Goal: Task Accomplishment & Management: Complete application form

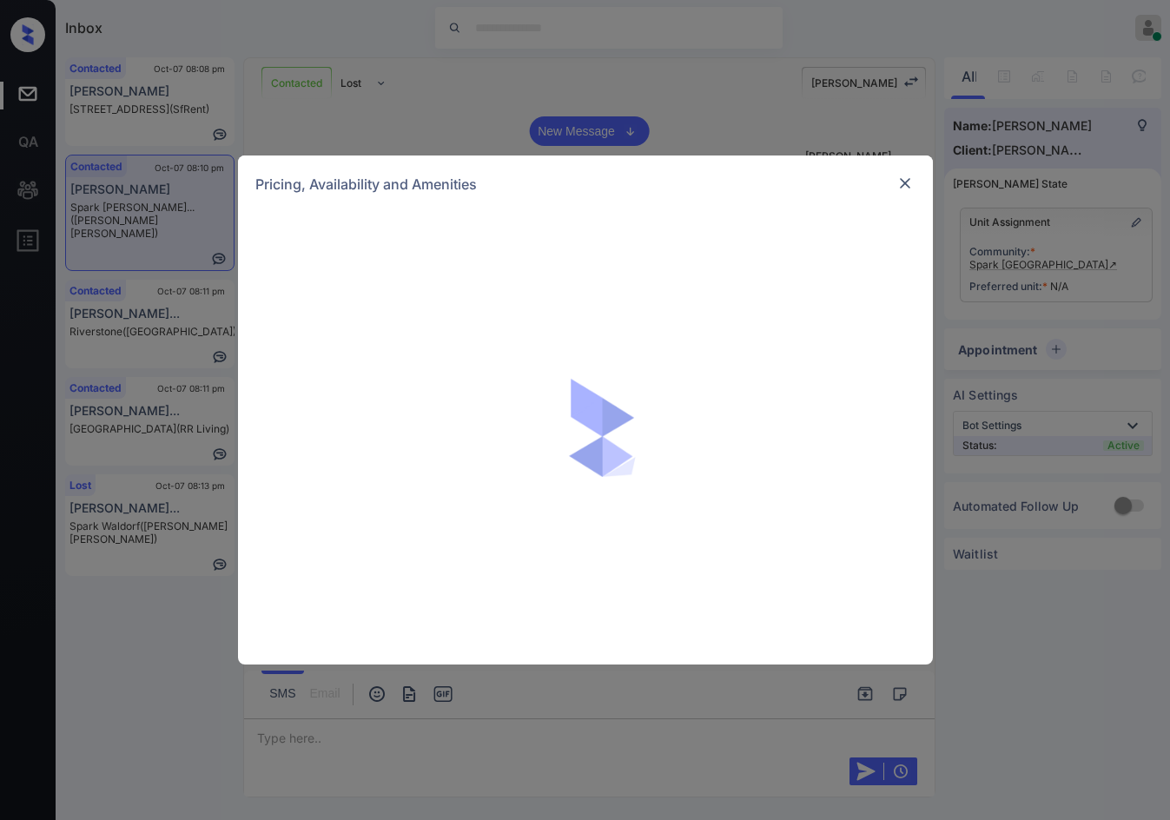
scroll to position [1765, 0]
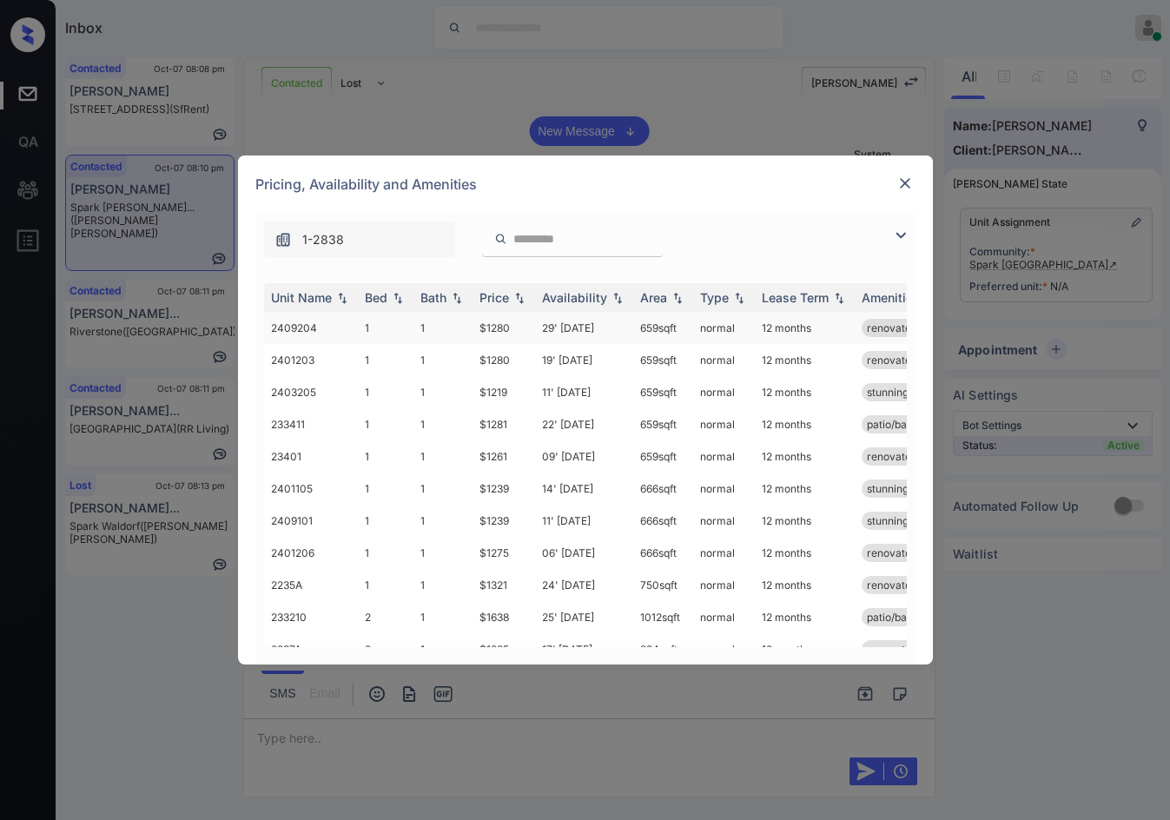
click at [498, 323] on td "$1280" at bounding box center [503, 328] width 63 height 32
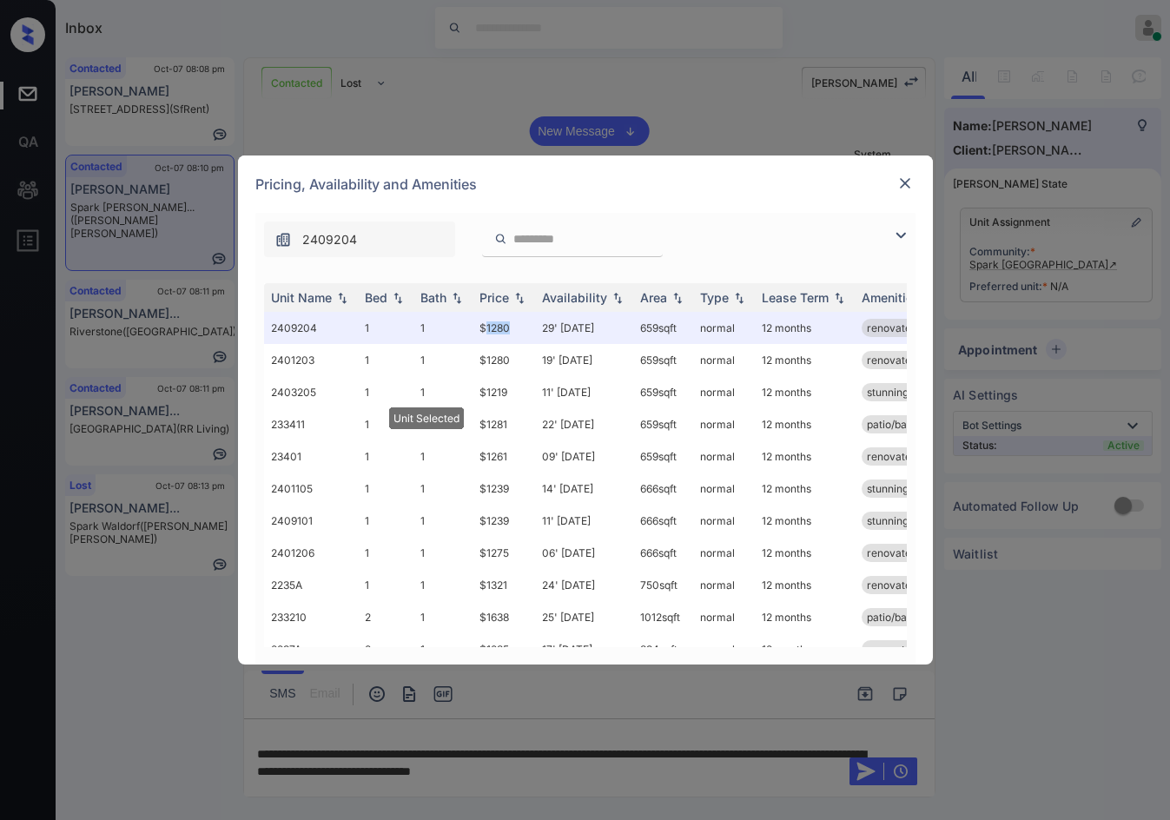
click at [908, 182] on img at bounding box center [904, 183] width 17 height 17
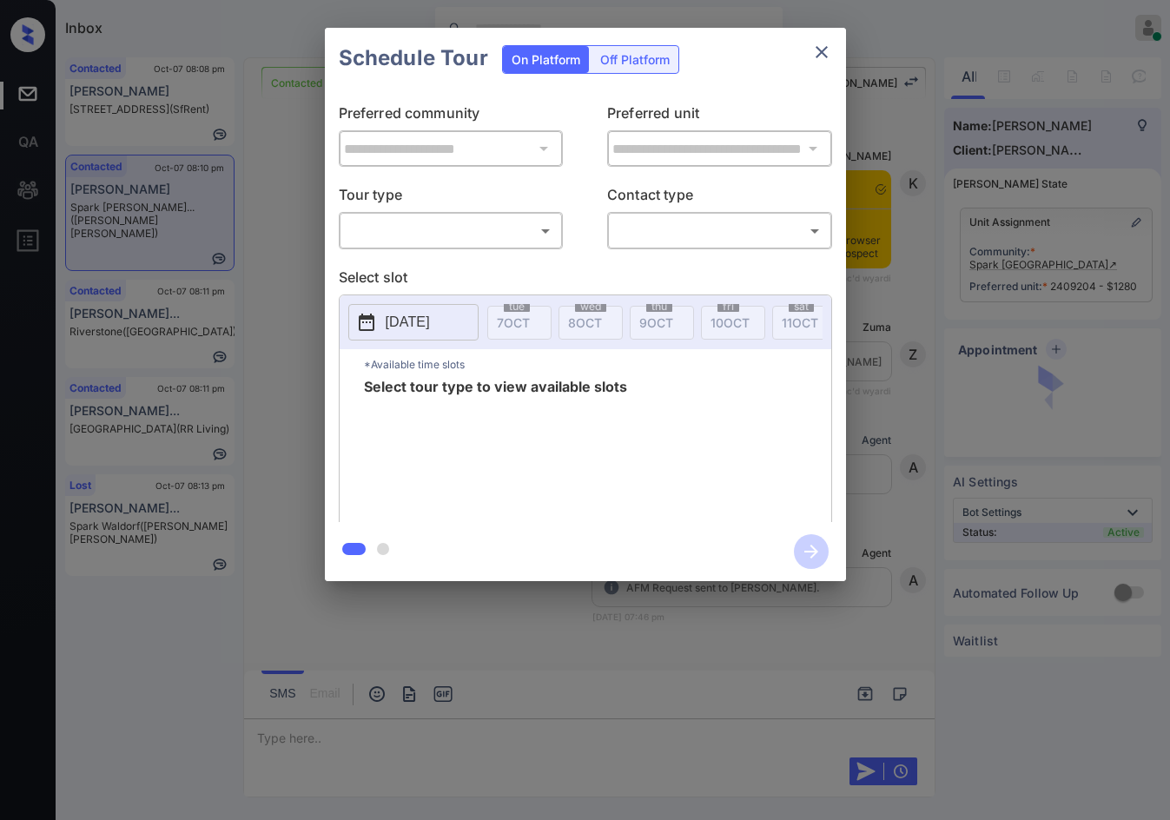
scroll to position [2350, 0]
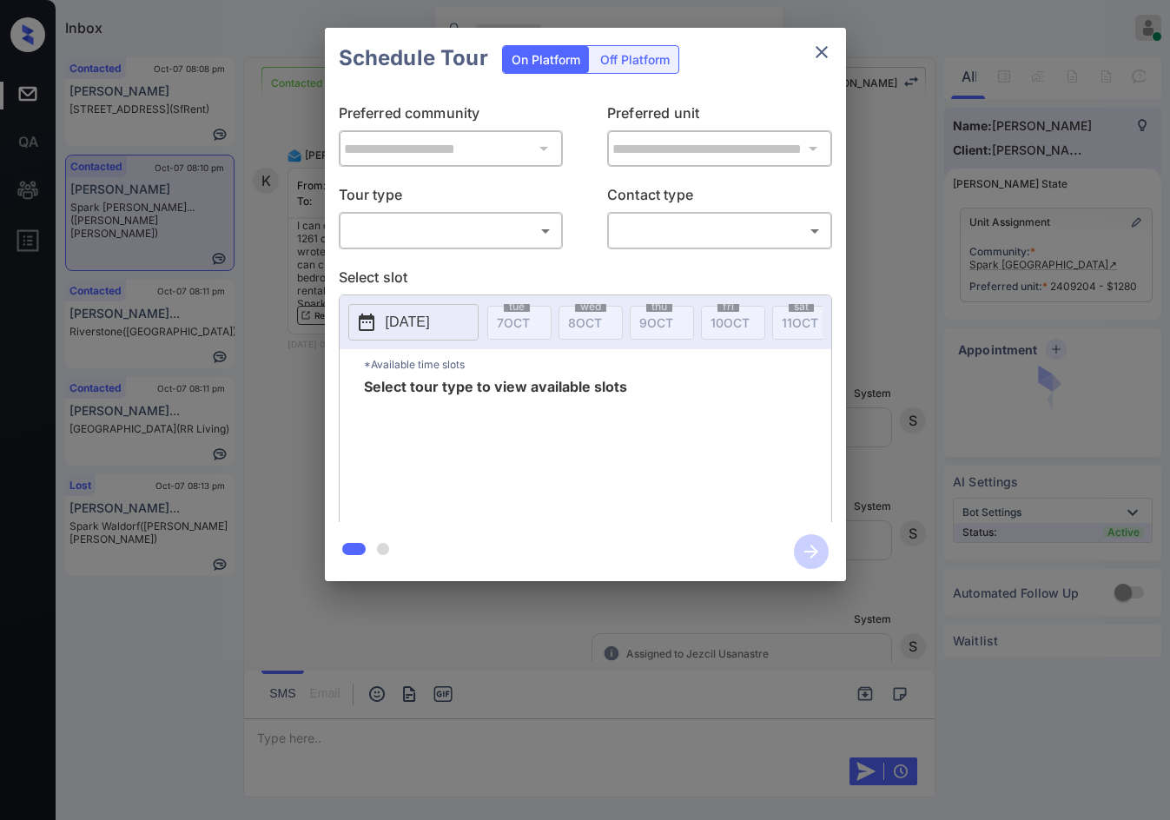
click at [427, 211] on p "Tour type" at bounding box center [451, 198] width 225 height 28
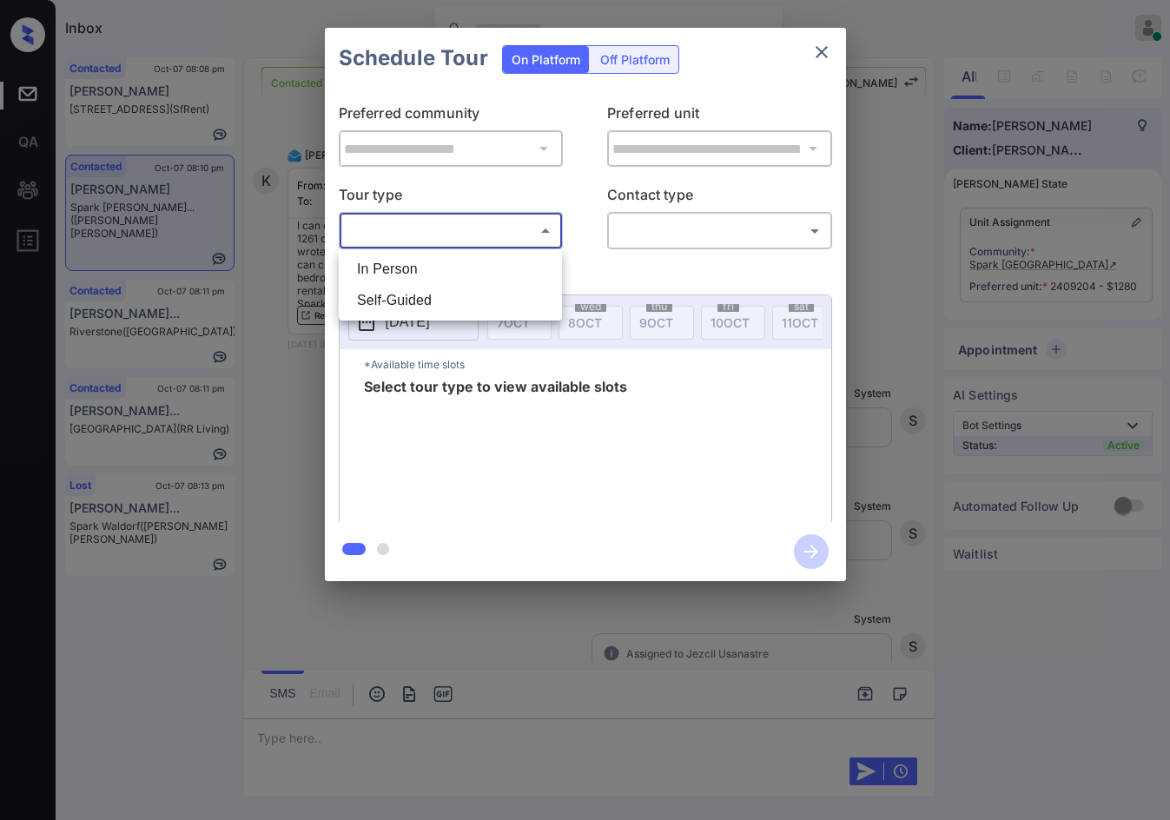
click at [424, 235] on body "Inbox Jezcil Usanastre Online Set yourself offline Set yourself on break Profil…" at bounding box center [585, 410] width 1170 height 820
click at [422, 255] on li "In Person" at bounding box center [450, 269] width 214 height 31
type input "********"
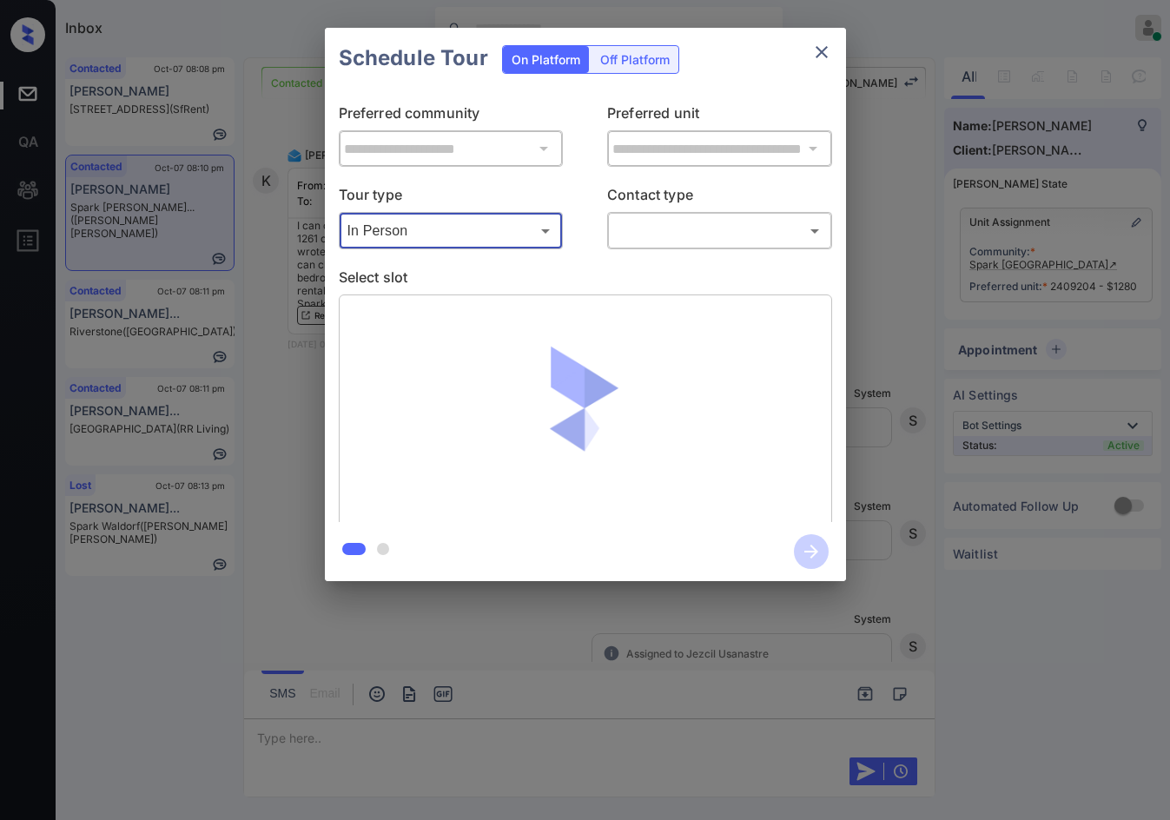
click at [614, 239] on body "Inbox Jezcil Usanastre Online Set yourself offline Set yourself on break Profil…" at bounding box center [585, 410] width 1170 height 820
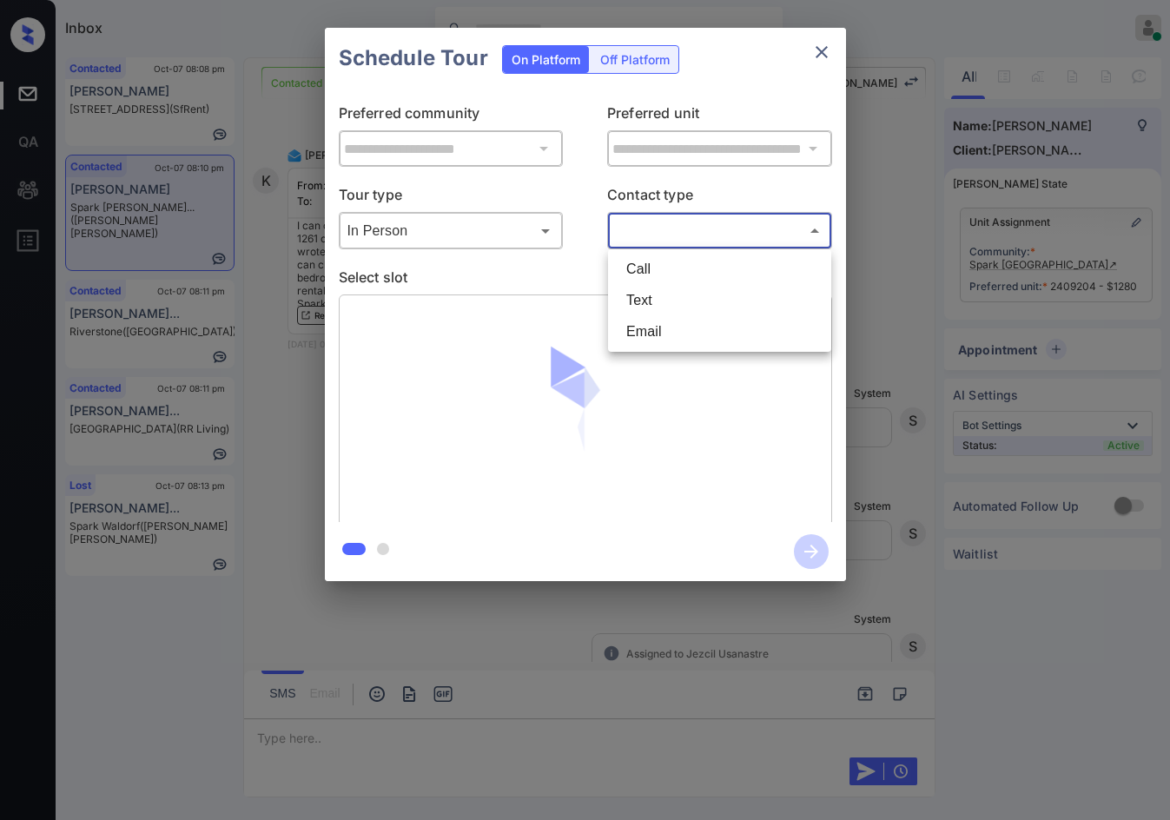
click at [676, 334] on li "Email" at bounding box center [719, 331] width 214 height 31
type input "*****"
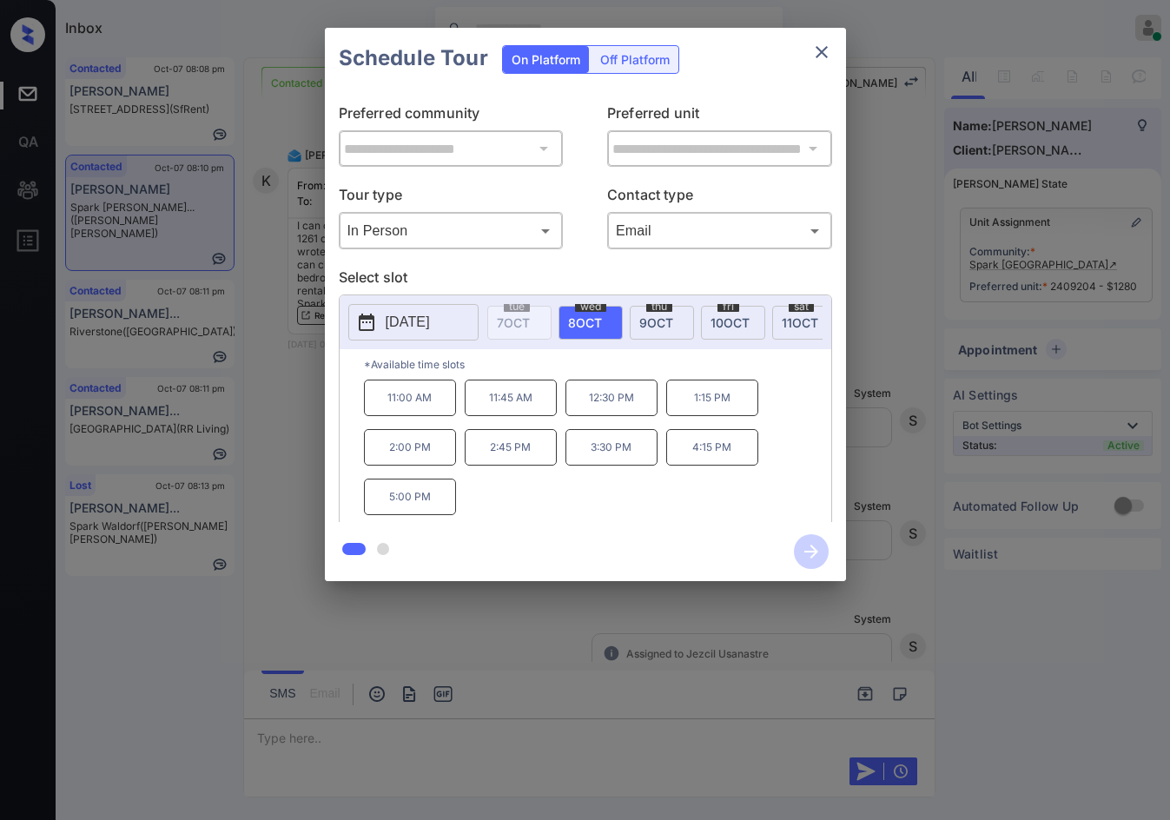
click at [253, 437] on div "**********" at bounding box center [585, 304] width 1170 height 609
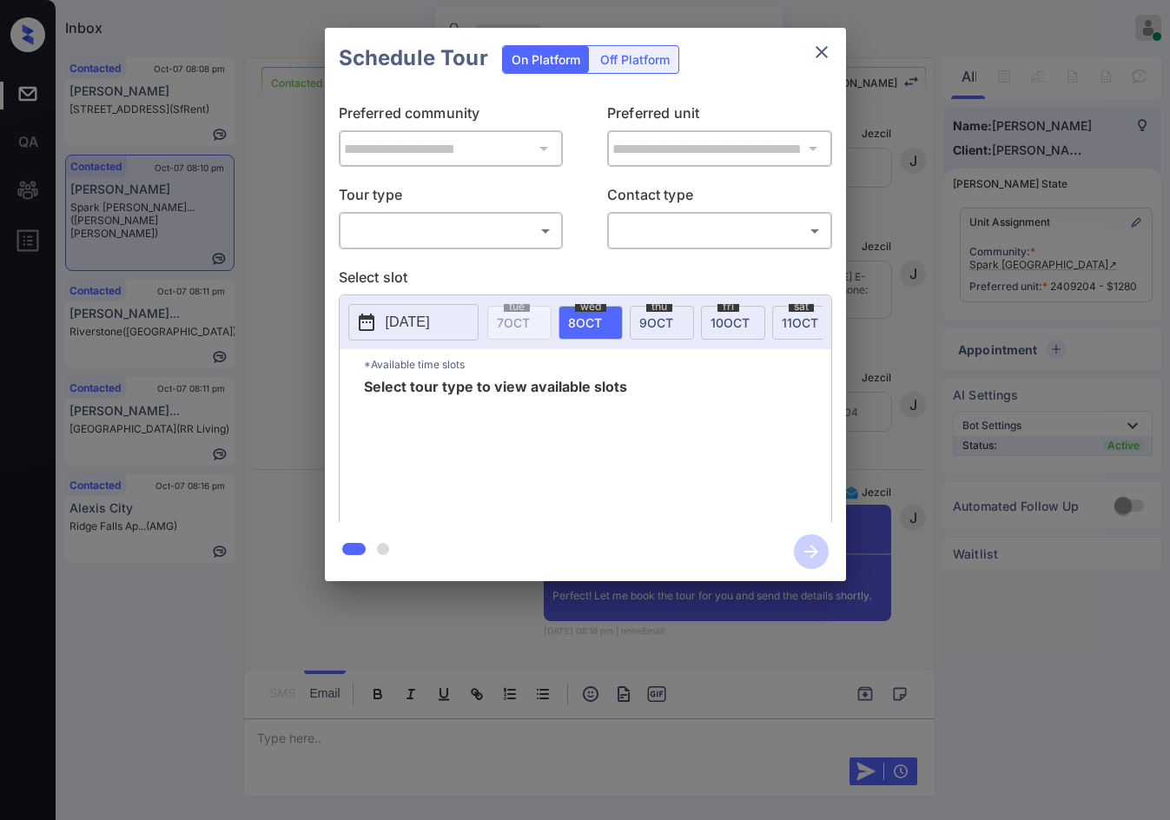
scroll to position [4189, 0]
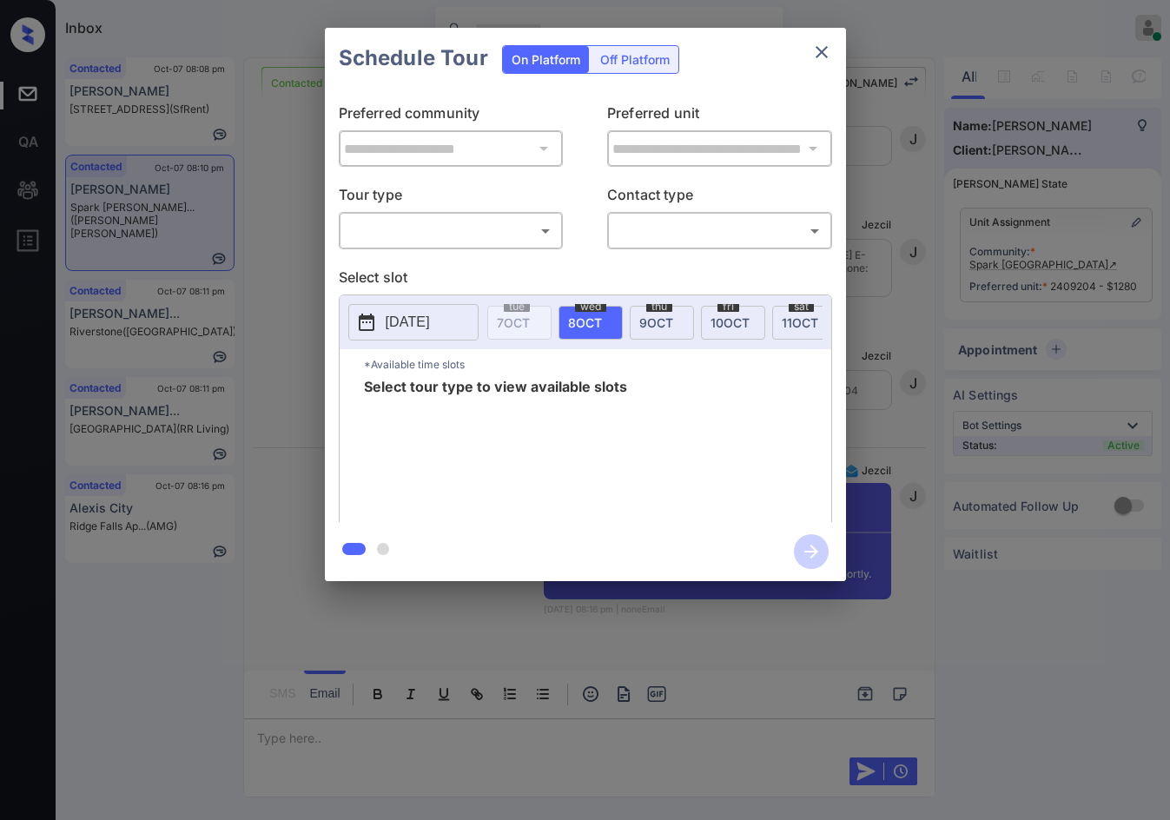
click at [642, 67] on div "Off Platform" at bounding box center [634, 59] width 87 height 27
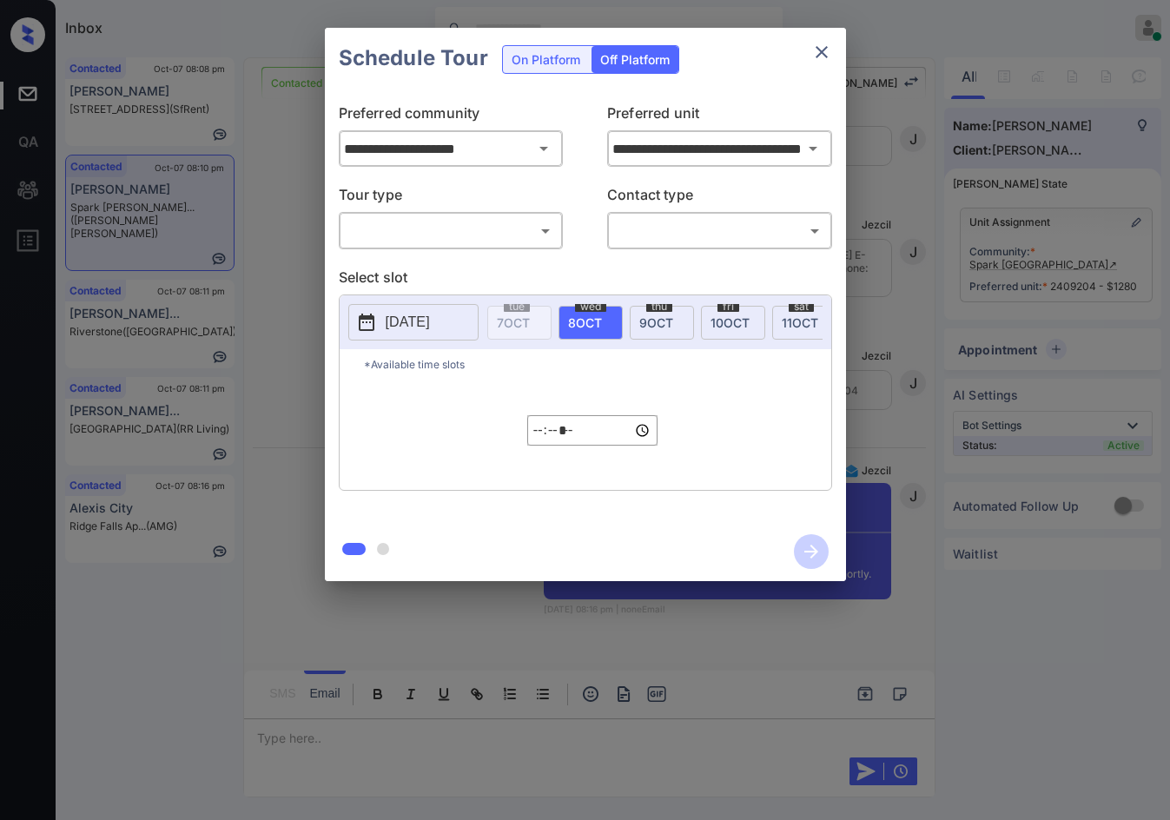
click at [529, 66] on div "On Platform" at bounding box center [546, 59] width 86 height 27
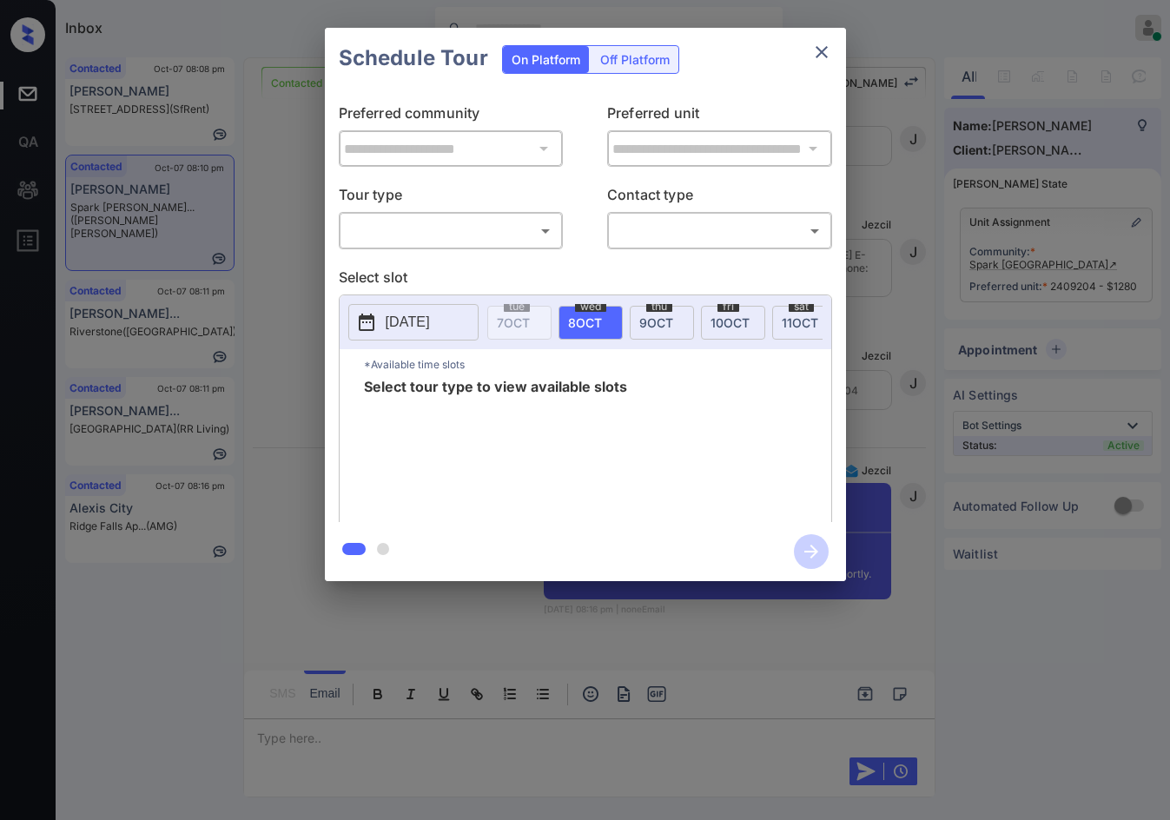
click at [493, 201] on p "Tour type" at bounding box center [451, 198] width 225 height 28
click at [492, 230] on body "Inbox Jezcil Usanastre Online Set yourself offline Set yourself on break Profil…" at bounding box center [585, 410] width 1170 height 820
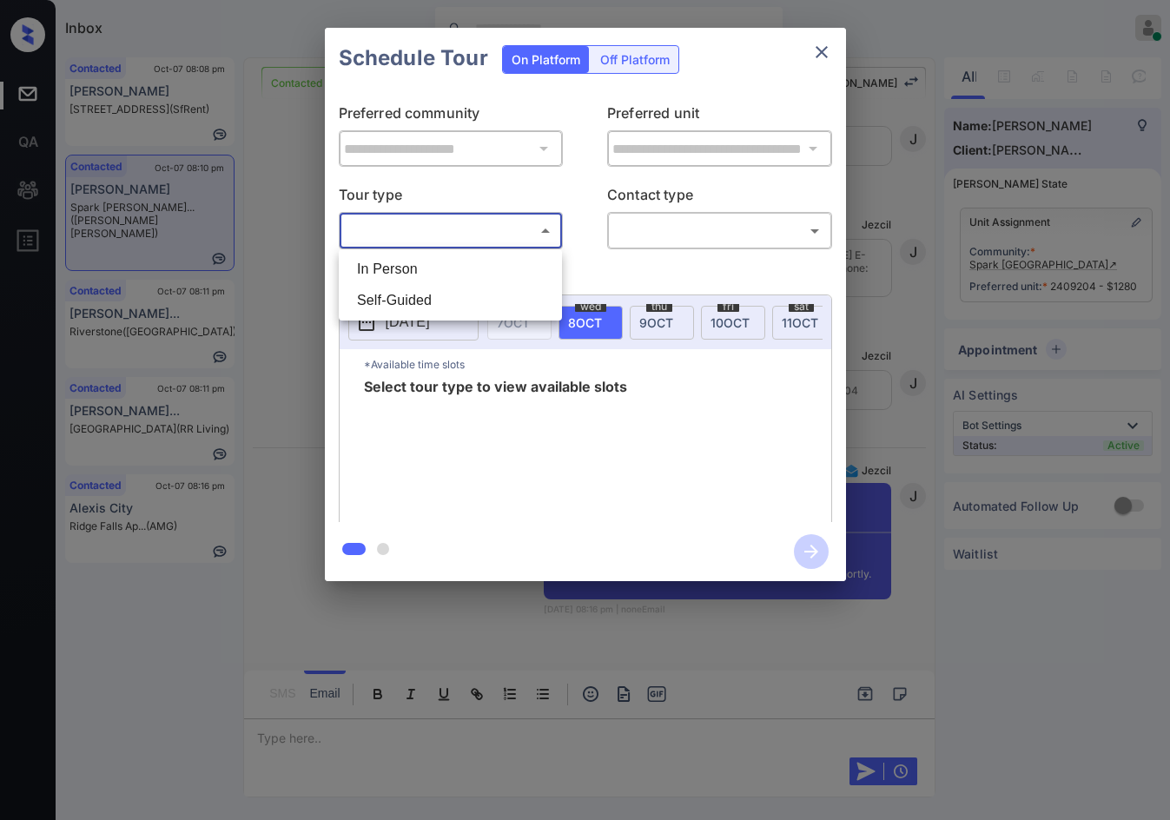
click at [486, 269] on li "In Person" at bounding box center [450, 269] width 214 height 31
type input "********"
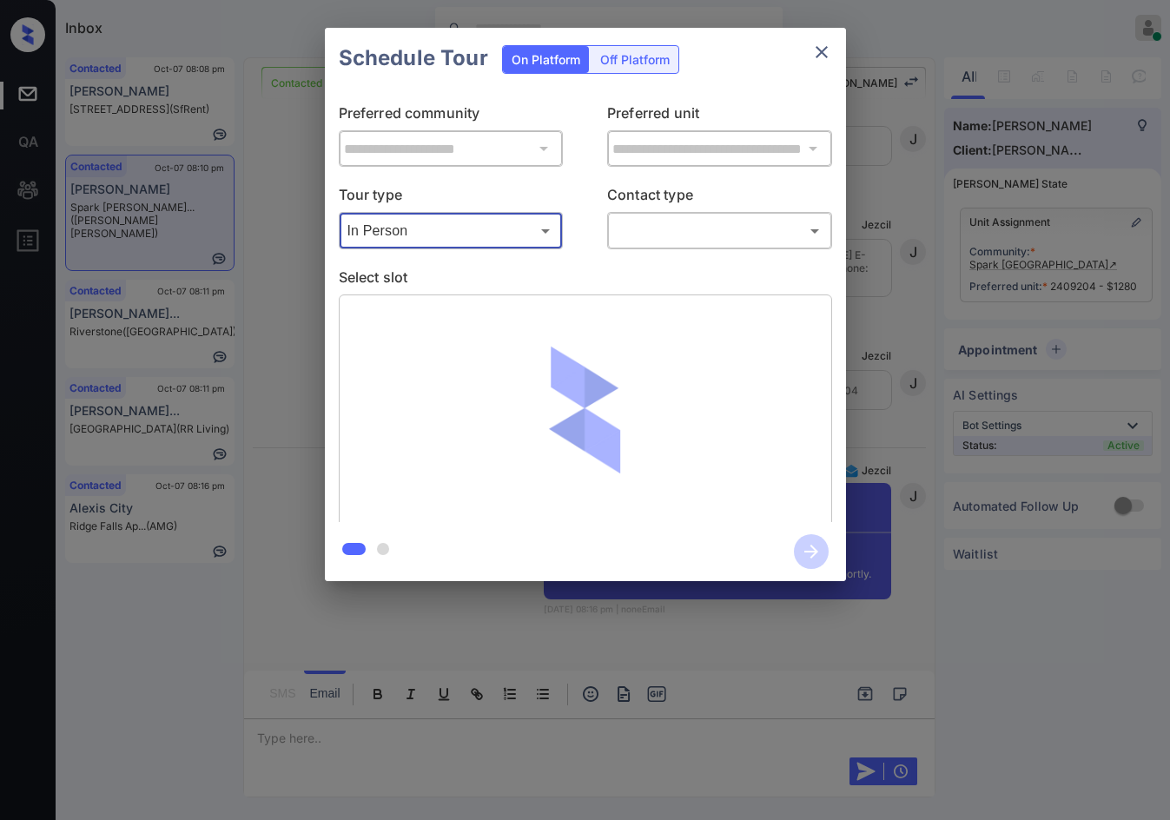
click at [708, 241] on body "Inbox Jezcil Usanastre Online Set yourself offline Set yourself on break Profil…" at bounding box center [585, 410] width 1170 height 820
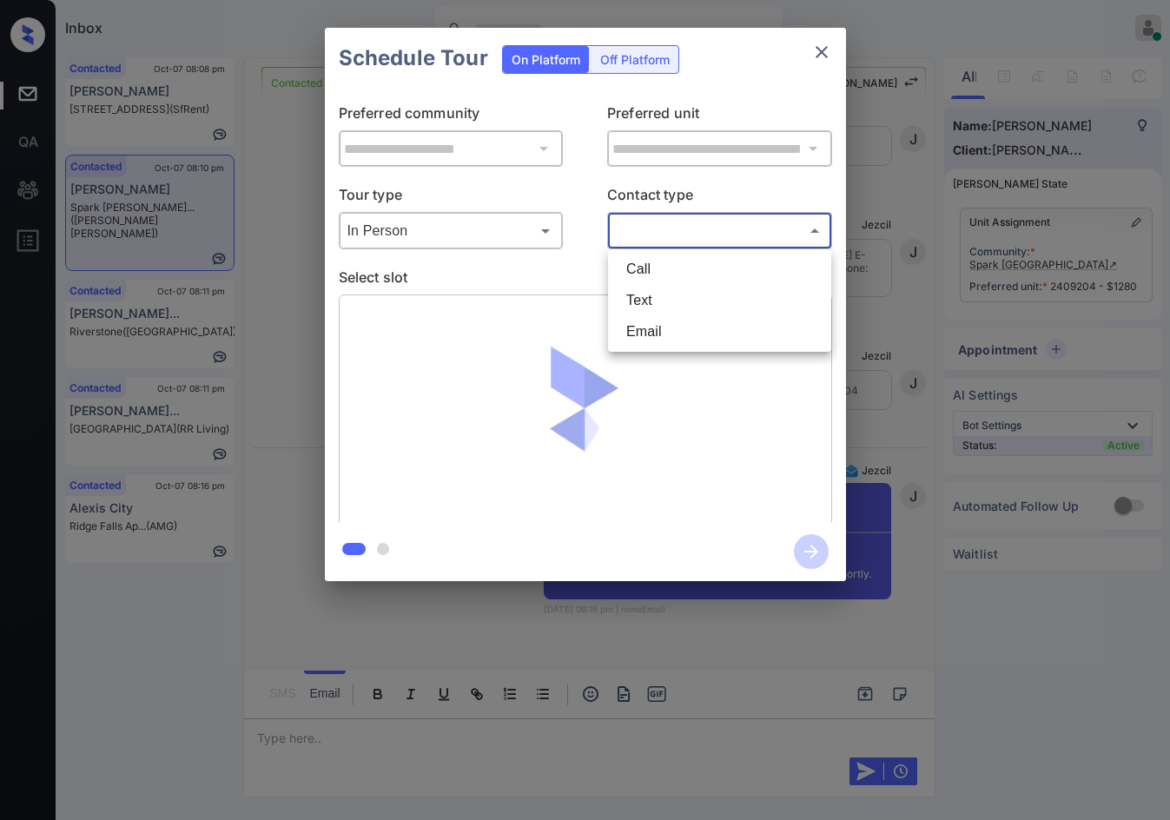
click at [698, 348] on ul "Call Text Email" at bounding box center [719, 300] width 223 height 102
click at [700, 339] on li "Email" at bounding box center [719, 331] width 214 height 31
type input "*****"
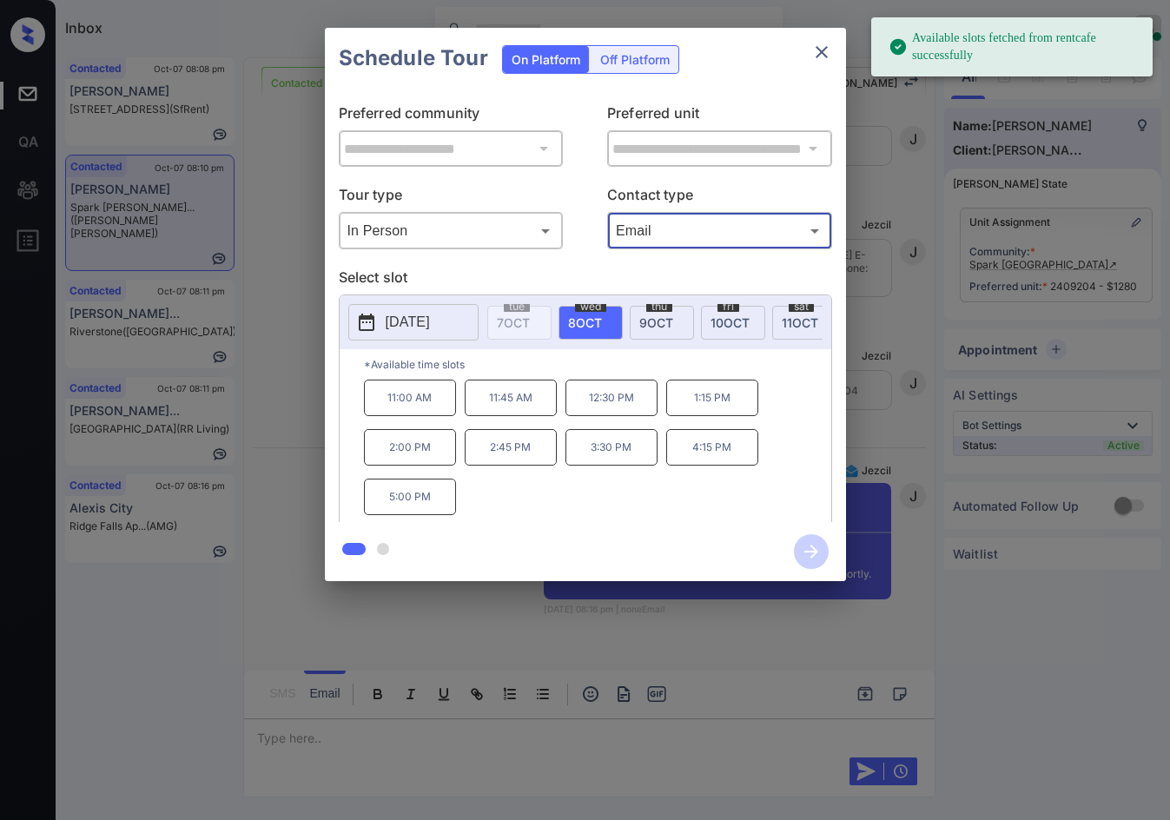
click at [687, 408] on p "1:15 PM" at bounding box center [712, 397] width 92 height 36
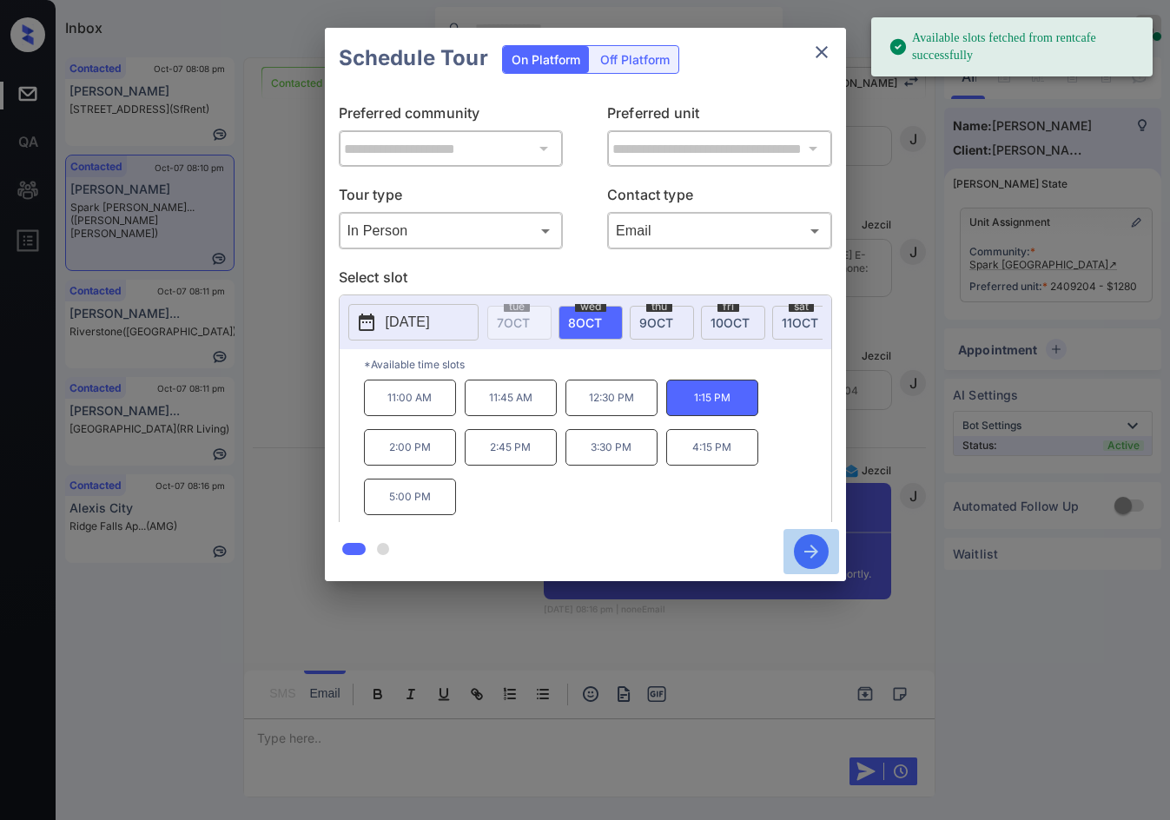
click at [824, 548] on icon "button" at bounding box center [811, 551] width 35 height 35
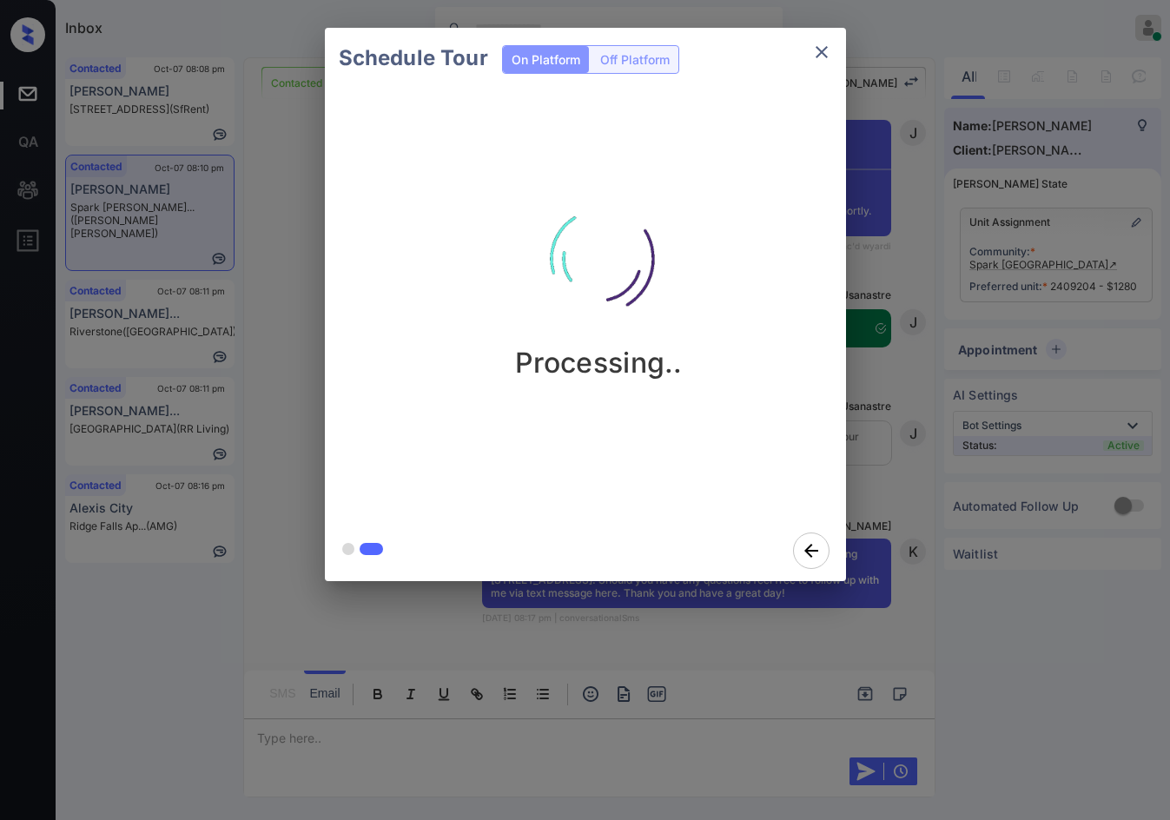
scroll to position [4561, 0]
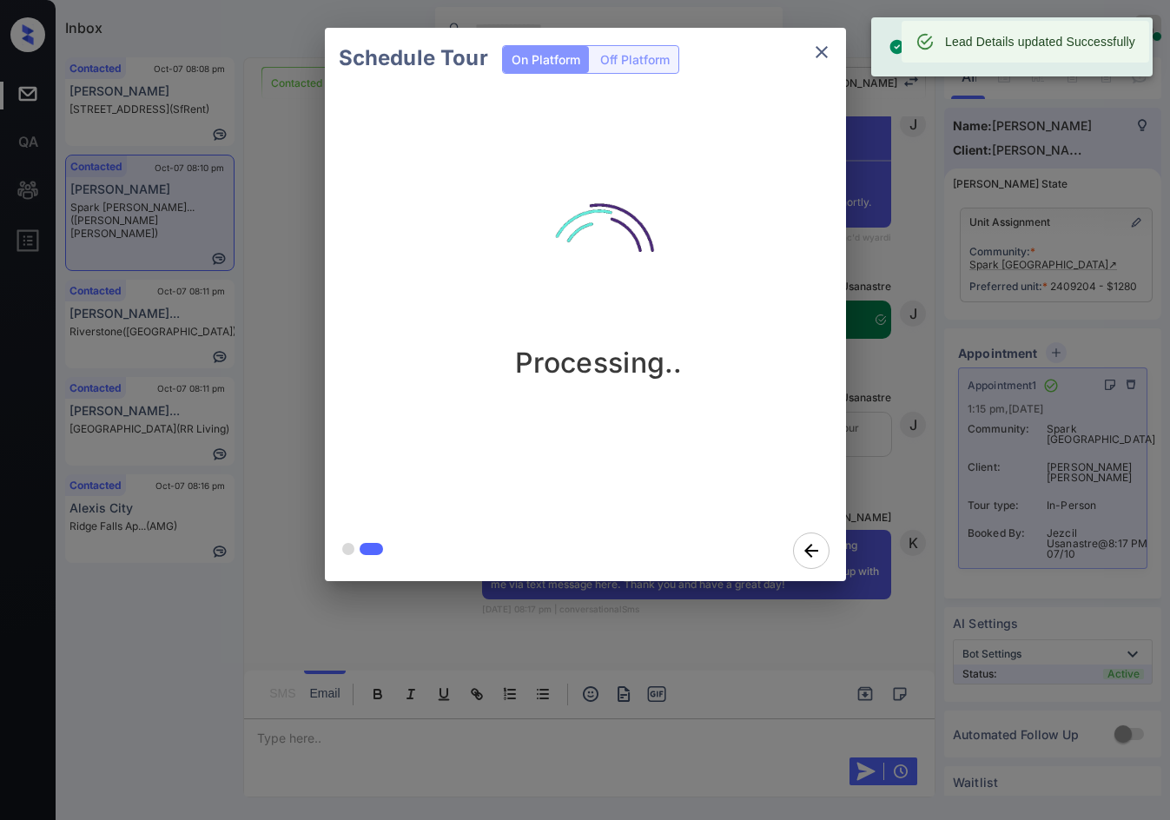
click at [611, 610] on div at bounding box center [585, 410] width 1170 height 820
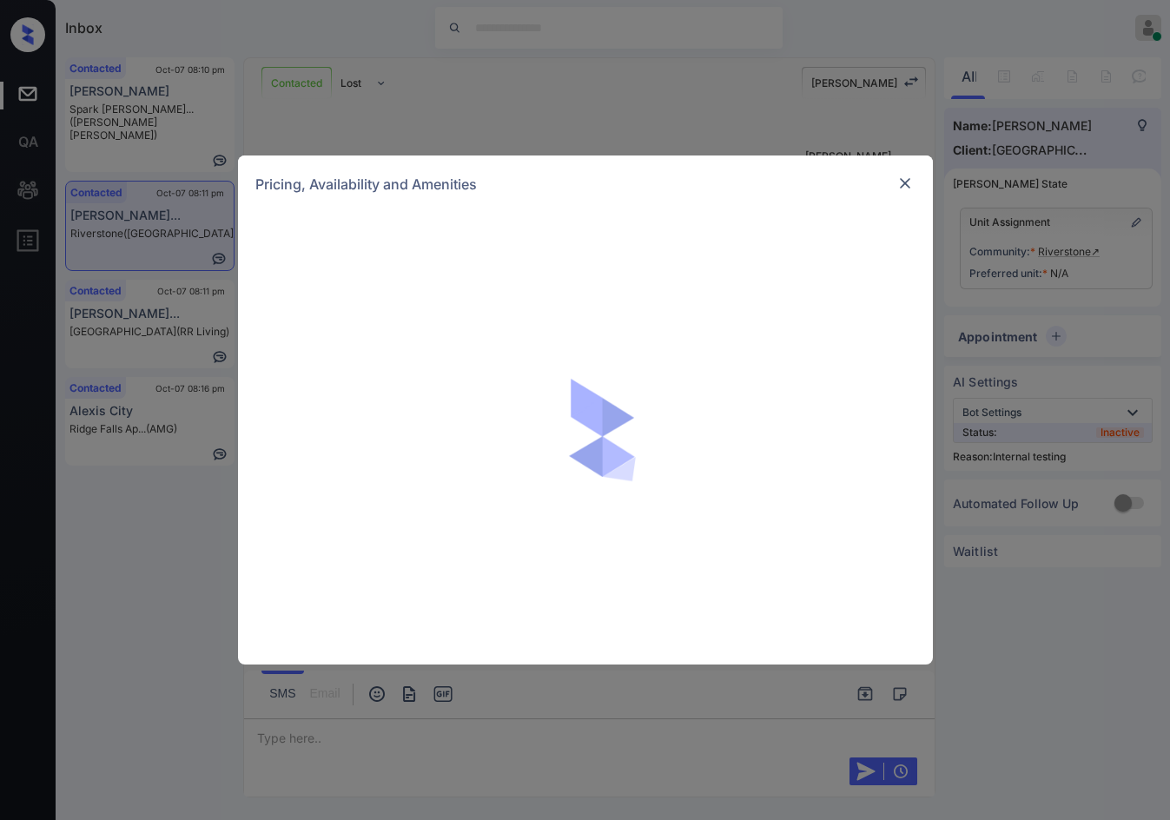
scroll to position [2059, 0]
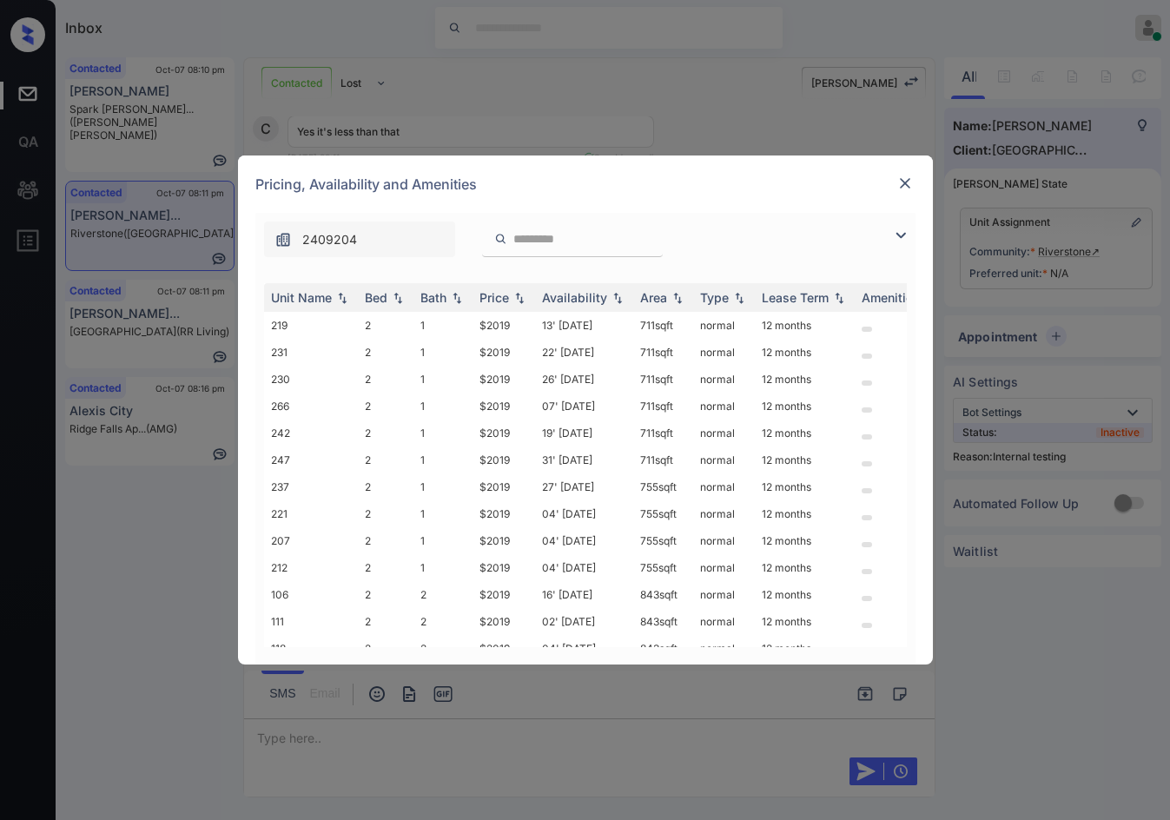
click at [900, 232] on img at bounding box center [900, 235] width 21 height 21
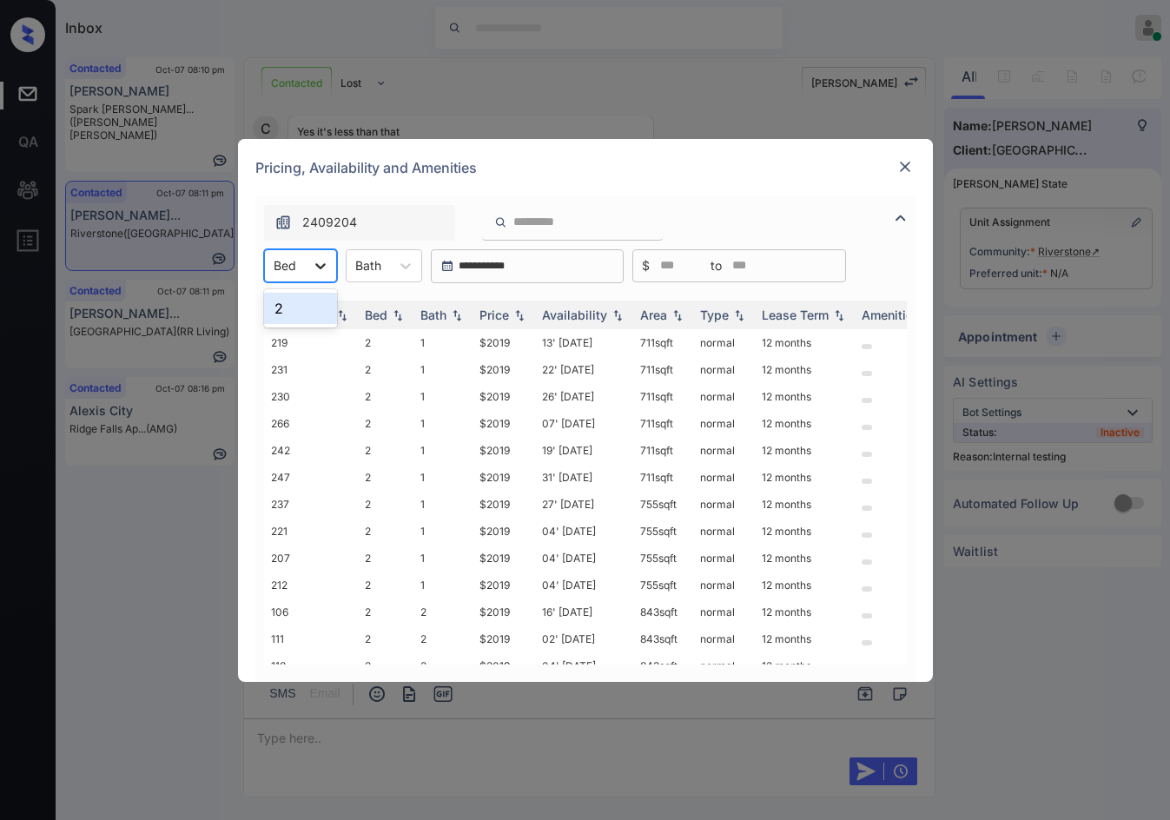
click at [329, 264] on div at bounding box center [320, 265] width 31 height 31
click at [329, 301] on div "2" at bounding box center [300, 308] width 73 height 31
click at [526, 317] on img at bounding box center [519, 314] width 17 height 12
click at [526, 317] on img at bounding box center [519, 314] width 17 height 13
drag, startPoint x: 470, startPoint y: 342, endPoint x: 525, endPoint y: 344, distance: 55.6
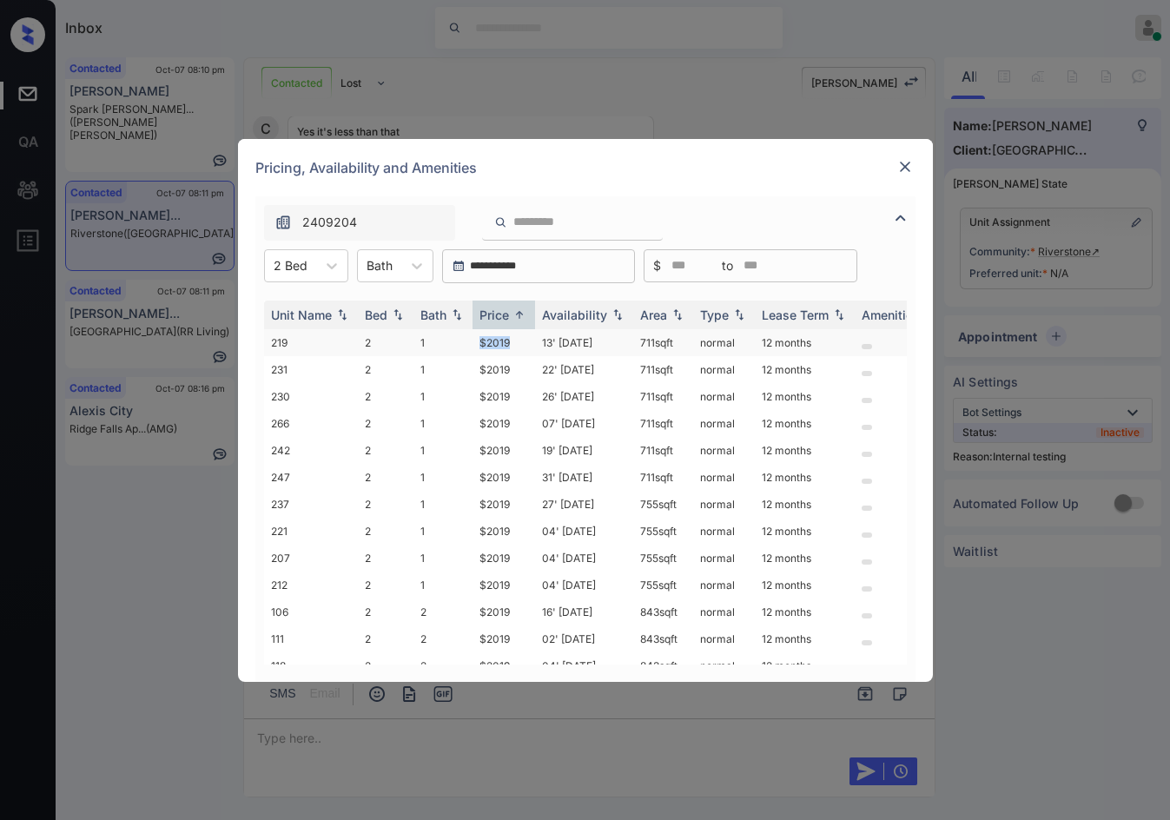
click at [525, 344] on tr "219 2 1 $2019 13' Aug 25 711 sqft normal 12 months" at bounding box center [717, 342] width 907 height 27
click at [499, 368] on td "$2019" at bounding box center [503, 369] width 63 height 27
drag, startPoint x: 499, startPoint y: 368, endPoint x: 924, endPoint y: 166, distance: 470.4
click at [500, 368] on td "$2019" at bounding box center [503, 369] width 63 height 27
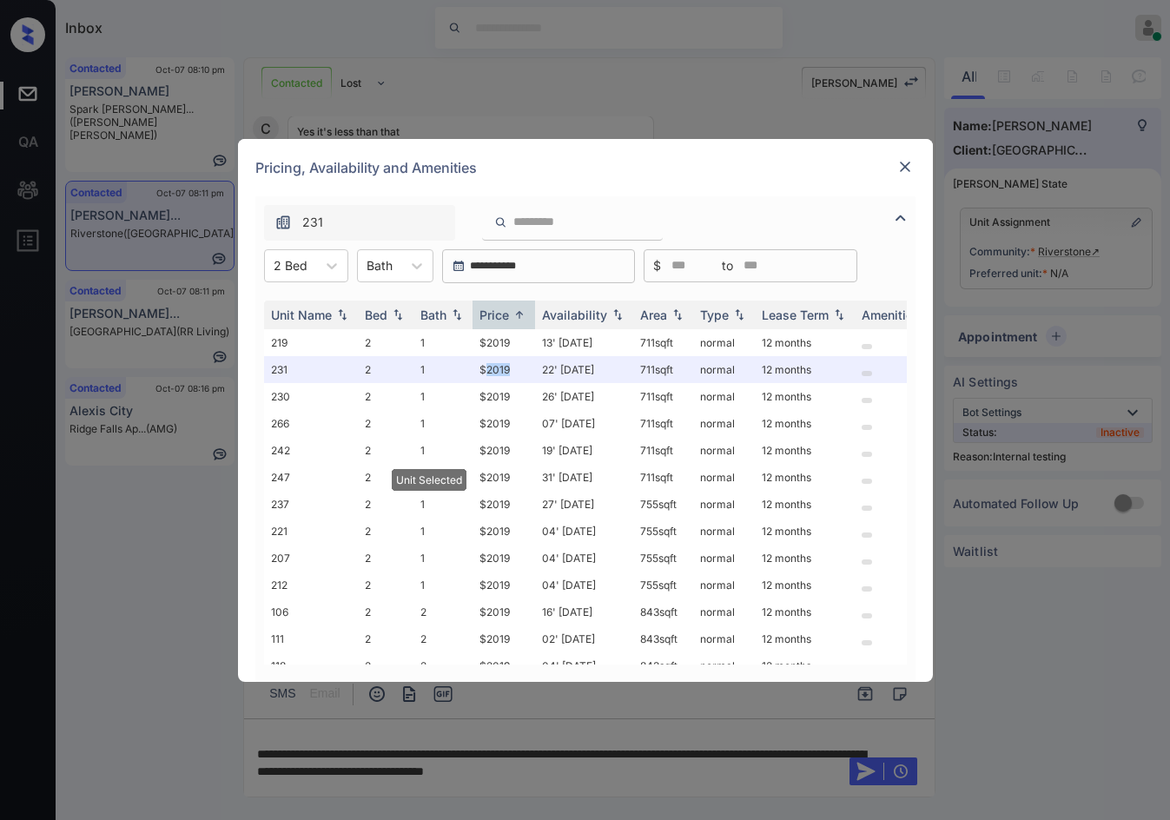
click at [896, 173] on img at bounding box center [904, 166] width 17 height 17
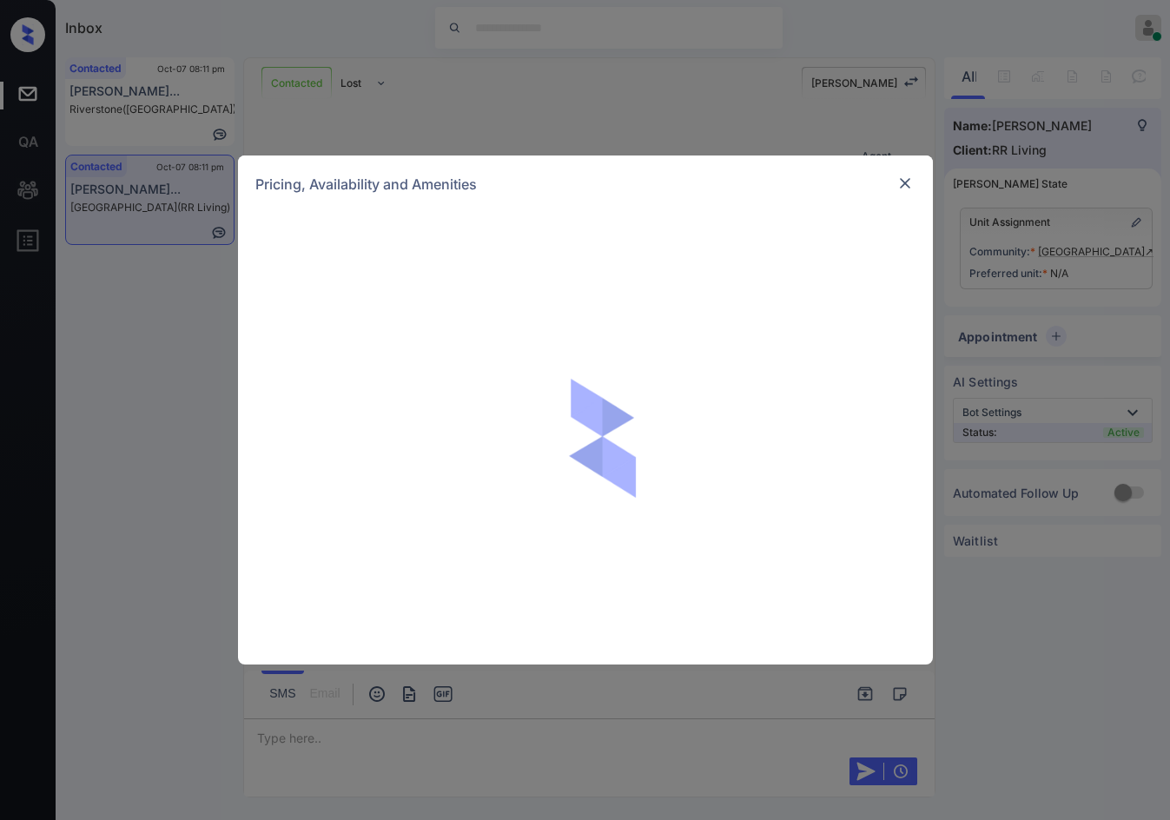
scroll to position [846, 0]
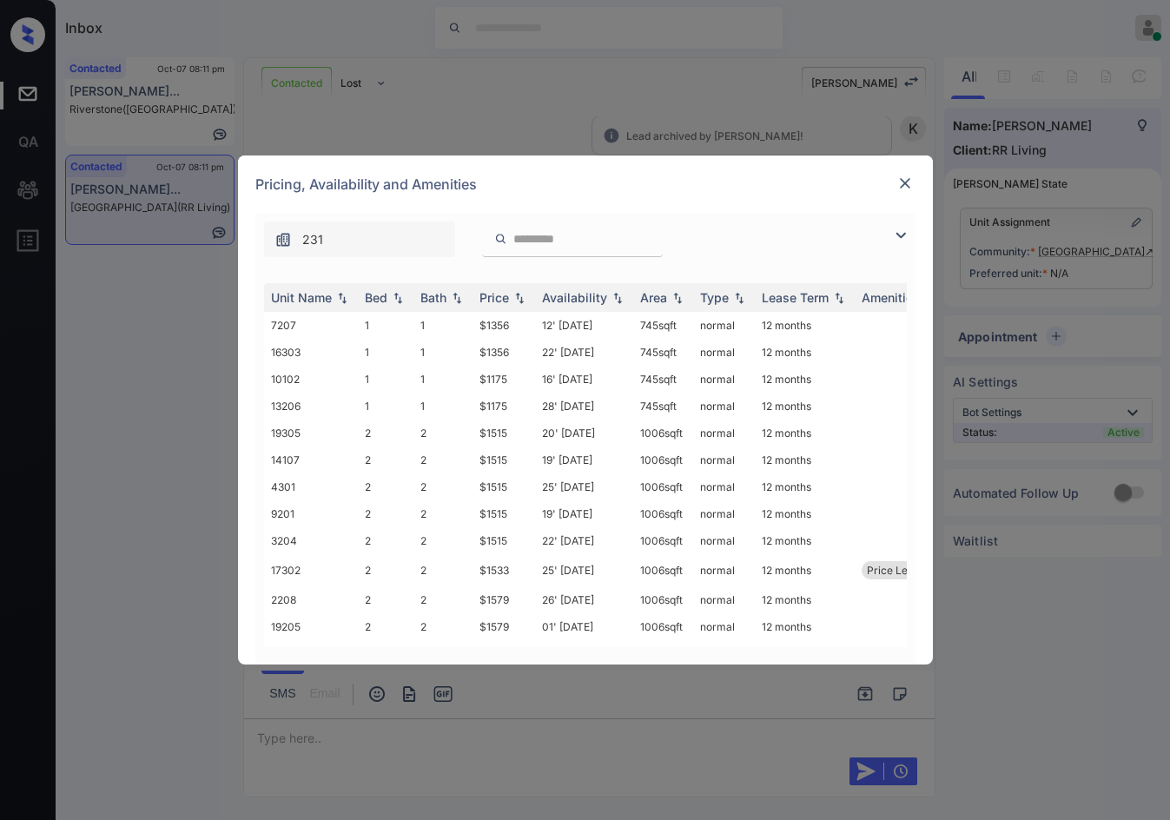
click at [894, 234] on img at bounding box center [900, 235] width 21 height 21
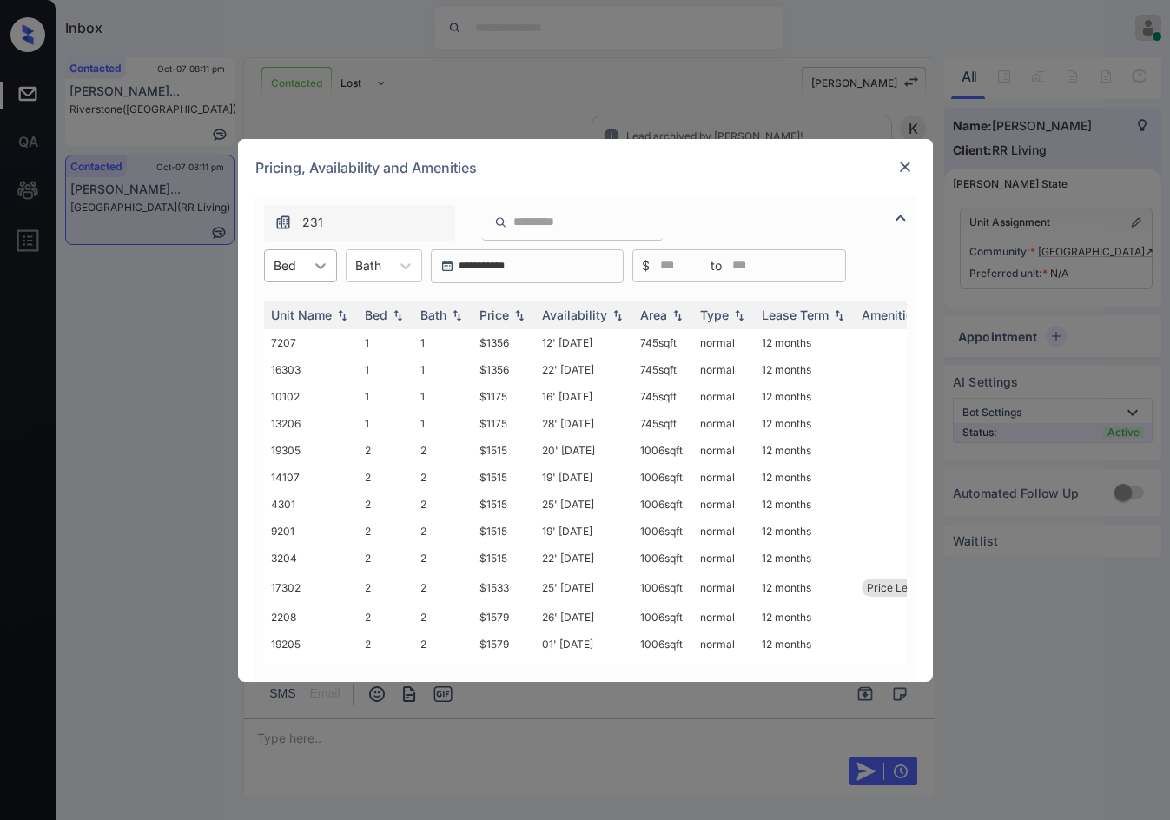
click at [329, 270] on div at bounding box center [320, 265] width 31 height 31
click at [309, 333] on div "2" at bounding box center [300, 339] width 73 height 31
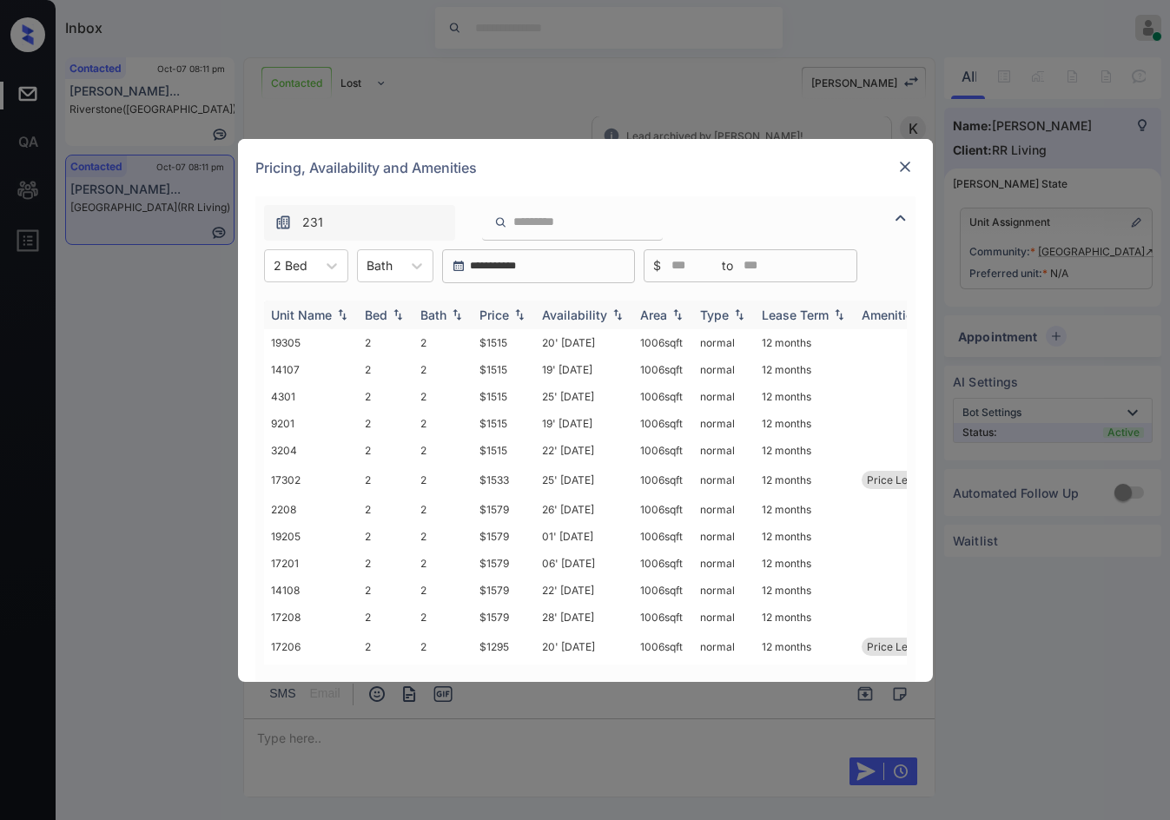
click at [517, 315] on img at bounding box center [519, 314] width 17 height 12
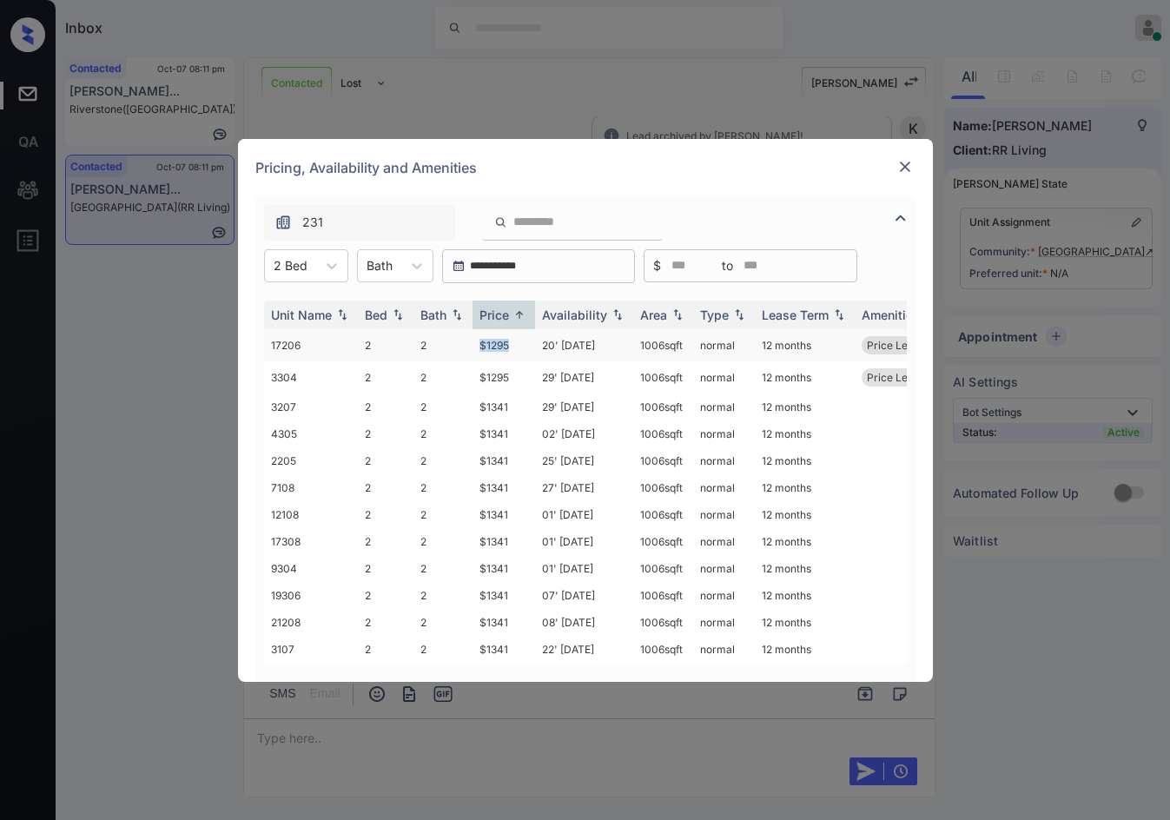
drag, startPoint x: 468, startPoint y: 338, endPoint x: 513, endPoint y: 344, distance: 45.6
click at [513, 344] on tr "17206 2 2 $1295 20' [DATE] sqft normal 12 months Price Leader" at bounding box center [717, 345] width 907 height 32
copy tr "$1295"
click at [514, 345] on td "$1295" at bounding box center [503, 345] width 63 height 32
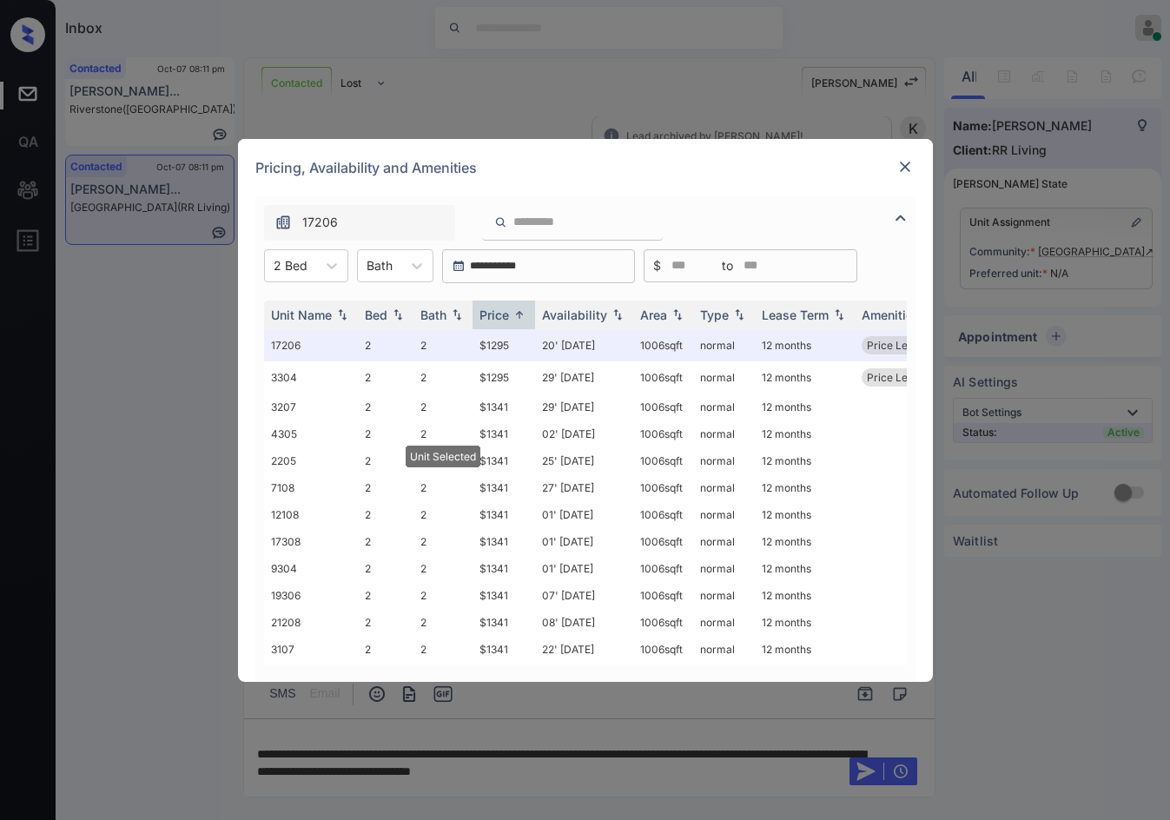
click at [907, 158] on img at bounding box center [904, 166] width 17 height 17
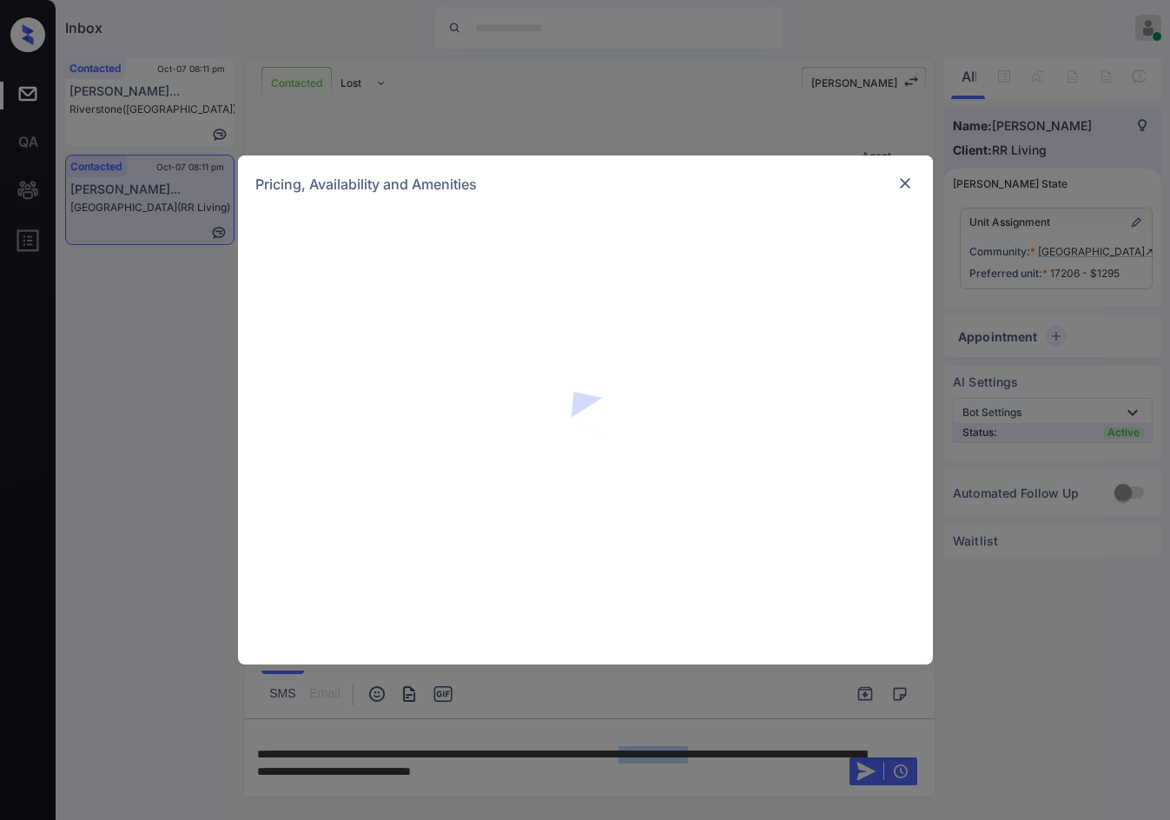
scroll to position [525, 0]
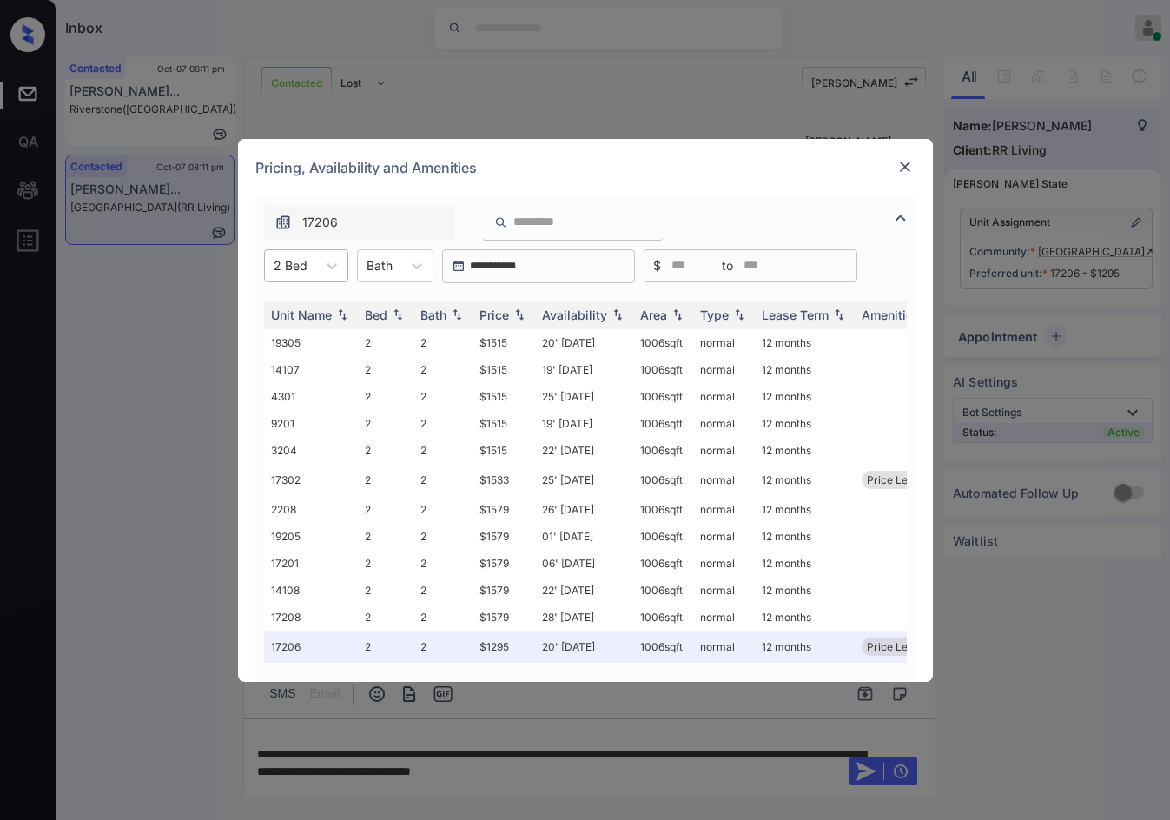
click at [308, 274] on div "2 Bed" at bounding box center [290, 265] width 51 height 25
click at [313, 373] on div "3" at bounding box center [306, 370] width 84 height 31
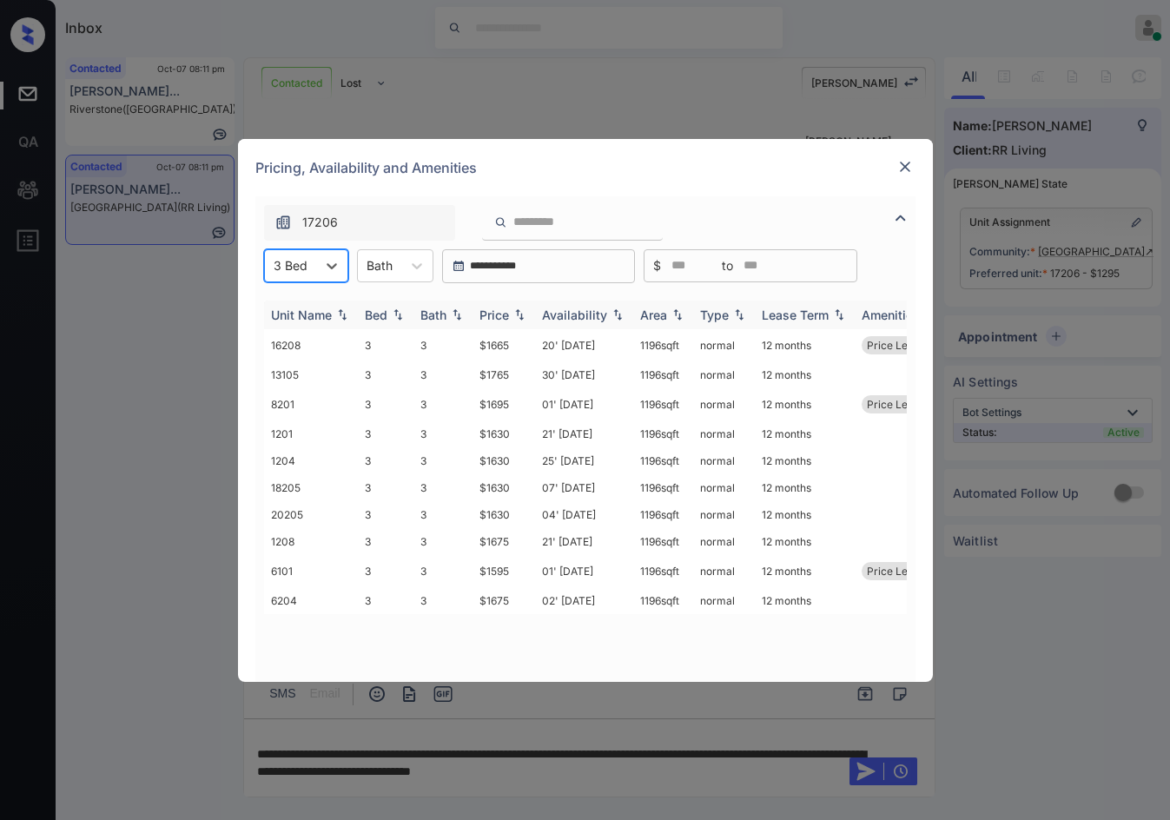
click at [513, 320] on img at bounding box center [519, 314] width 17 height 12
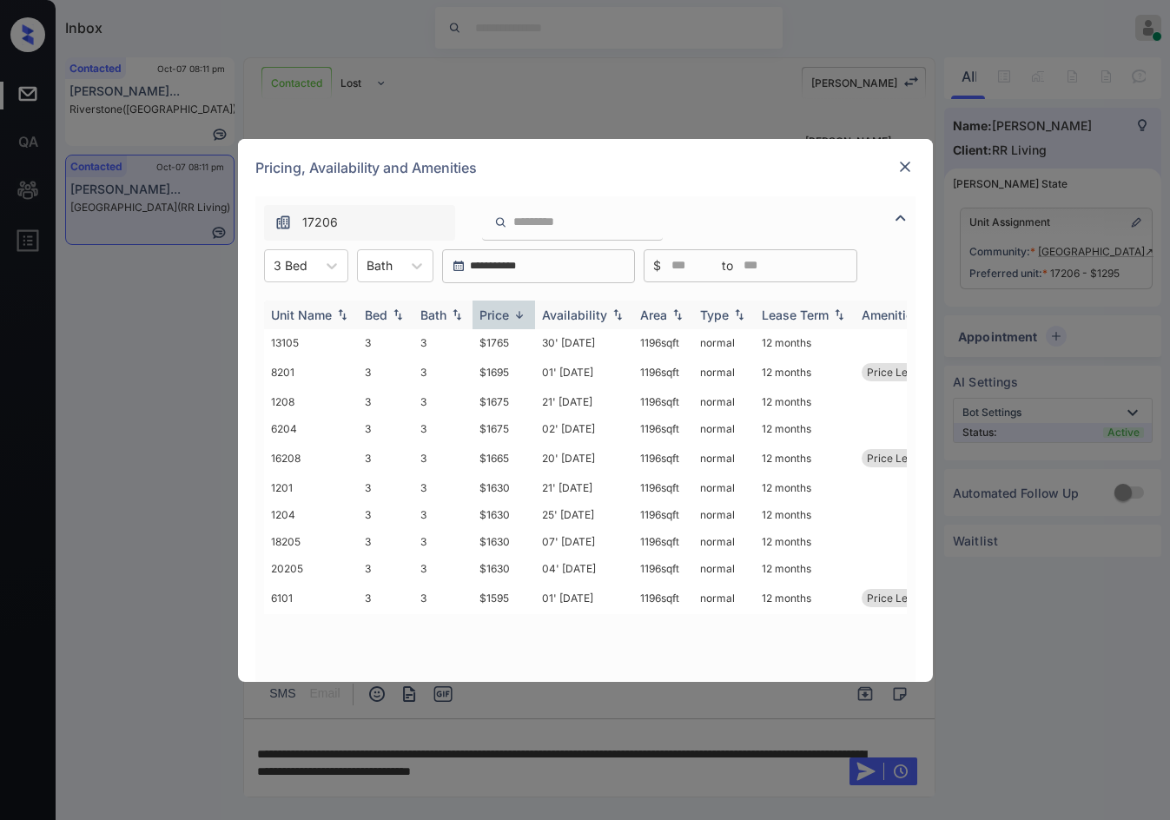
click at [513, 320] on img at bounding box center [519, 314] width 17 height 13
drag, startPoint x: 467, startPoint y: 349, endPoint x: 538, endPoint y: 349, distance: 71.2
click at [538, 349] on tr "6101 3 3 $1595 01' Oct 25 1196 sqft normal 12 months Price Leader" at bounding box center [717, 345] width 907 height 32
click at [538, 349] on td "01' Oct 25" at bounding box center [584, 345] width 98 height 32
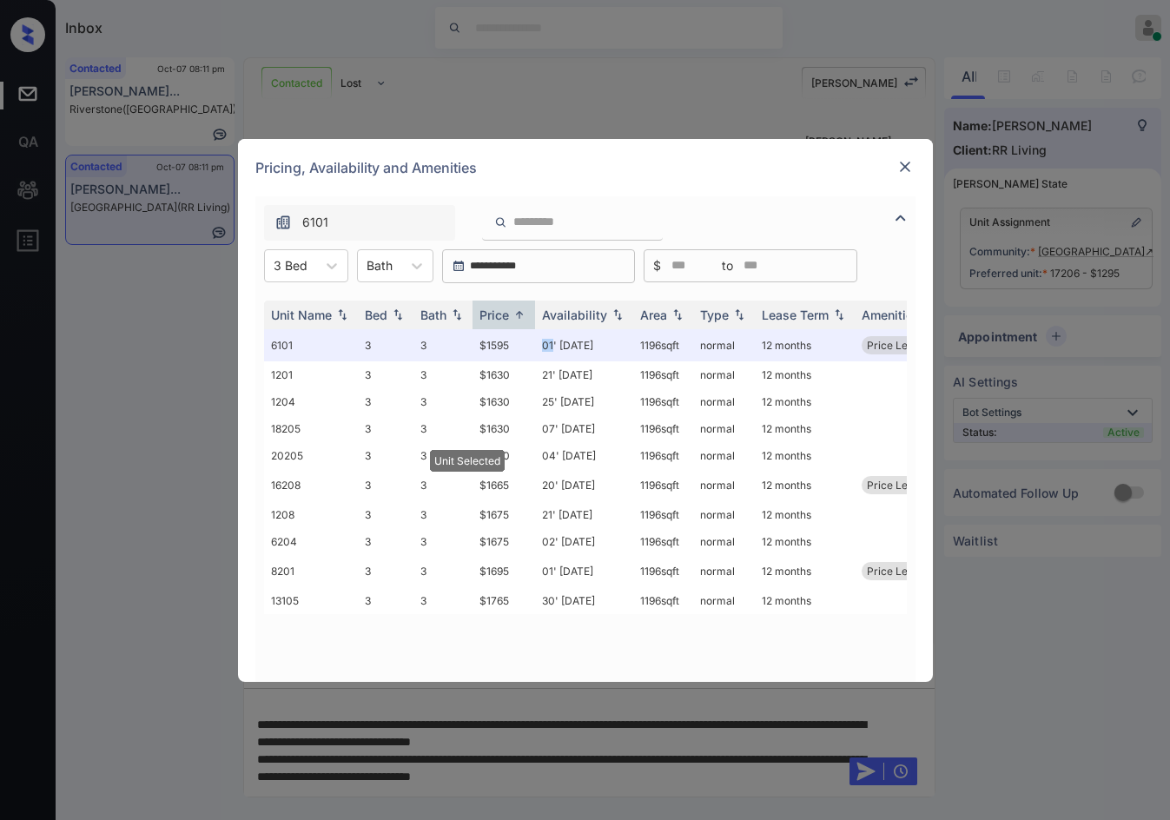
click at [901, 161] on img at bounding box center [904, 166] width 17 height 17
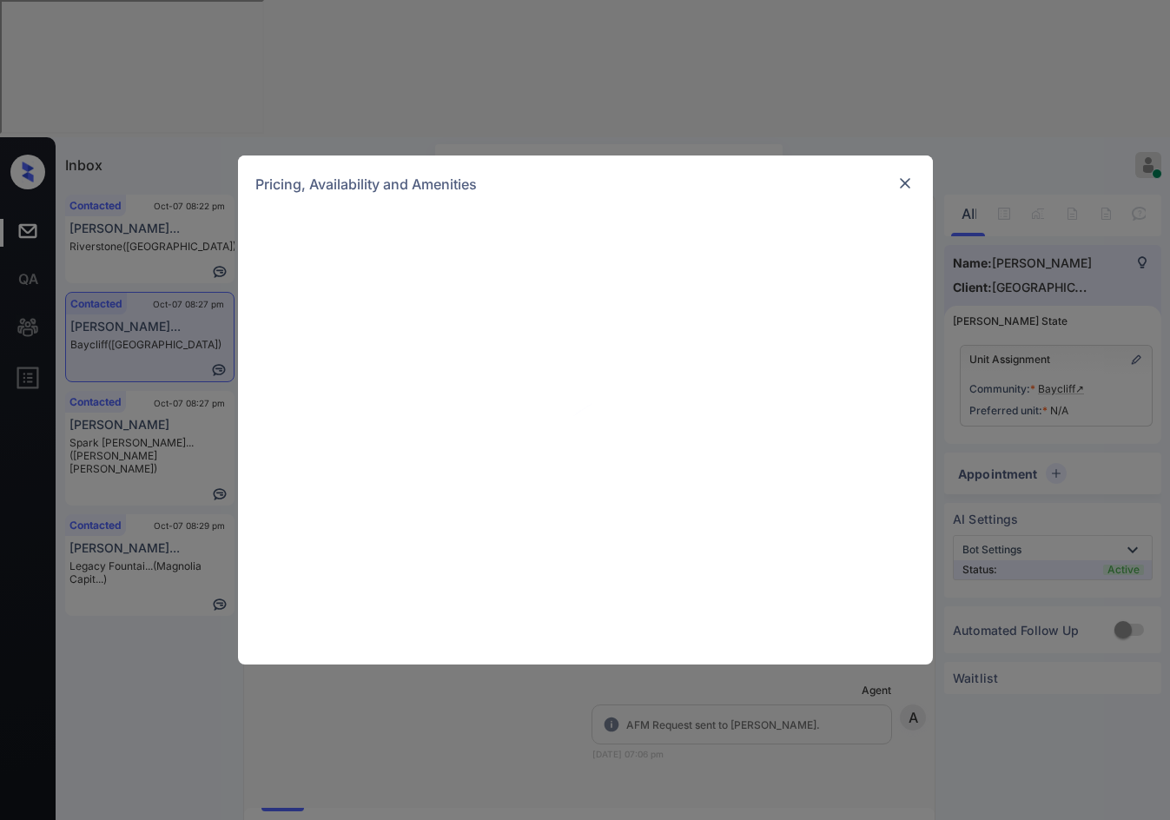
scroll to position [1709, 0]
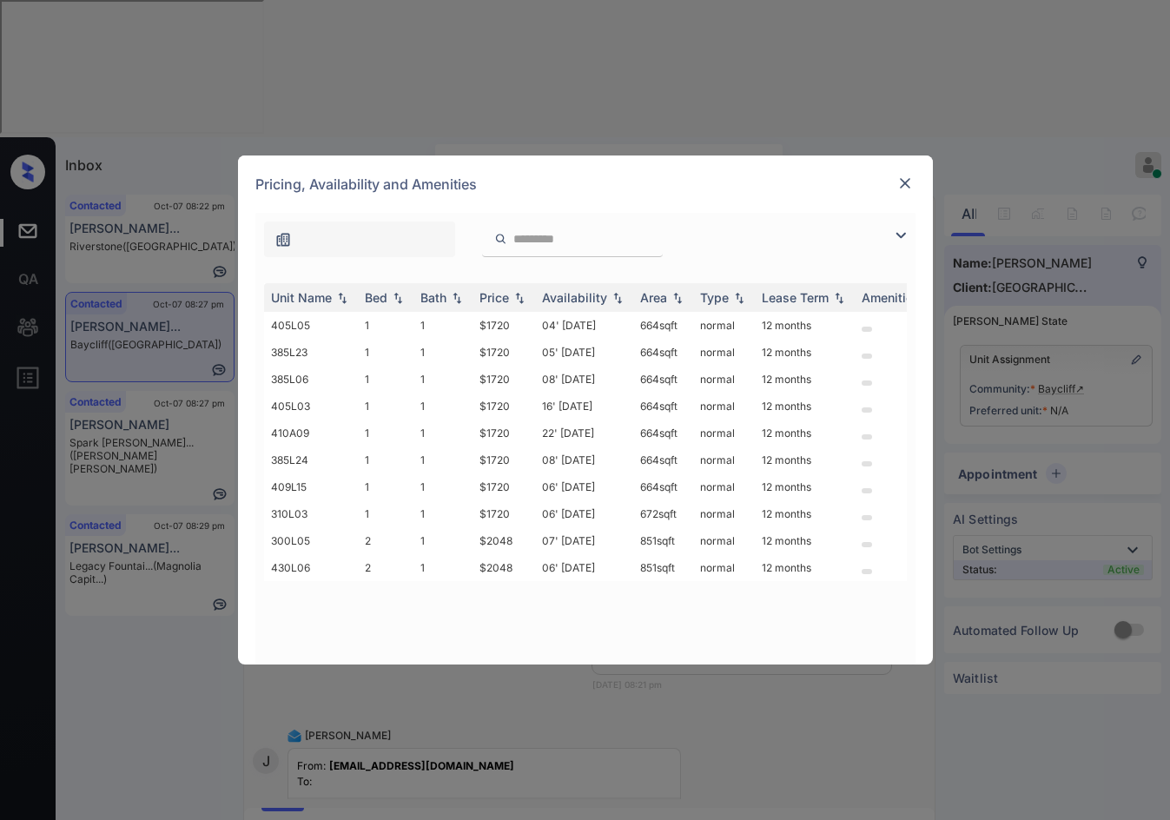
click at [898, 232] on img at bounding box center [900, 235] width 21 height 21
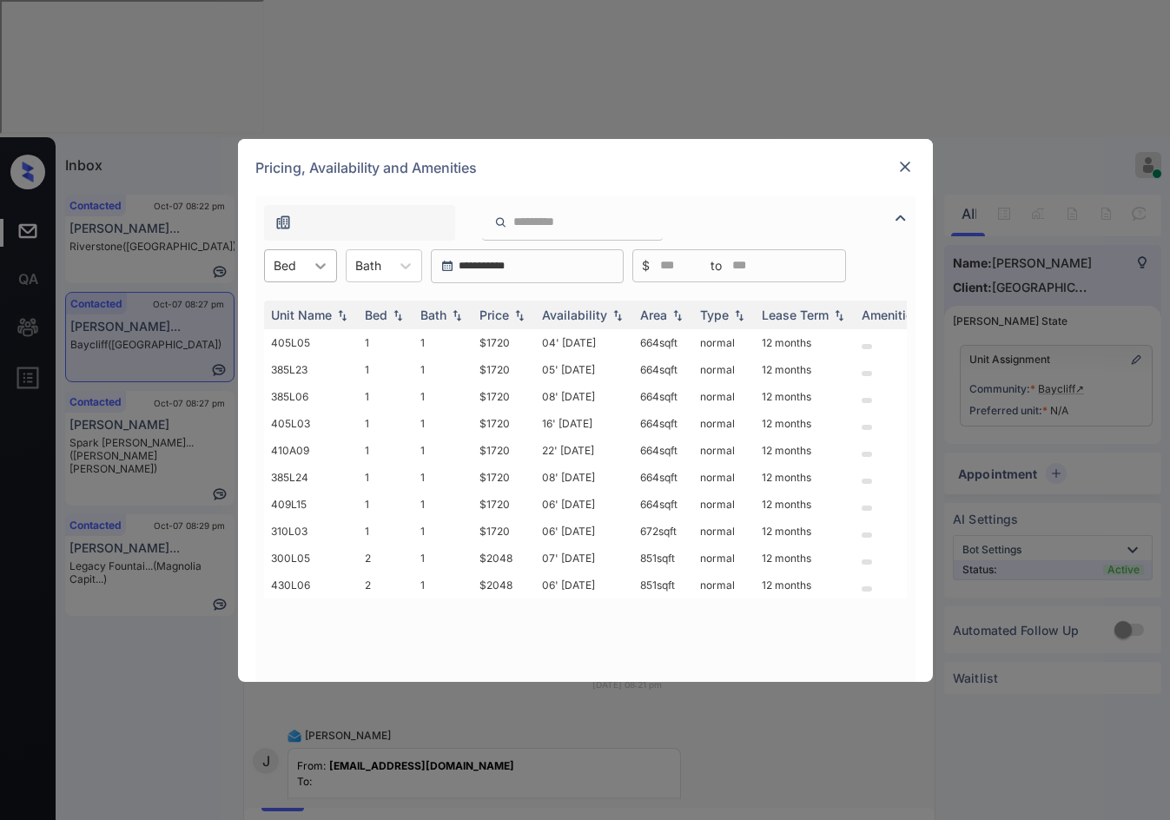
click at [307, 268] on div at bounding box center [320, 265] width 31 height 31
click at [301, 308] on div "1" at bounding box center [300, 308] width 73 height 31
click at [525, 311] on img at bounding box center [519, 314] width 17 height 12
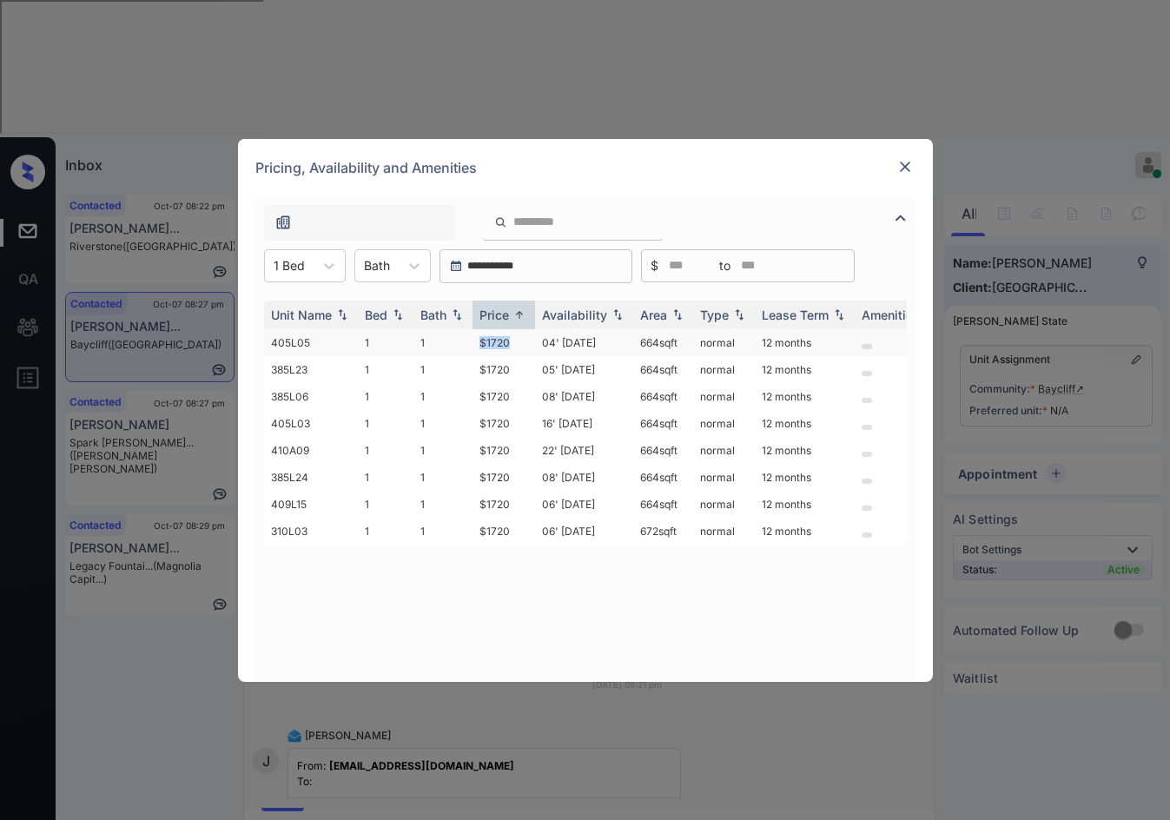
drag, startPoint x: 452, startPoint y: 351, endPoint x: 518, endPoint y: 349, distance: 66.9
click at [518, 349] on tr "405L05 1 1 $1720 04' Sep 25 664 sqft normal 12 months" at bounding box center [717, 342] width 907 height 27
click at [518, 349] on td "$1720" at bounding box center [503, 342] width 63 height 27
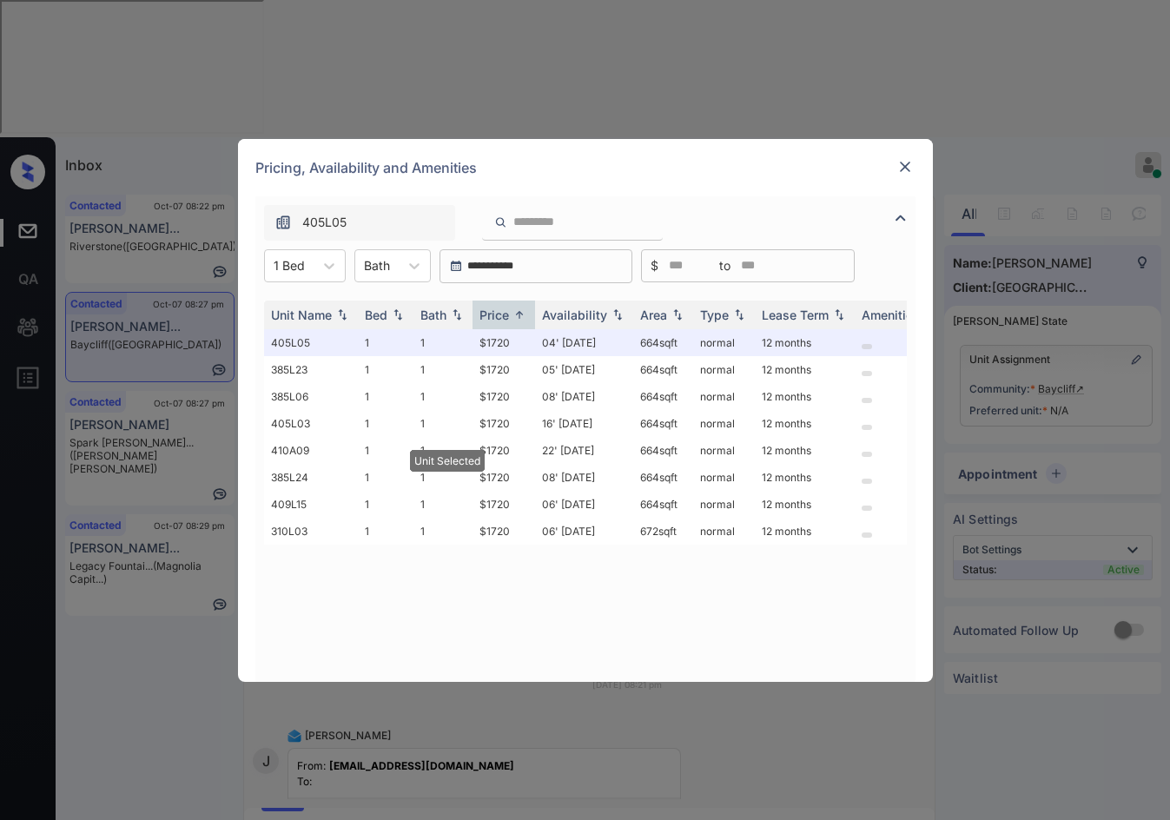
click at [903, 175] on img at bounding box center [904, 166] width 17 height 17
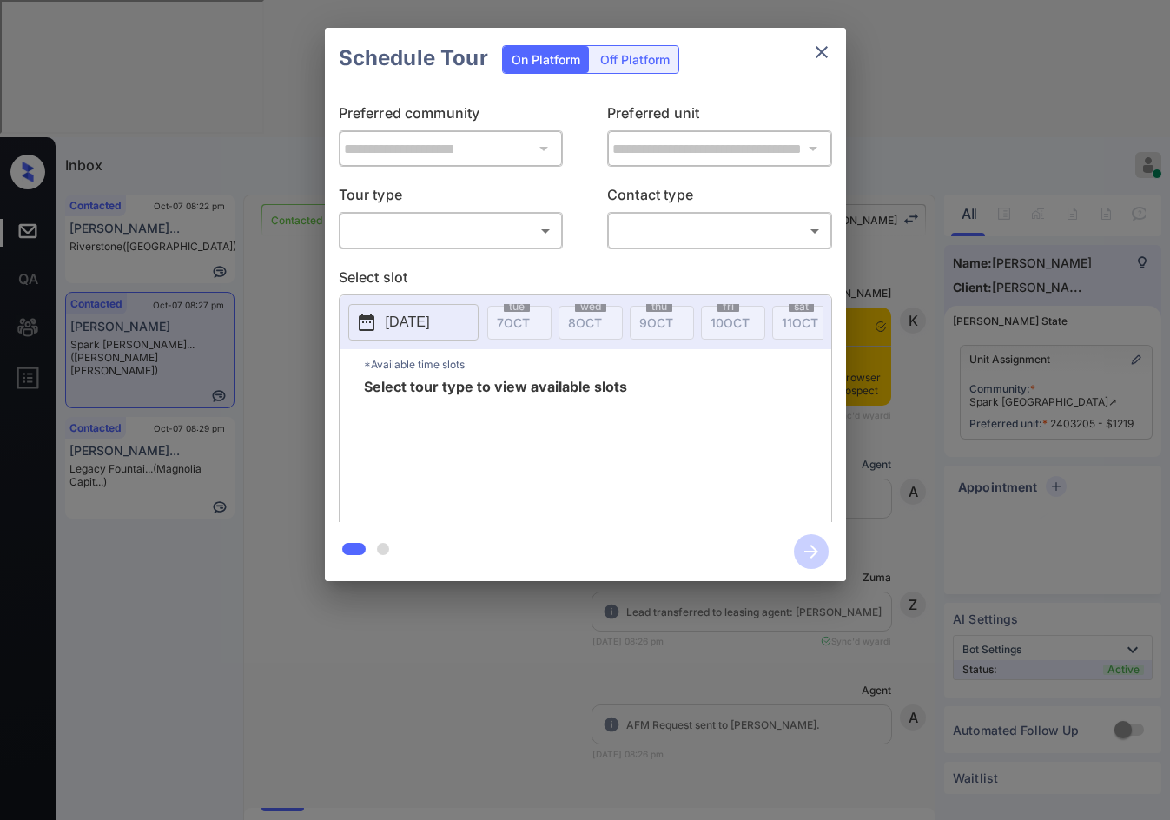
click at [482, 229] on body "Inbox Jezcil Usanastre Online Set yourself offline Set yourself on break Profil…" at bounding box center [585, 410] width 1170 height 820
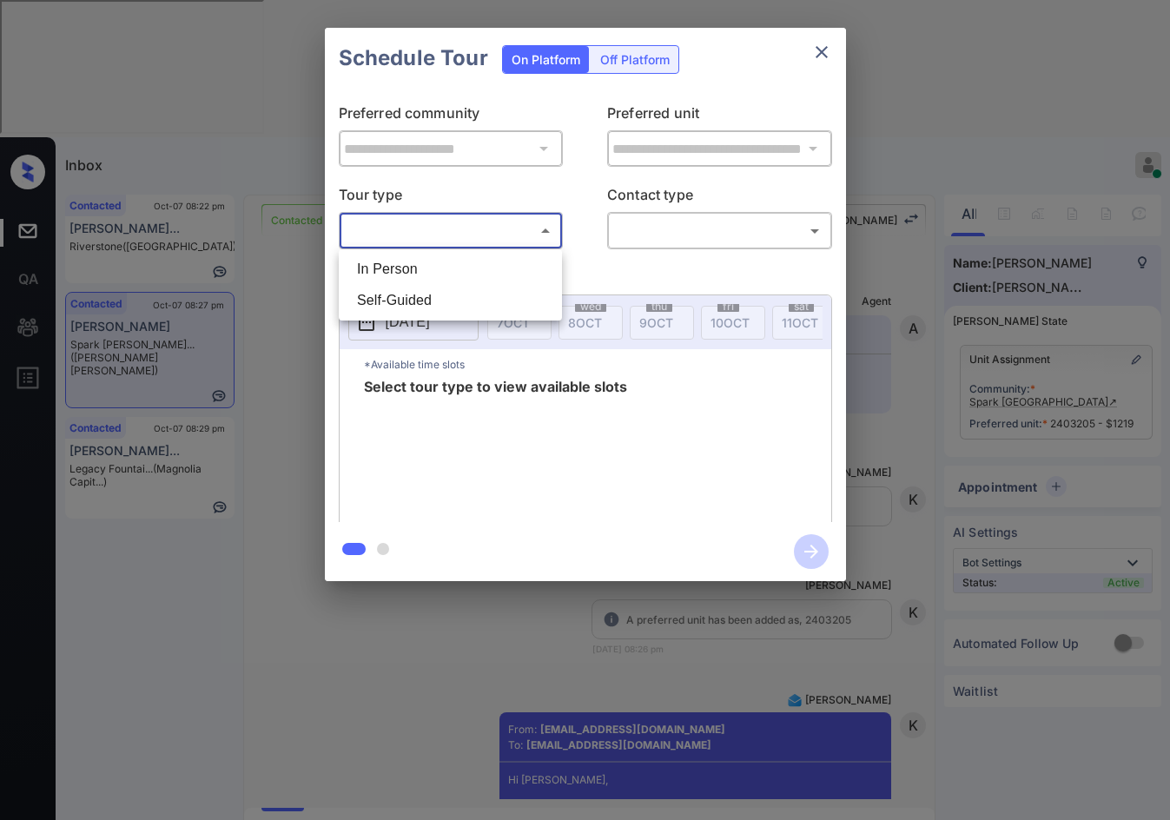
click at [465, 266] on li "In Person" at bounding box center [450, 269] width 214 height 31
type input "********"
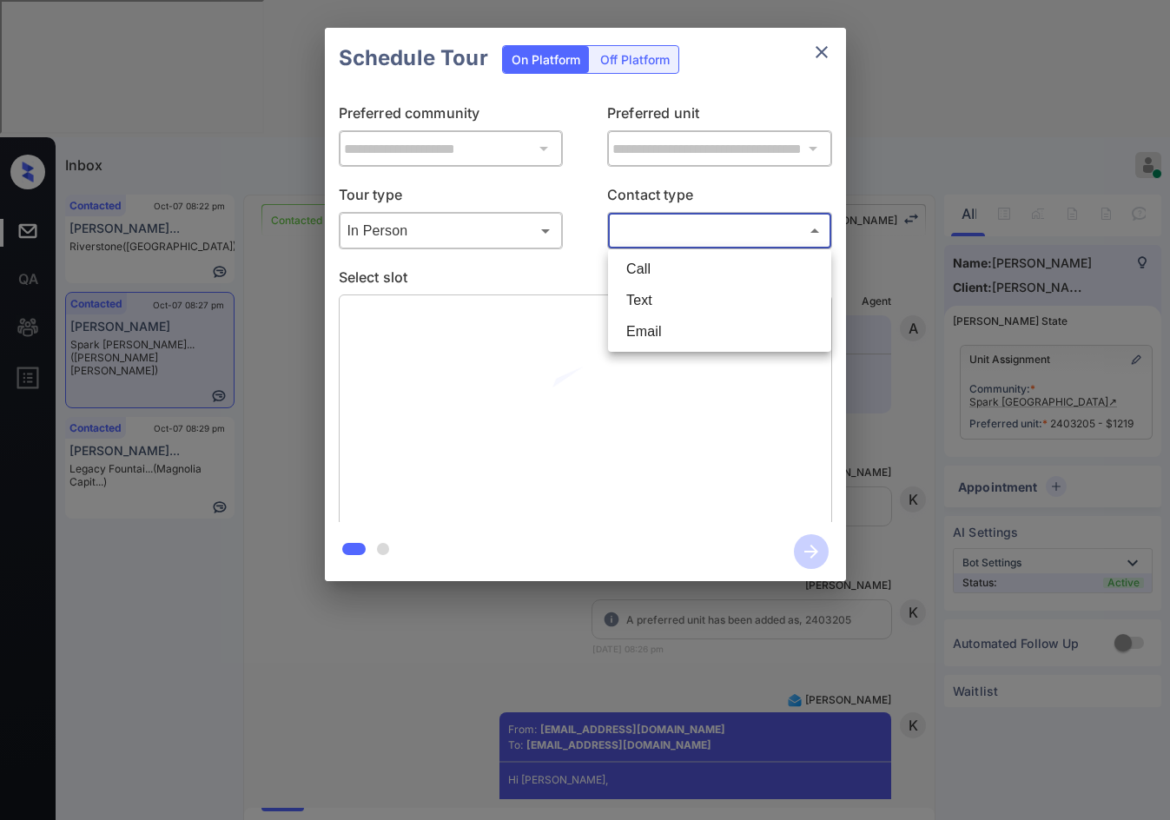
click at [677, 232] on body "Inbox Jezcil Usanastre Online Set yourself offline Set yourself on break Profil…" at bounding box center [585, 410] width 1170 height 820
click at [677, 327] on li "Email" at bounding box center [719, 331] width 214 height 31
type input "*****"
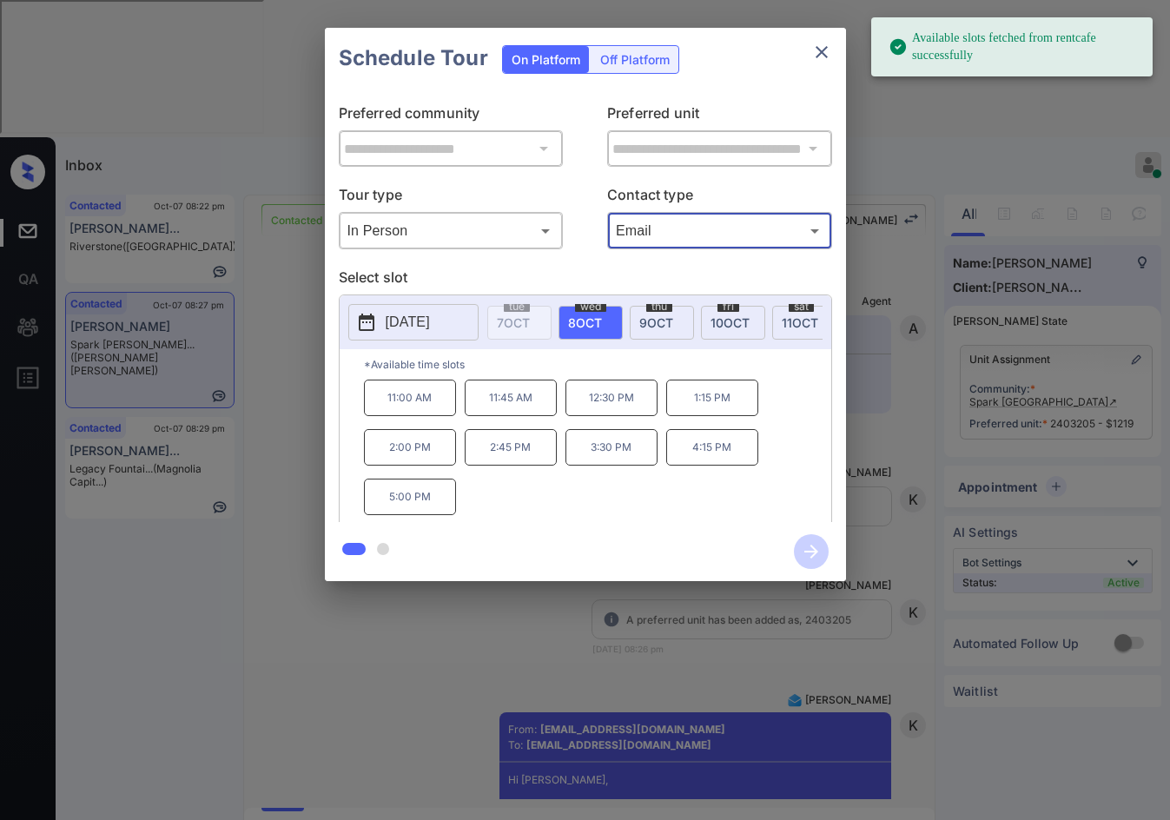
click at [715, 320] on span "10 OCT" at bounding box center [729, 322] width 39 height 15
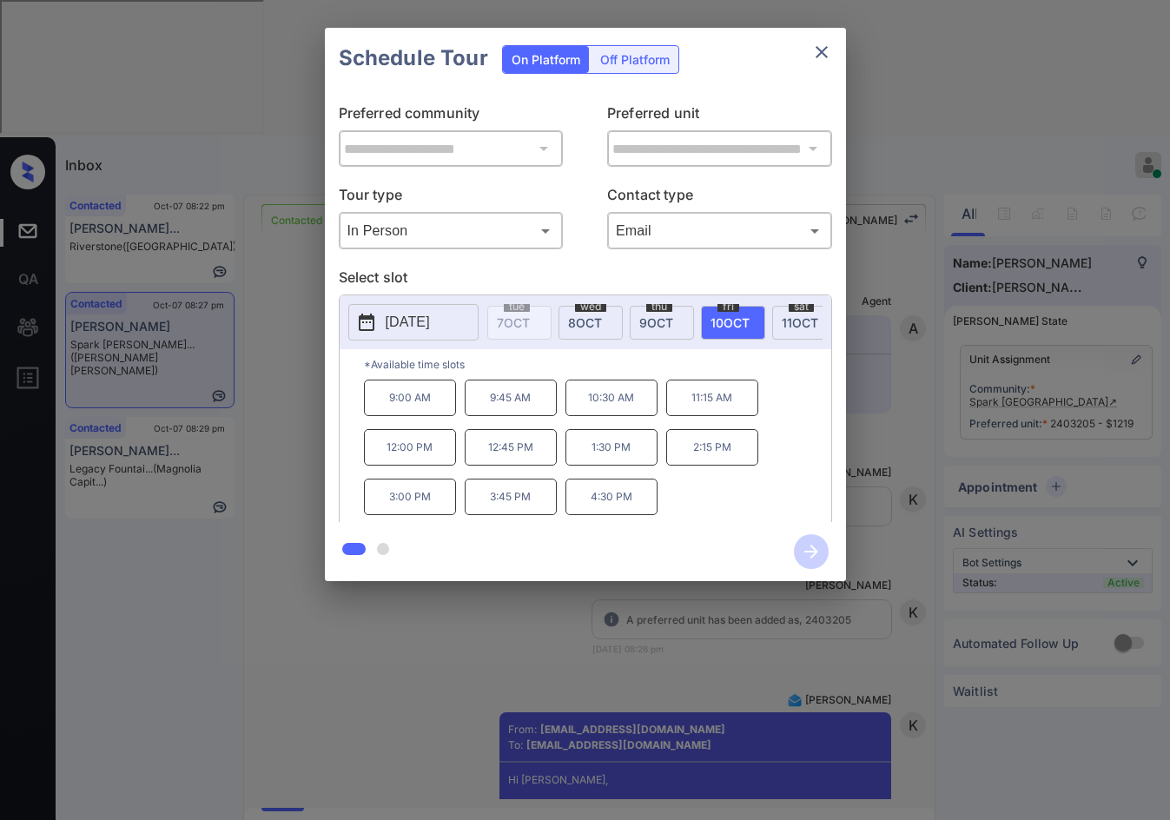
click at [672, 315] on span "9 OCT" at bounding box center [656, 322] width 34 height 15
drag, startPoint x: 353, startPoint y: 413, endPoint x: 435, endPoint y: 409, distance: 81.7
click at [435, 409] on div "*Available time slots 9:00 AM 9:45 AM 10:30 AM 11:15 AM 12:00 PM 12:45 PM 1:30 …" at bounding box center [586, 438] width 492 height 178
copy p "9:00 AM"
drag, startPoint x: 612, startPoint y: 507, endPoint x: 640, endPoint y: 508, distance: 27.8
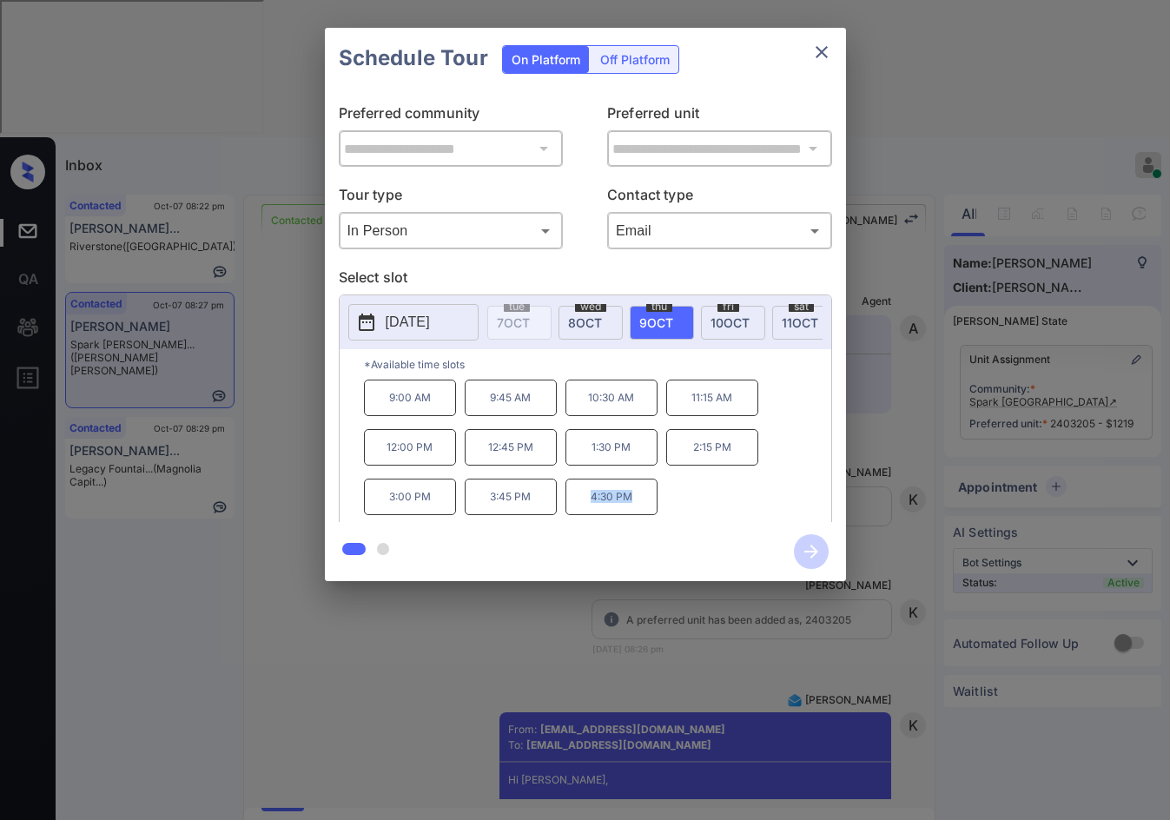
click at [640, 508] on p "4:30 PM" at bounding box center [611, 496] width 92 height 36
copy p "4:30 PM"
click at [237, 348] on div "**********" at bounding box center [585, 304] width 1170 height 609
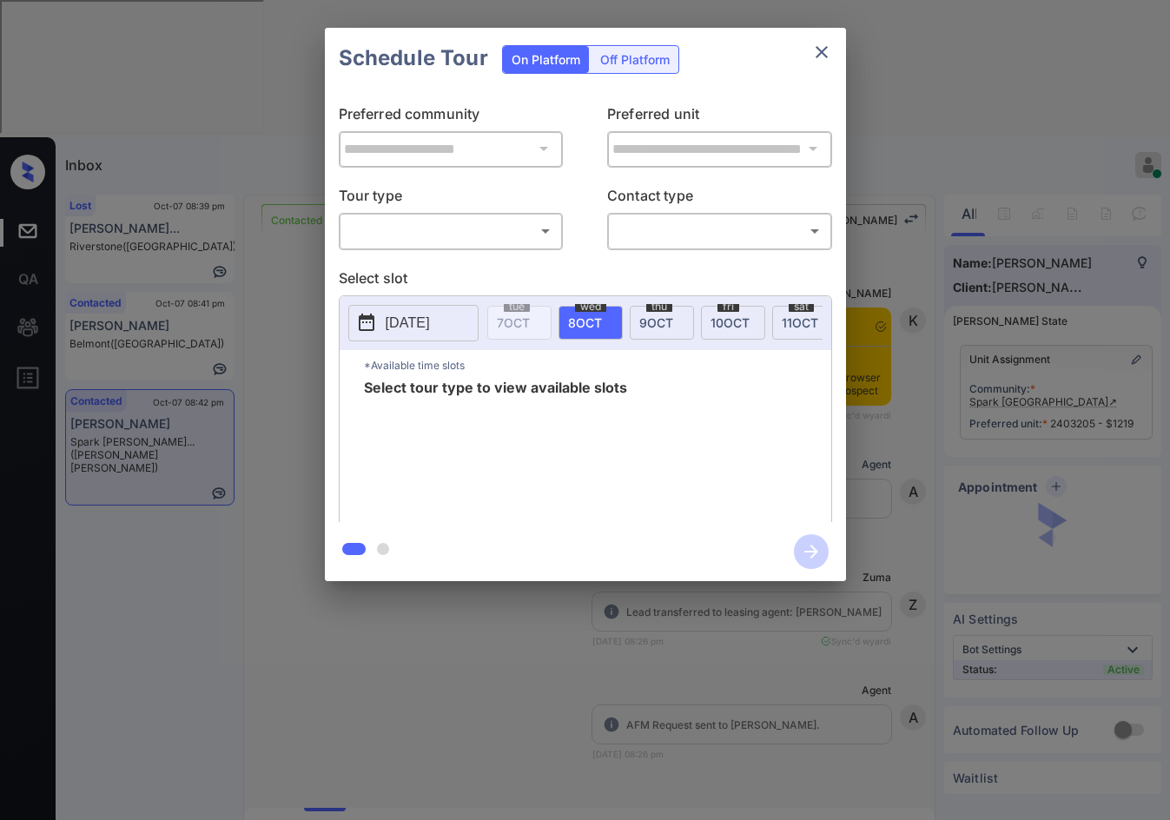
scroll to position [1686, 0]
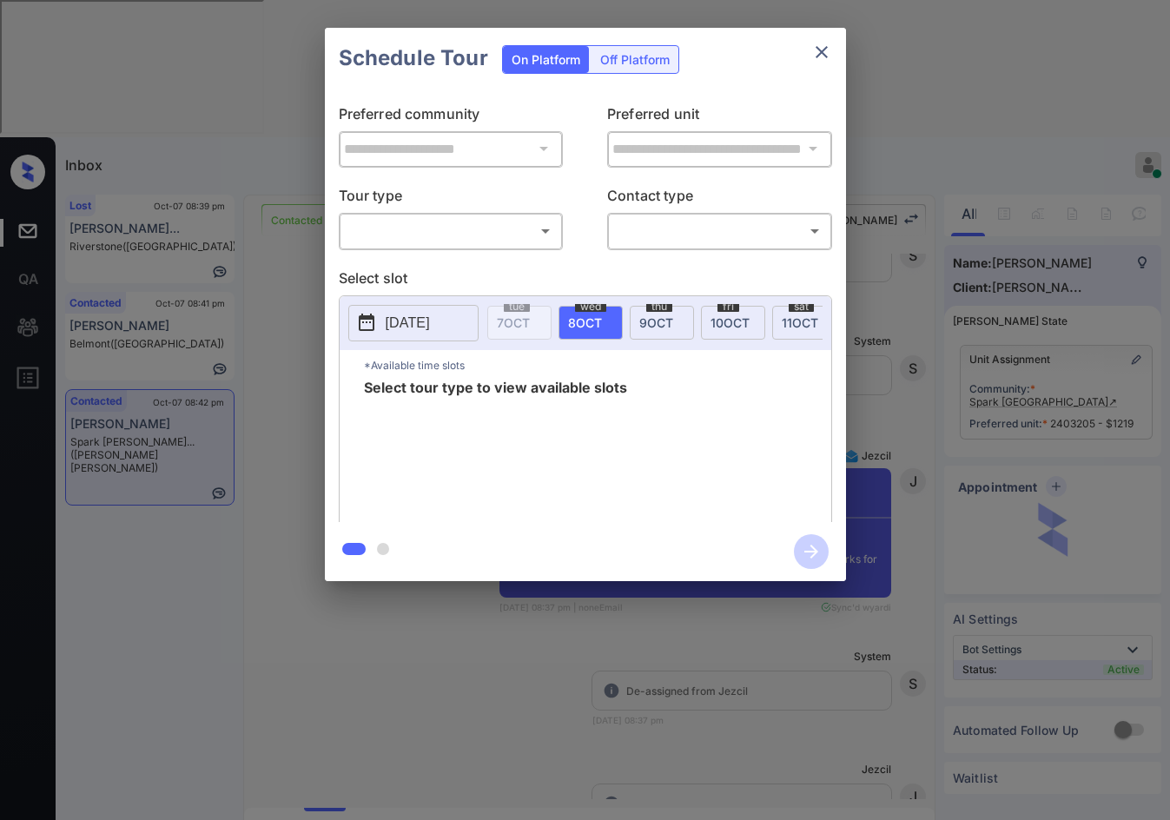
click at [386, 233] on body "Inbox Jezcil Usanastre Online Set yourself offline Set yourself on break Profil…" at bounding box center [585, 410] width 1170 height 820
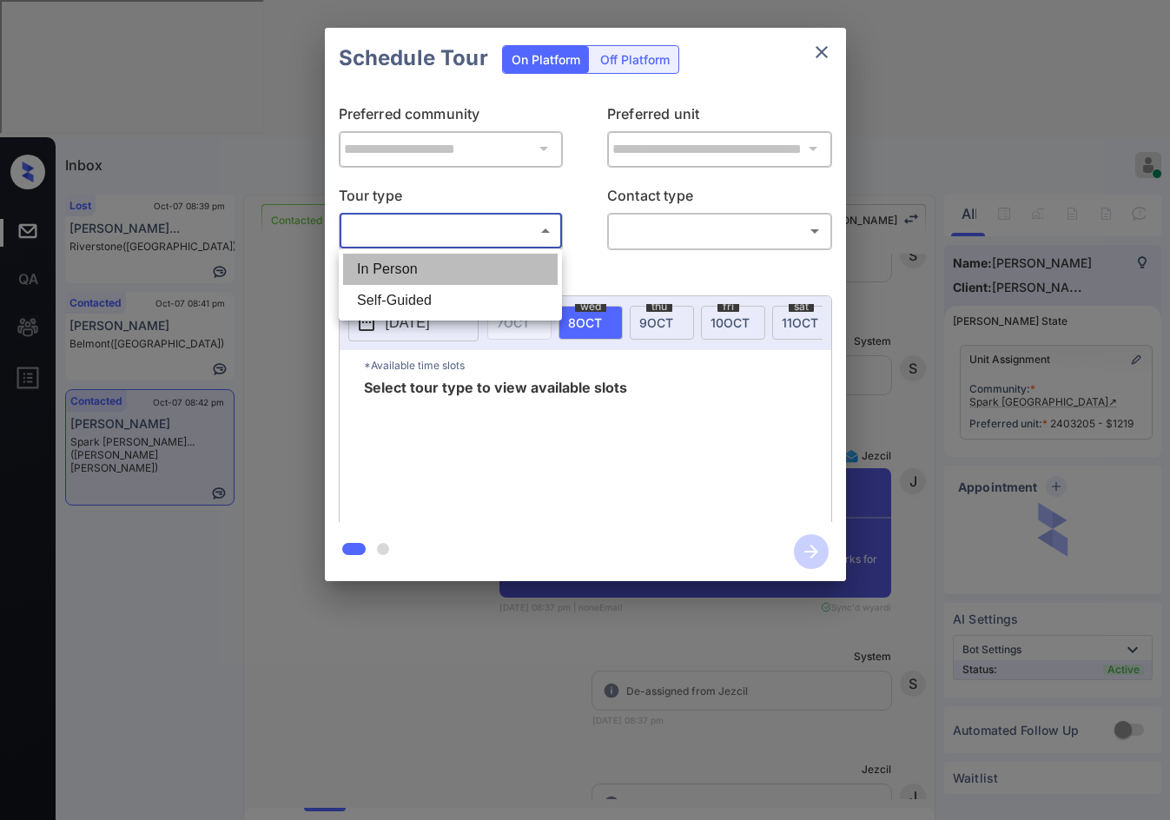
click at [392, 277] on li "In Person" at bounding box center [450, 269] width 214 height 31
type input "********"
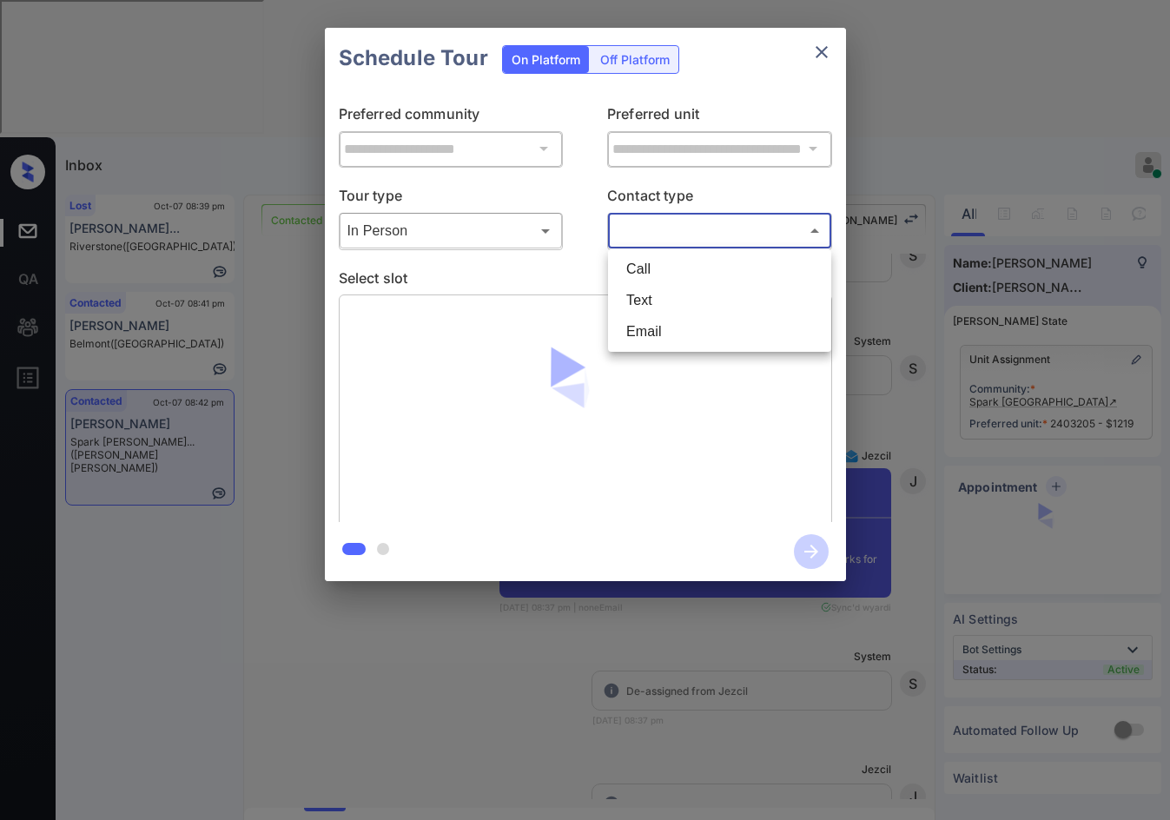
click at [666, 243] on body "Inbox Jezcil Usanastre Online Set yourself offline Set yourself on break Profil…" at bounding box center [585, 410] width 1170 height 820
click at [672, 325] on li "Email" at bounding box center [719, 331] width 214 height 31
type input "*****"
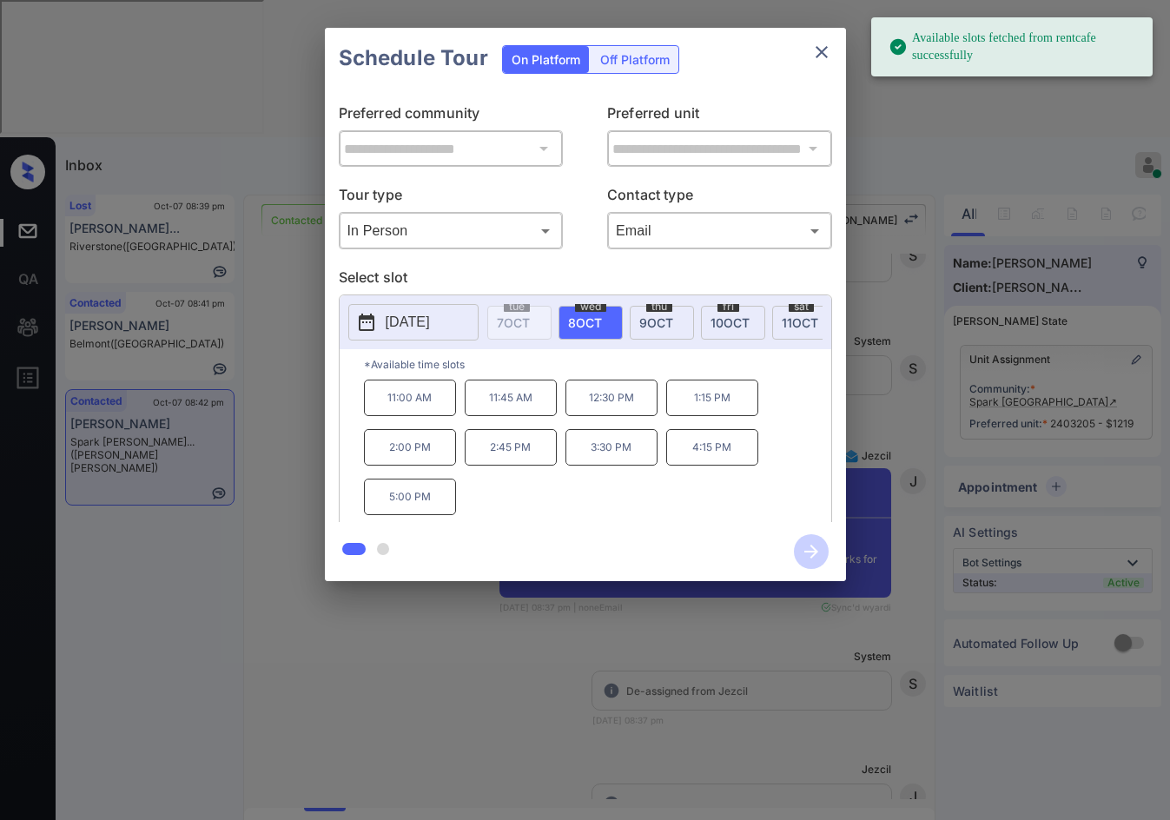
click at [657, 327] on span "[DATE]" at bounding box center [656, 322] width 34 height 15
click at [386, 391] on p "9:00 AM" at bounding box center [410, 397] width 92 height 36
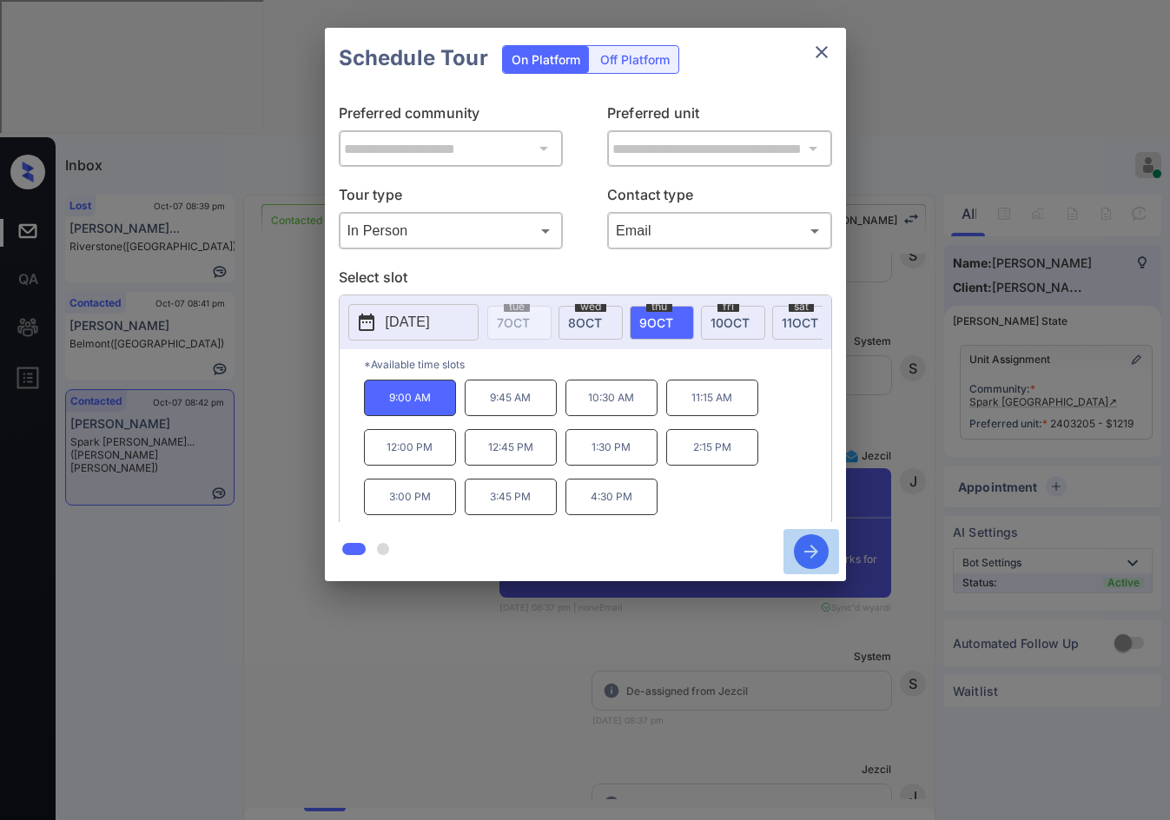
click at [824, 539] on icon "button" at bounding box center [811, 551] width 35 height 35
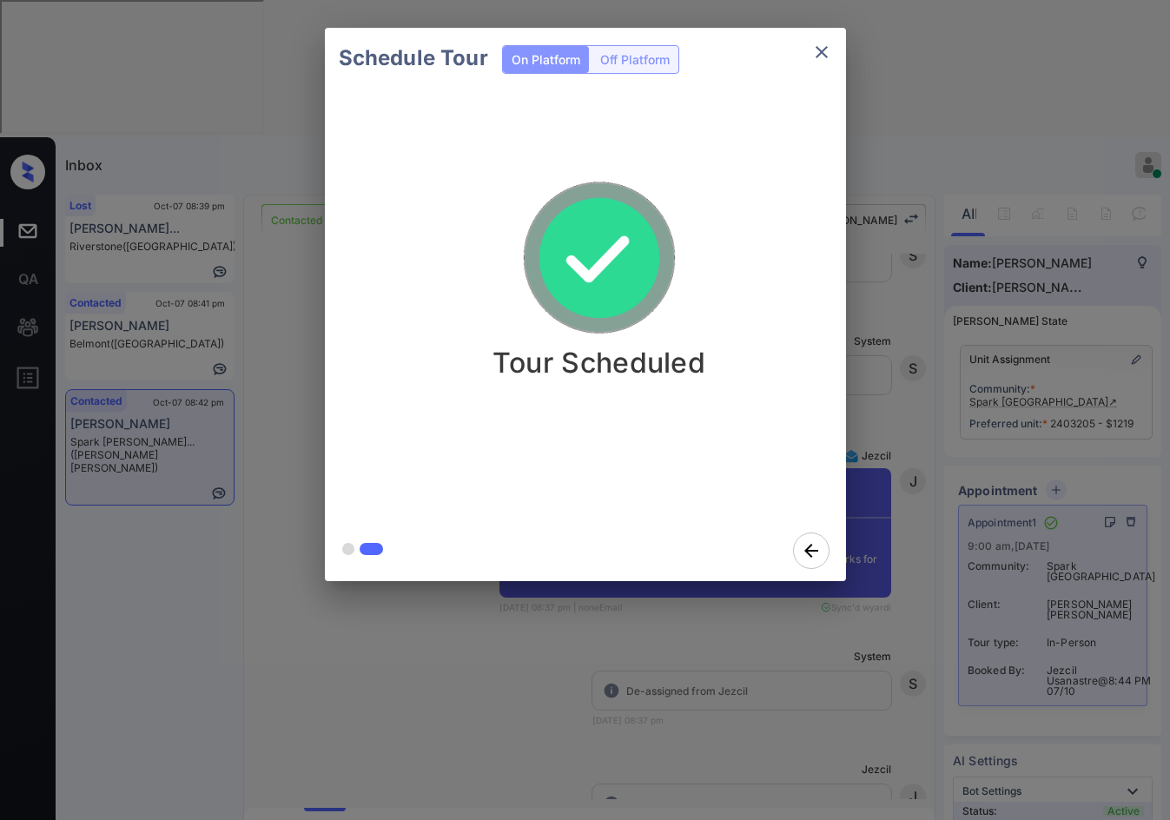
click at [811, 55] on icon "close" at bounding box center [821, 52] width 21 height 21
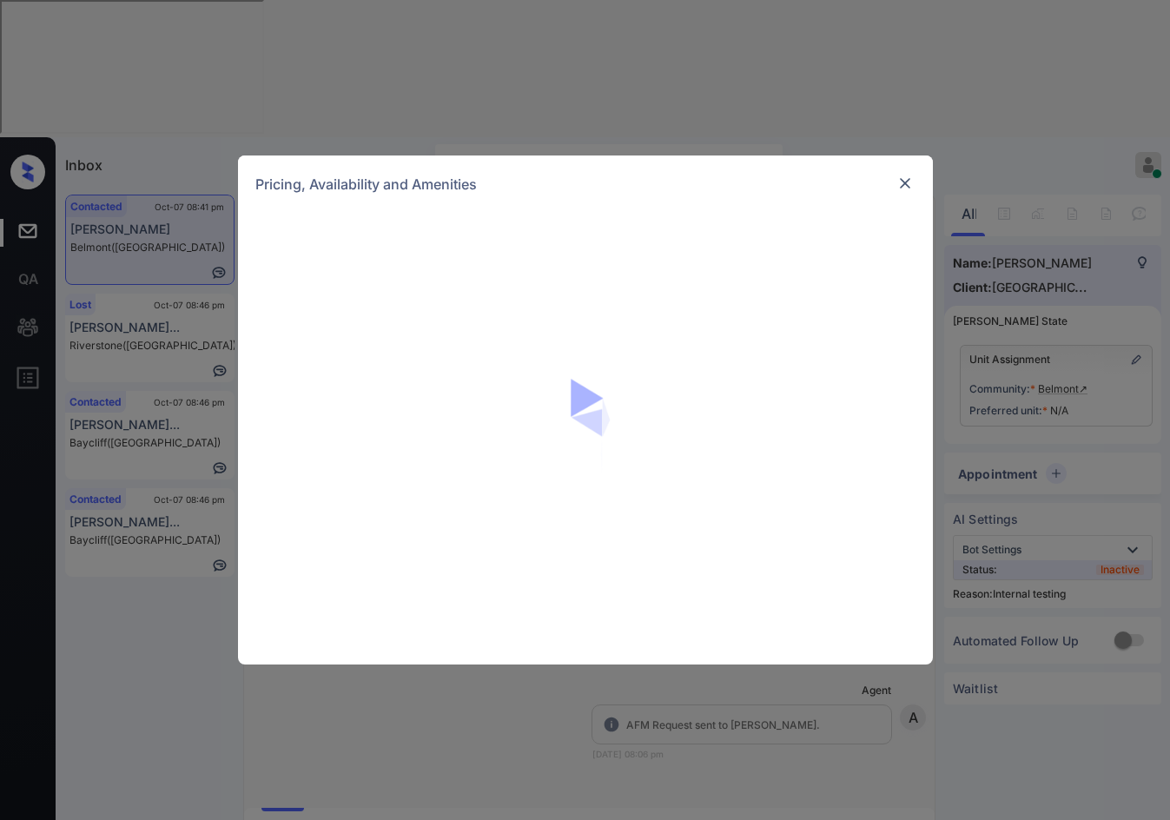
scroll to position [2493, 0]
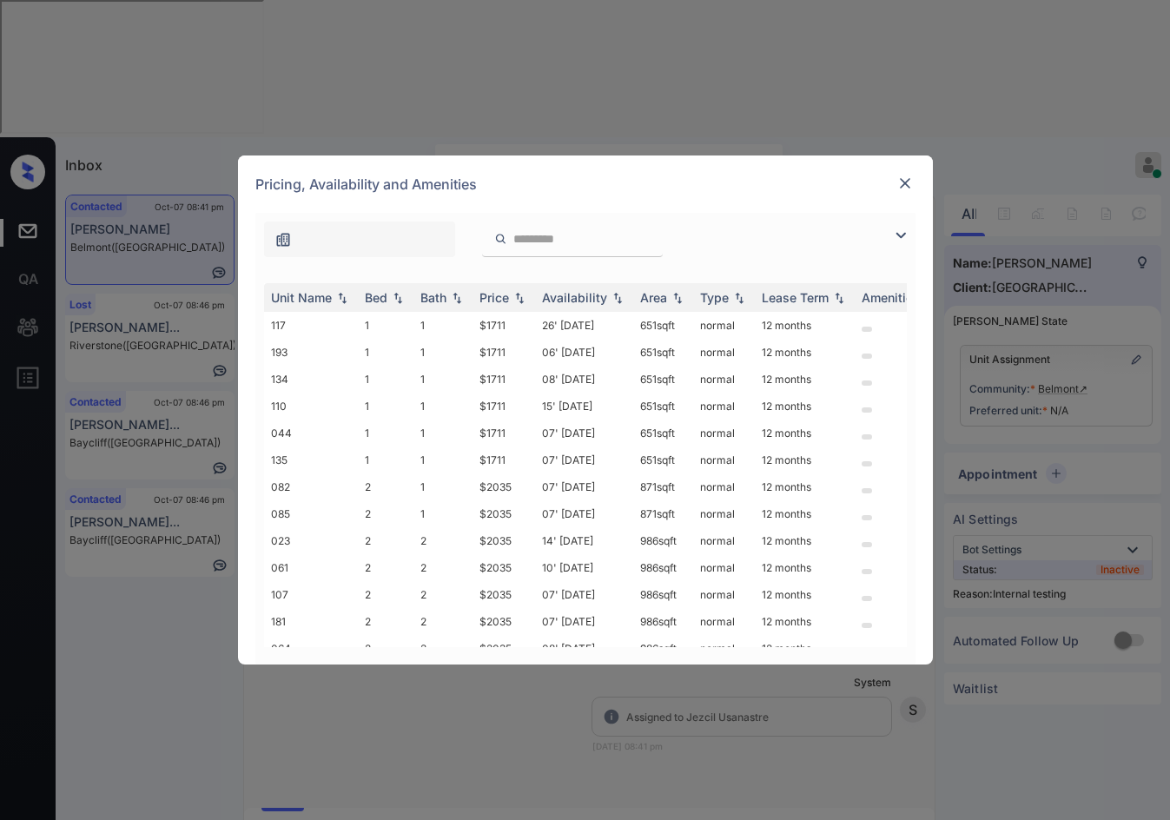
click at [901, 237] on img at bounding box center [900, 235] width 21 height 21
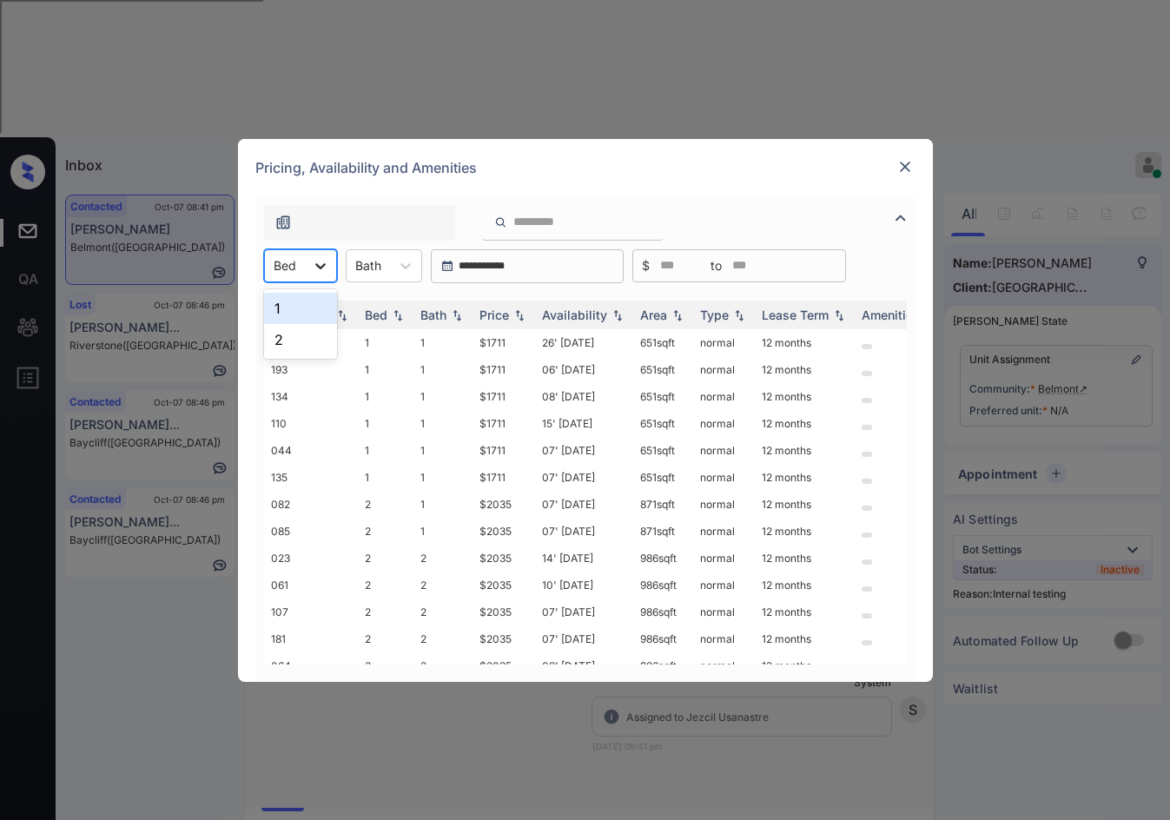
click at [309, 271] on div at bounding box center [320, 265] width 31 height 31
click at [307, 336] on div "2" at bounding box center [300, 339] width 73 height 31
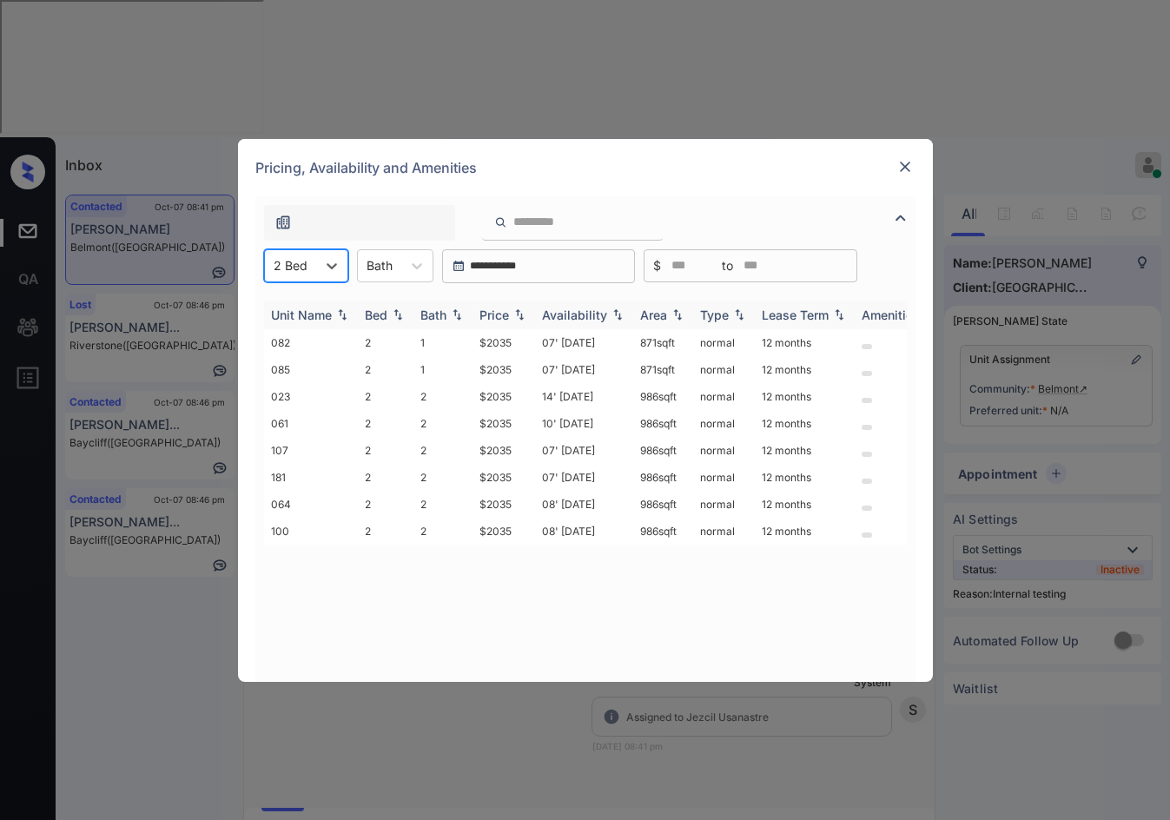
click at [522, 318] on img at bounding box center [519, 314] width 17 height 12
click at [523, 318] on img at bounding box center [519, 314] width 17 height 13
drag, startPoint x: 459, startPoint y: 342, endPoint x: 532, endPoint y: 338, distance: 73.1
click at [508, 335] on tr "082 2 1 $2035 07' Nov 25 871 sqft normal 12 months" at bounding box center [717, 342] width 907 height 27
click at [528, 400] on td "$2035" at bounding box center [503, 396] width 63 height 27
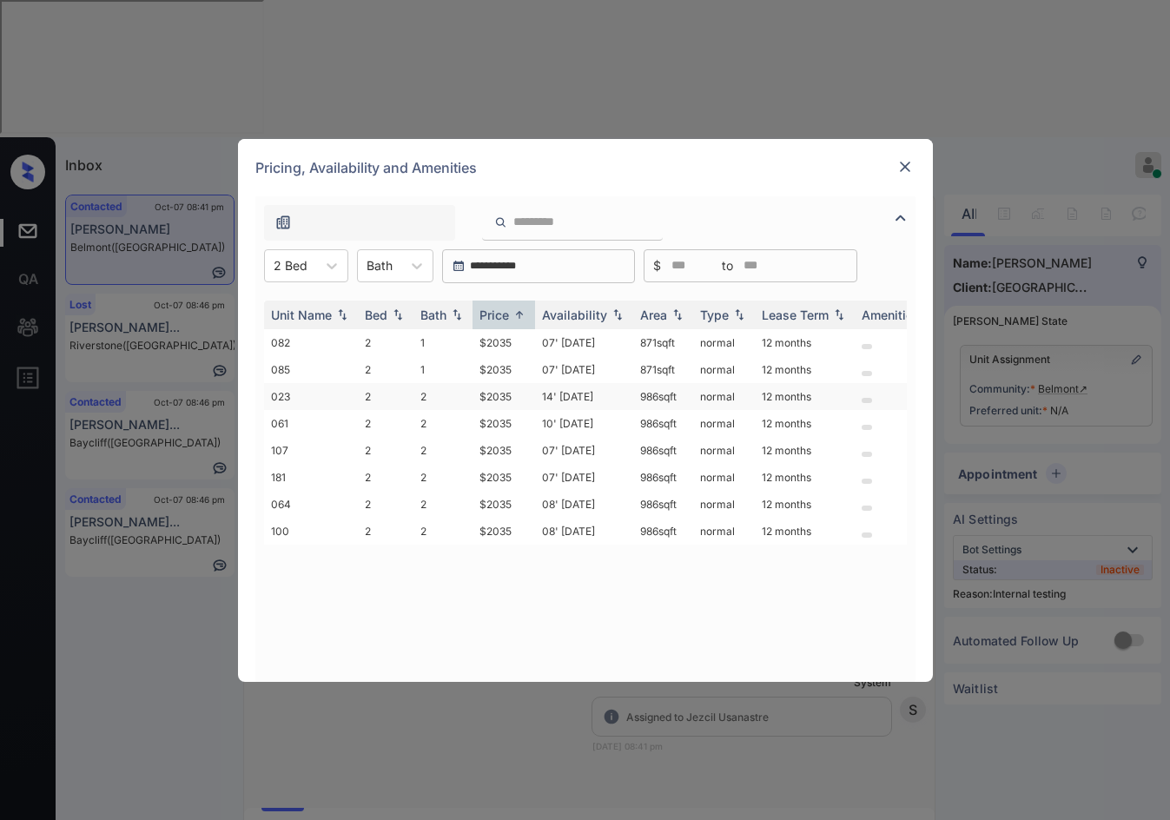
click at [528, 400] on td "$2035" at bounding box center [503, 396] width 63 height 27
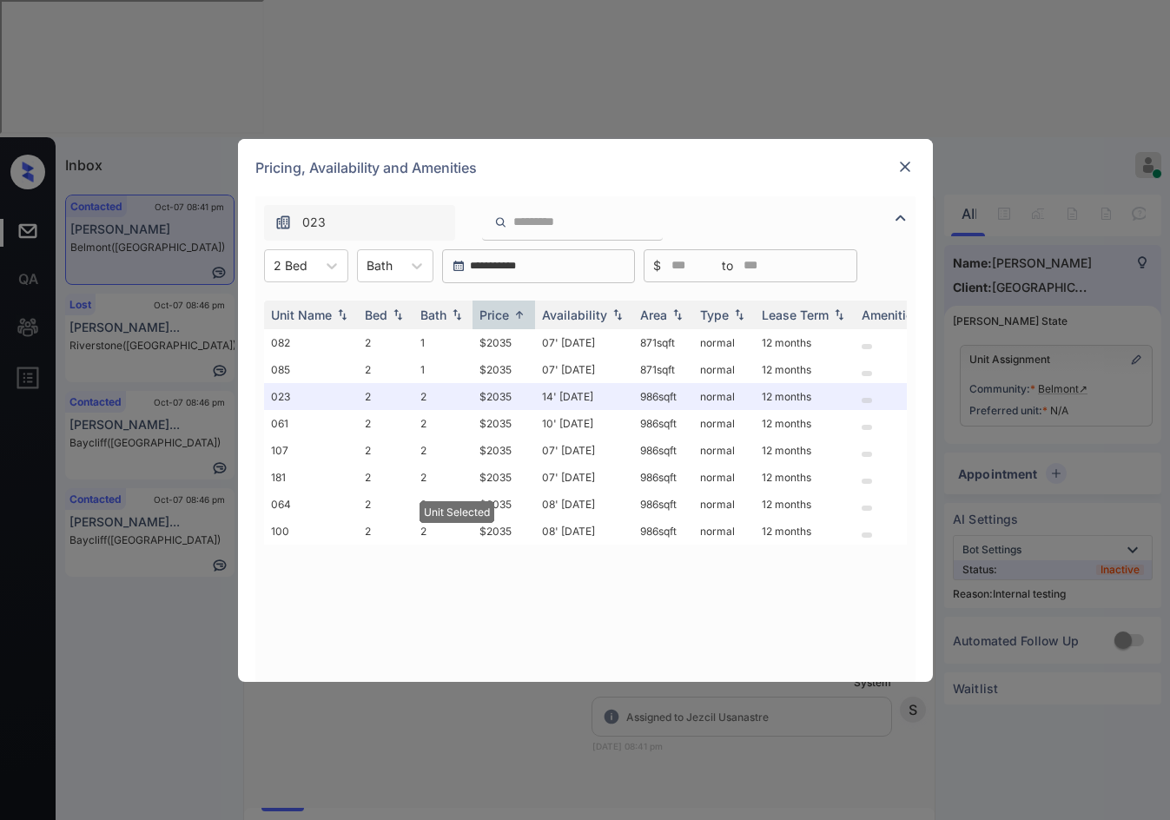
click at [907, 171] on img at bounding box center [904, 166] width 17 height 17
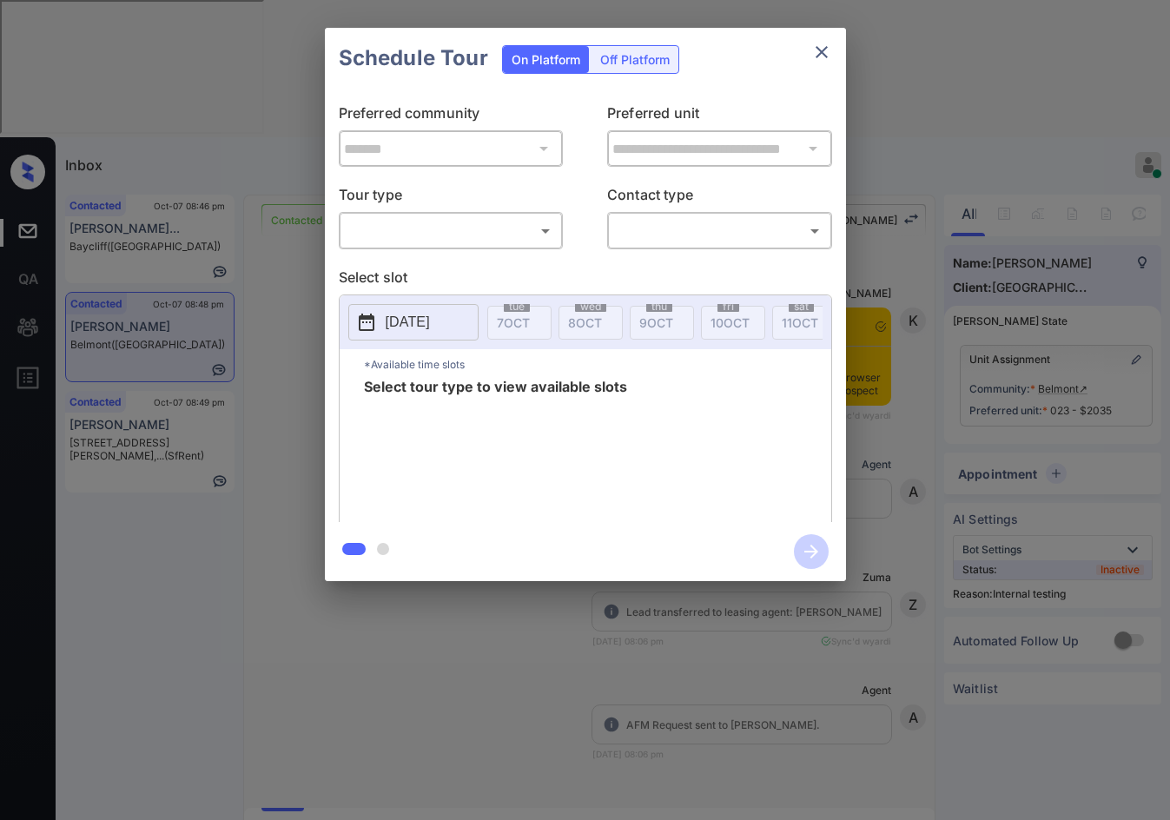
scroll to position [1481, 0]
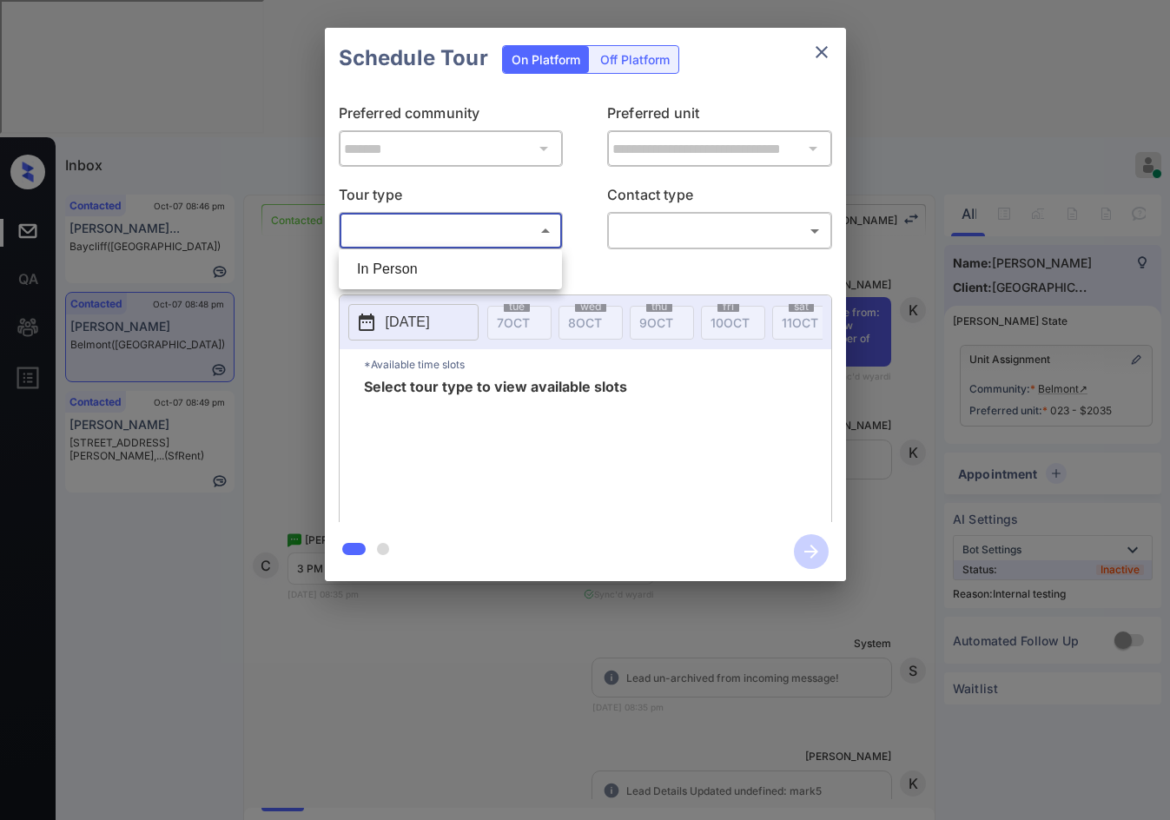
click at [529, 232] on body "Inbox Jezcil Usanastre Online Set yourself offline Set yourself on break Profil…" at bounding box center [585, 410] width 1170 height 820
click at [527, 262] on li "In Person" at bounding box center [450, 269] width 214 height 31
type input "********"
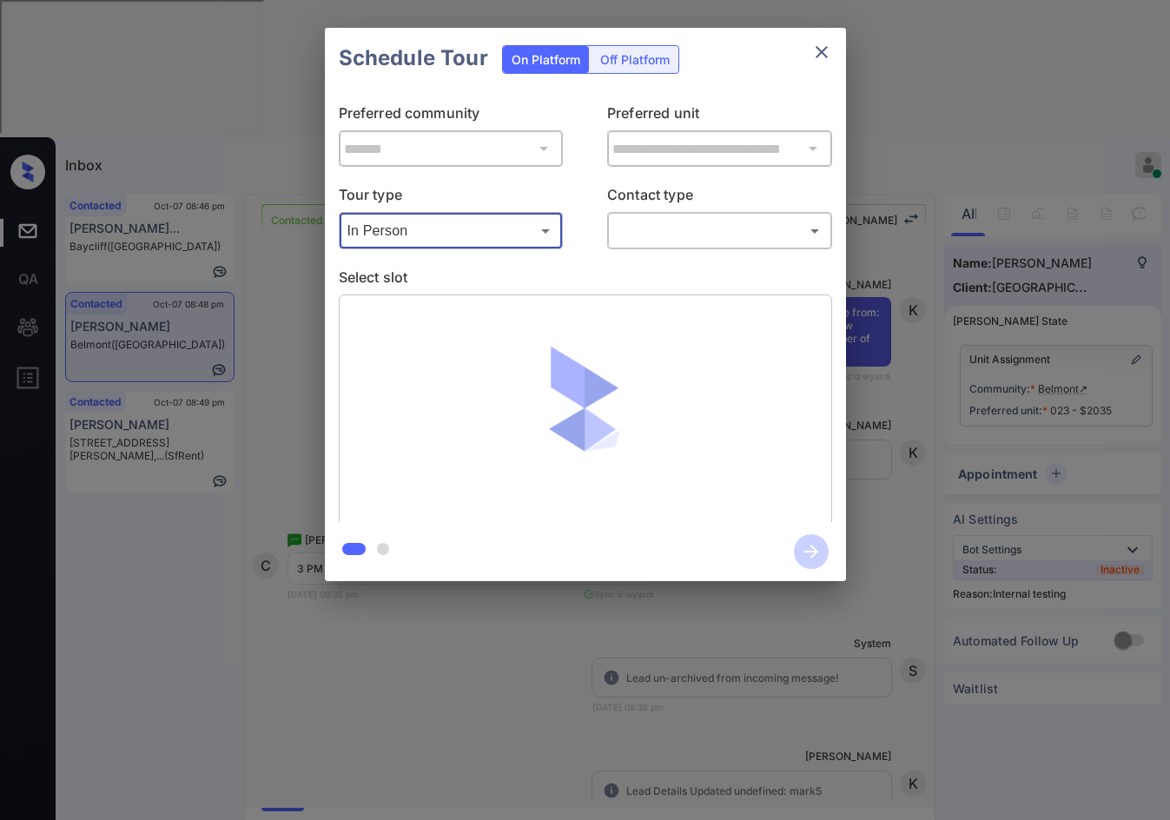
click at [655, 213] on div "​ ​" at bounding box center [719, 230] width 225 height 37
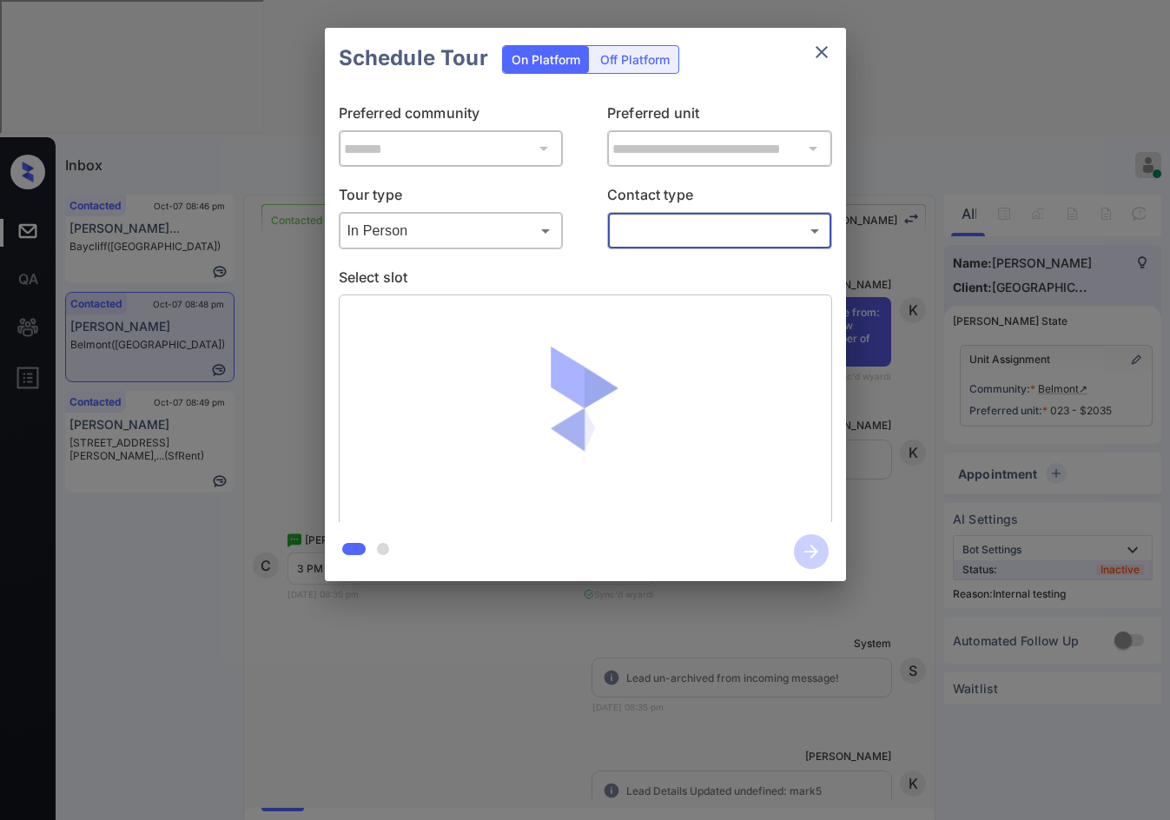
click at [658, 219] on body "Inbox Jezcil Usanastre Online Set yourself offline Set yourself on break Profil…" at bounding box center [585, 410] width 1170 height 820
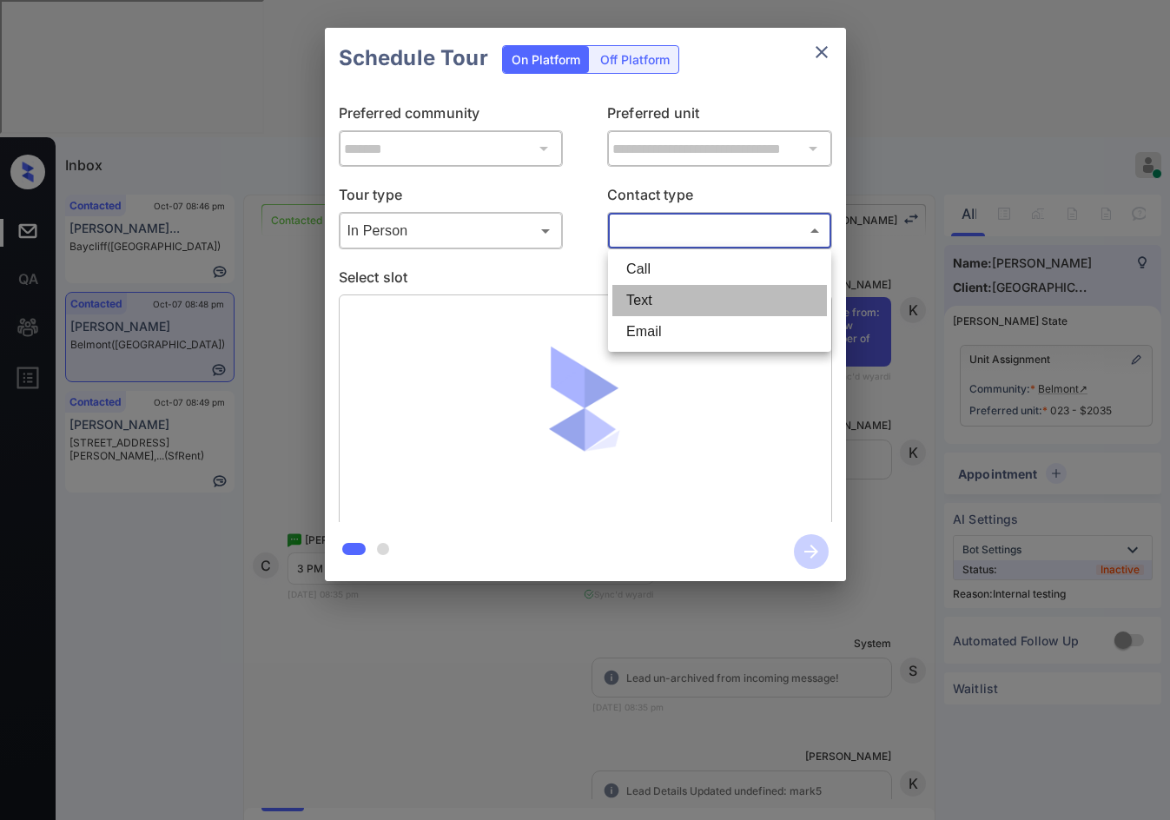
click at [690, 304] on li "Text" at bounding box center [719, 300] width 214 height 31
type input "****"
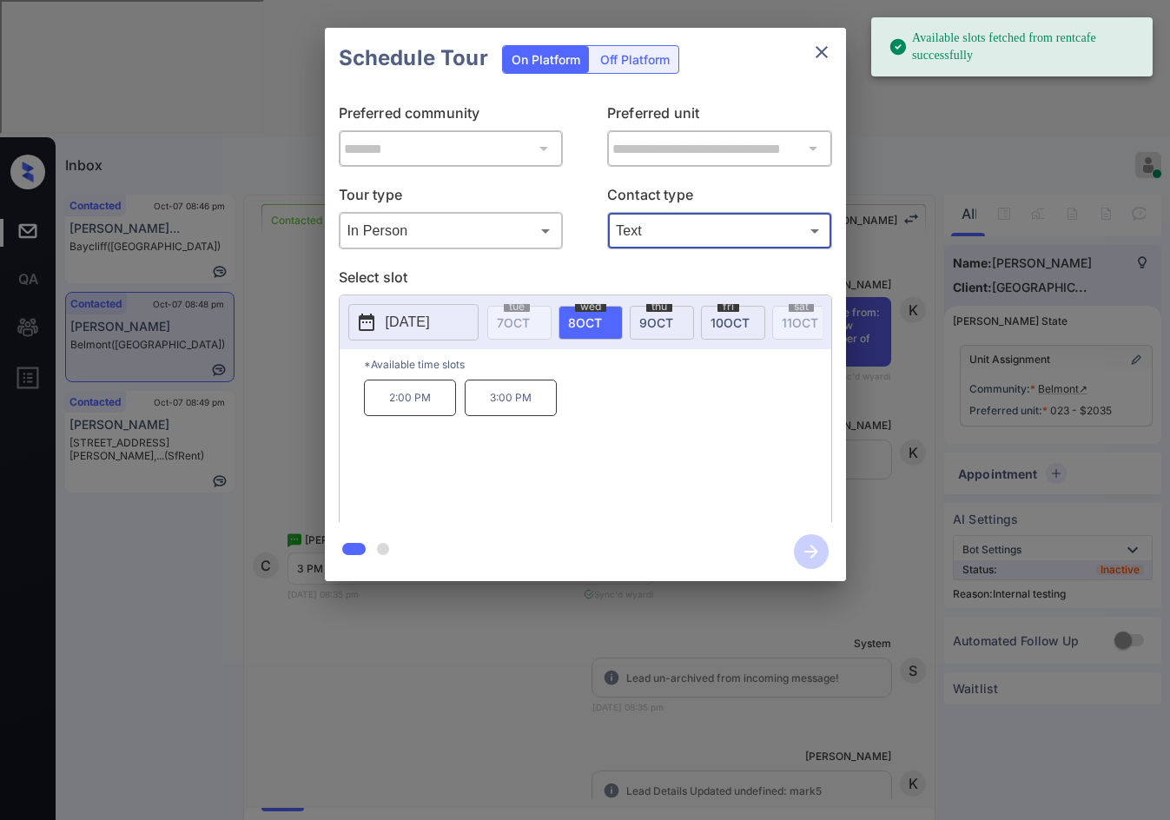
click at [300, 414] on div "**********" at bounding box center [585, 304] width 1170 height 609
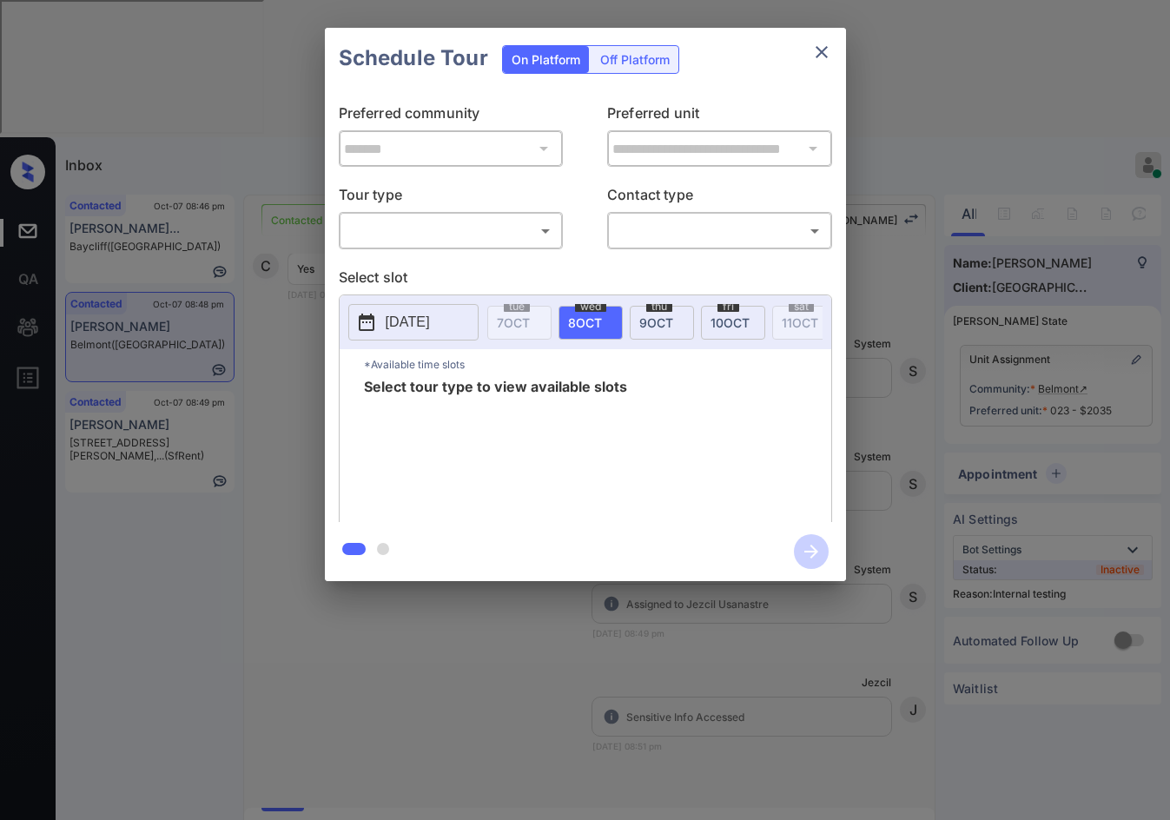
click at [412, 229] on body "Inbox Jezcil Usanastre Online Set yourself offline Set yourself on break Profil…" at bounding box center [585, 410] width 1170 height 820
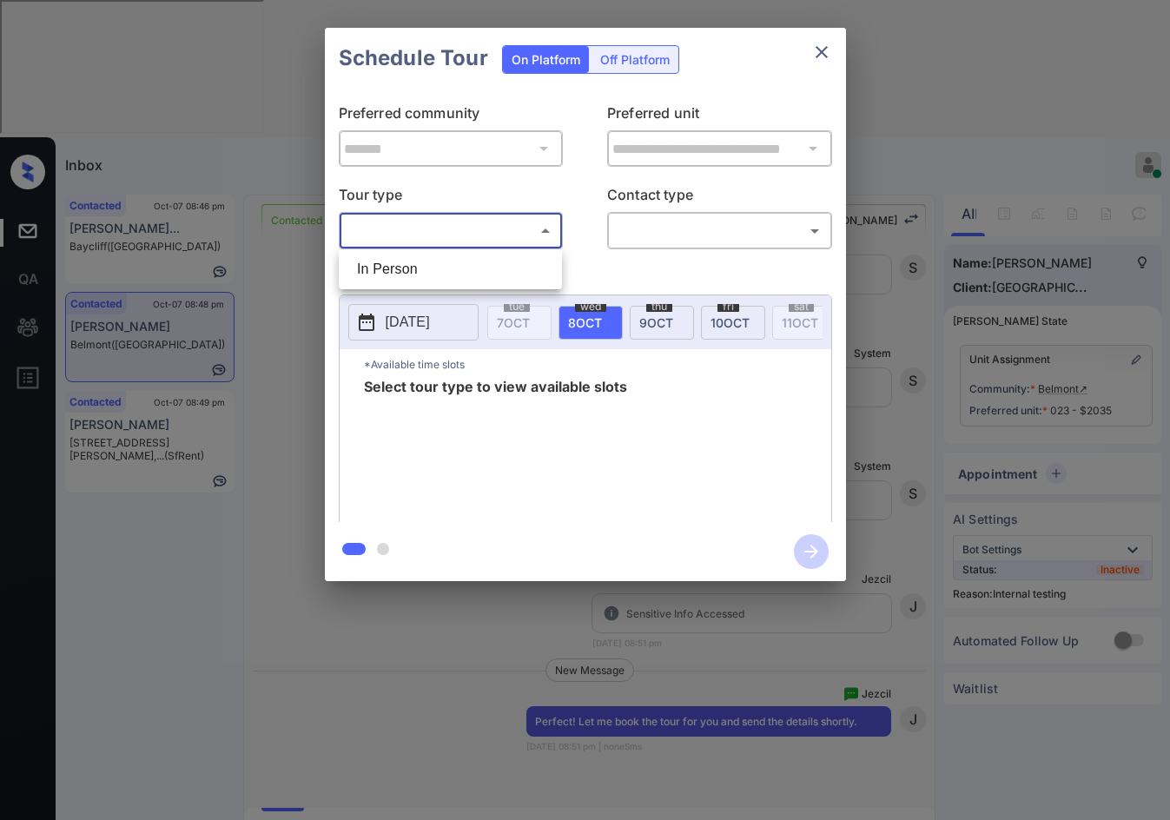
scroll to position [3608, 0]
click at [419, 267] on li "In Person" at bounding box center [450, 269] width 214 height 31
type input "********"
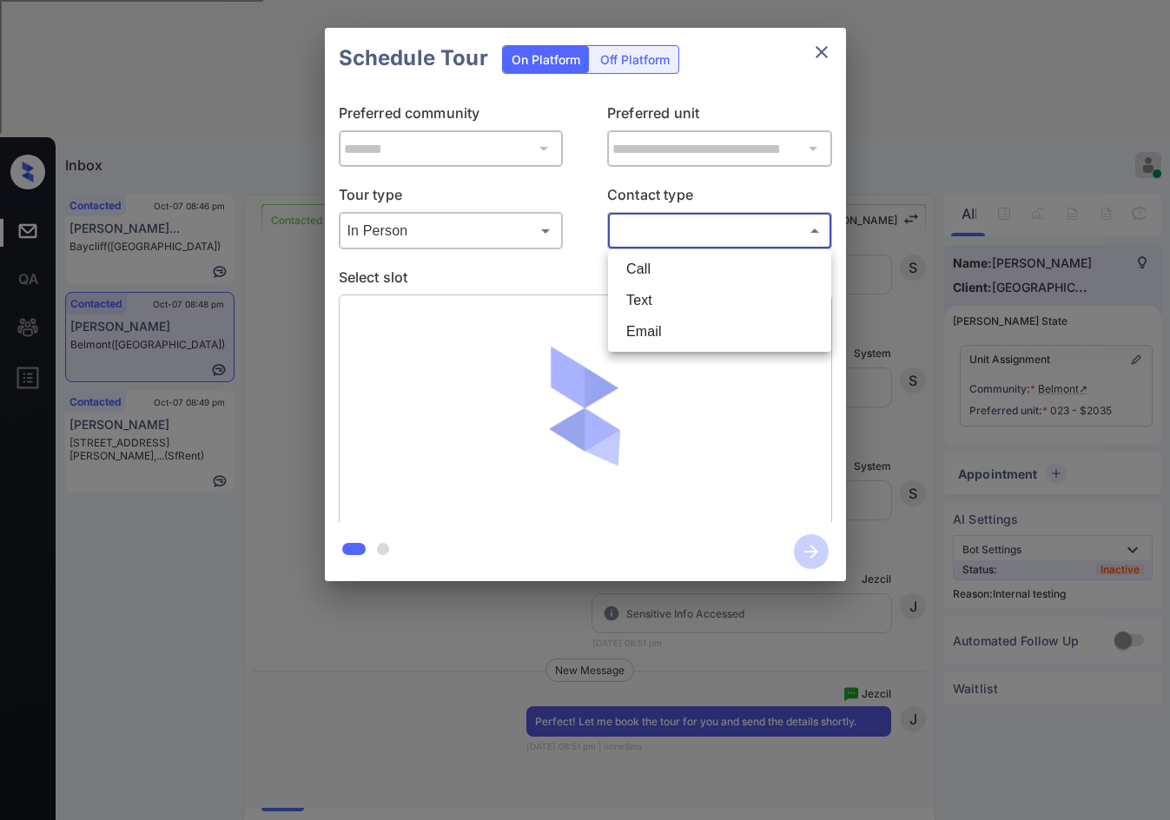
drag, startPoint x: 640, startPoint y: 222, endPoint x: 646, endPoint y: 251, distance: 29.3
click at [640, 221] on body "Inbox Jezcil Usanastre Online Set yourself offline Set yourself on break Profil…" at bounding box center [585, 410] width 1170 height 820
drag, startPoint x: 647, startPoint y: 327, endPoint x: 659, endPoint y: 298, distance: 31.9
click at [659, 298] on ul "Call Text Email" at bounding box center [719, 300] width 223 height 102
click at [663, 300] on li "Text" at bounding box center [719, 300] width 214 height 31
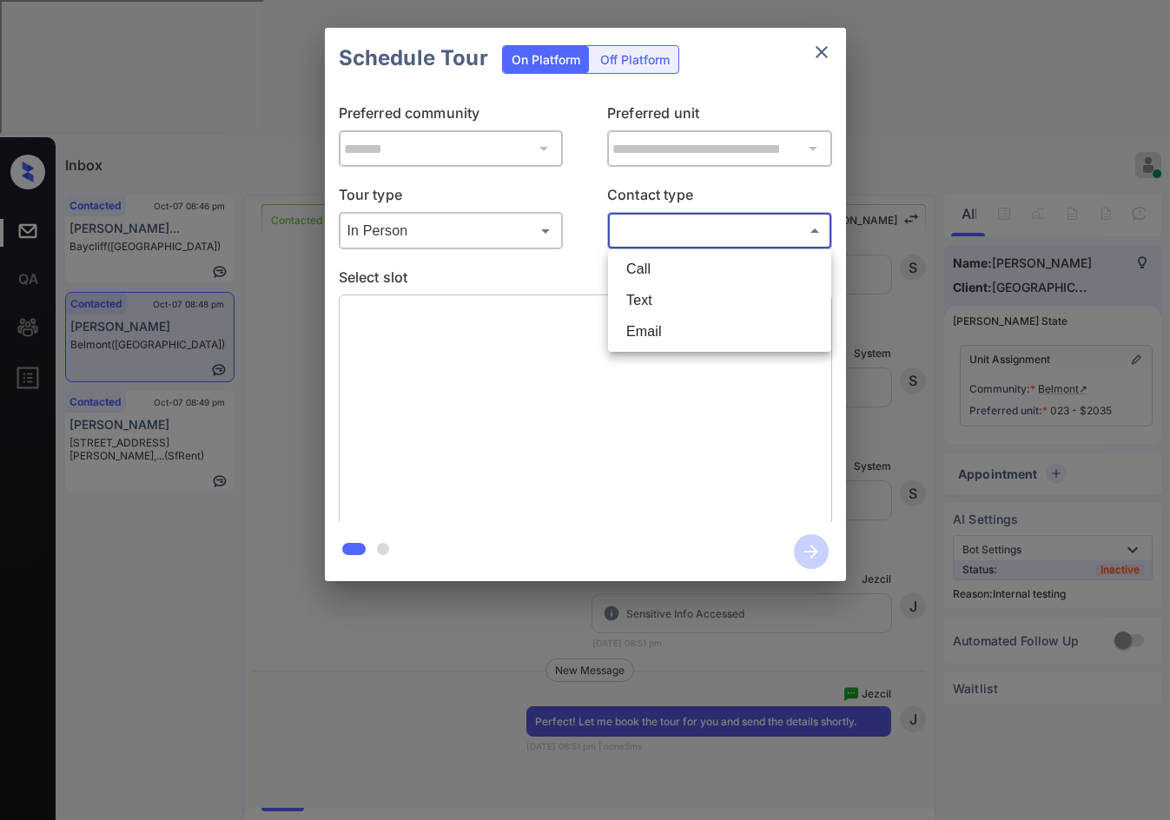
type input "****"
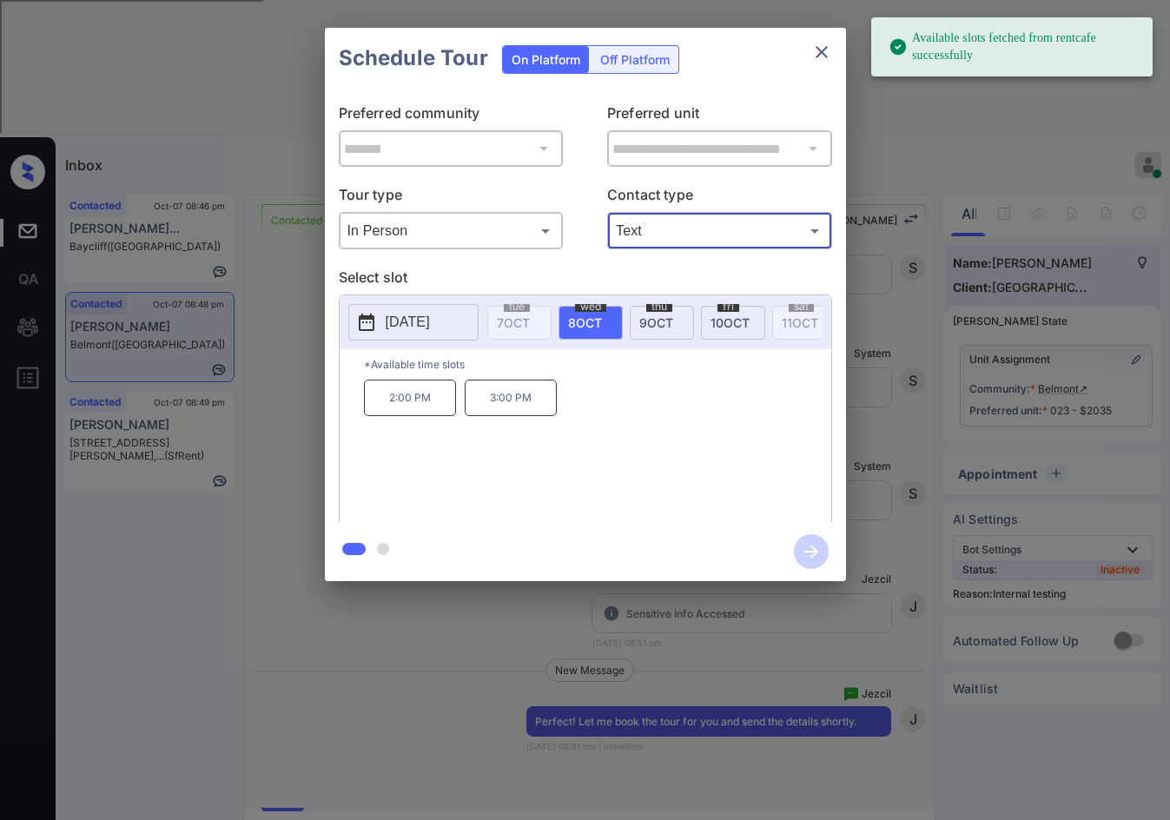
click at [525, 416] on p "3:00 PM" at bounding box center [511, 397] width 92 height 36
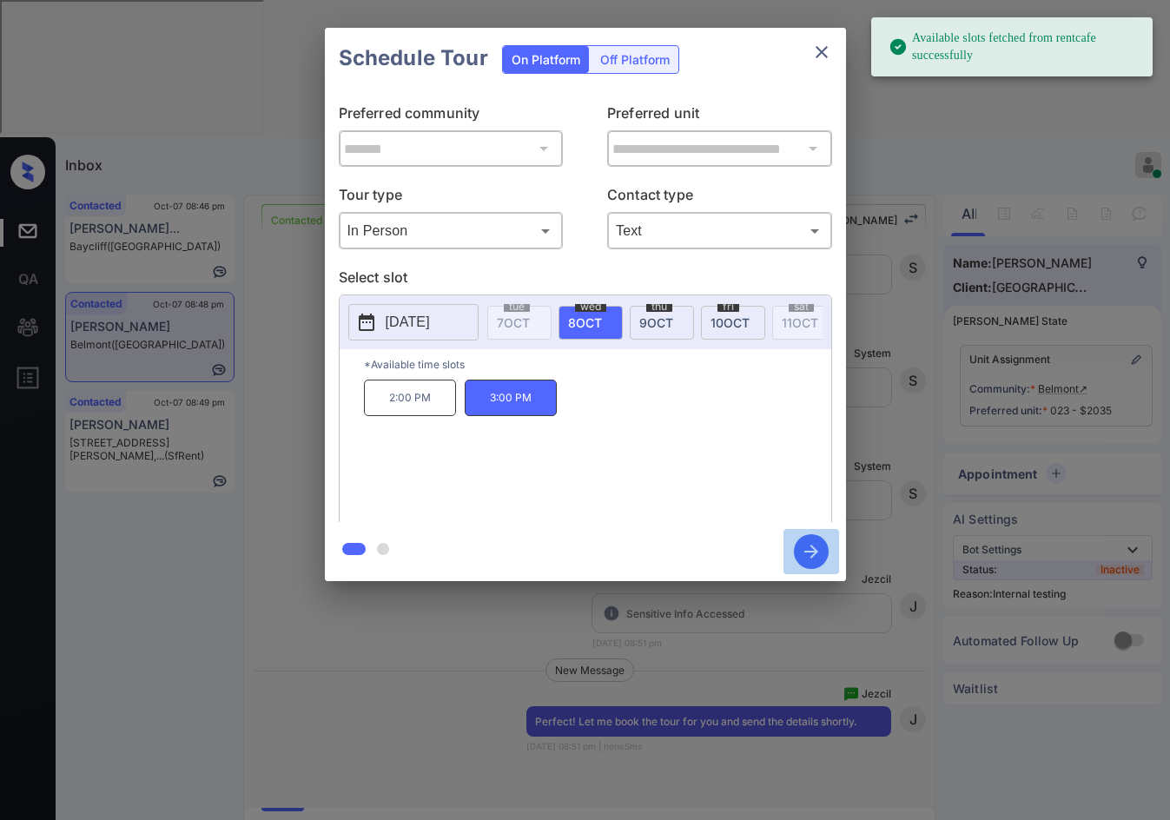
click at [805, 544] on icon "button" at bounding box center [811, 551] width 35 height 35
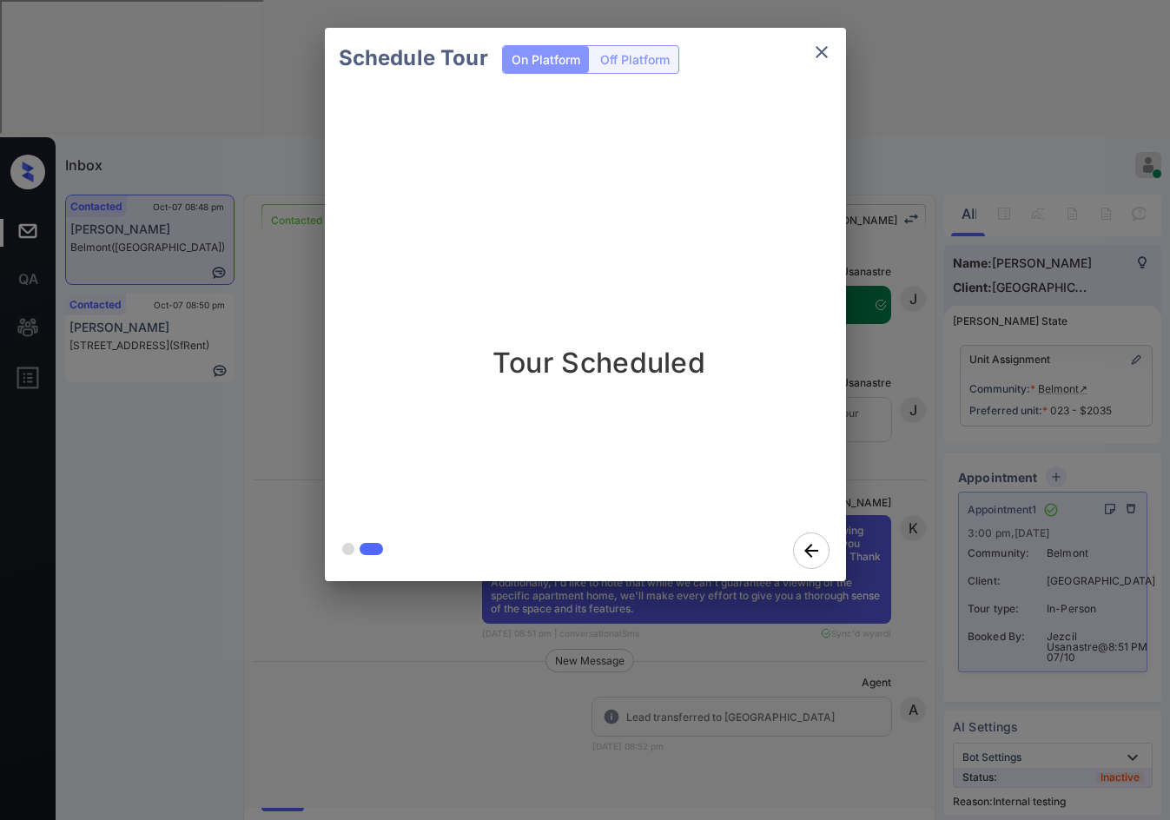
scroll to position [4132, 0]
click at [215, 301] on div "Schedule Tour On Platform Off Platform Tour Scheduled" at bounding box center [585, 304] width 1170 height 609
